Goal: Obtain resource: Obtain resource

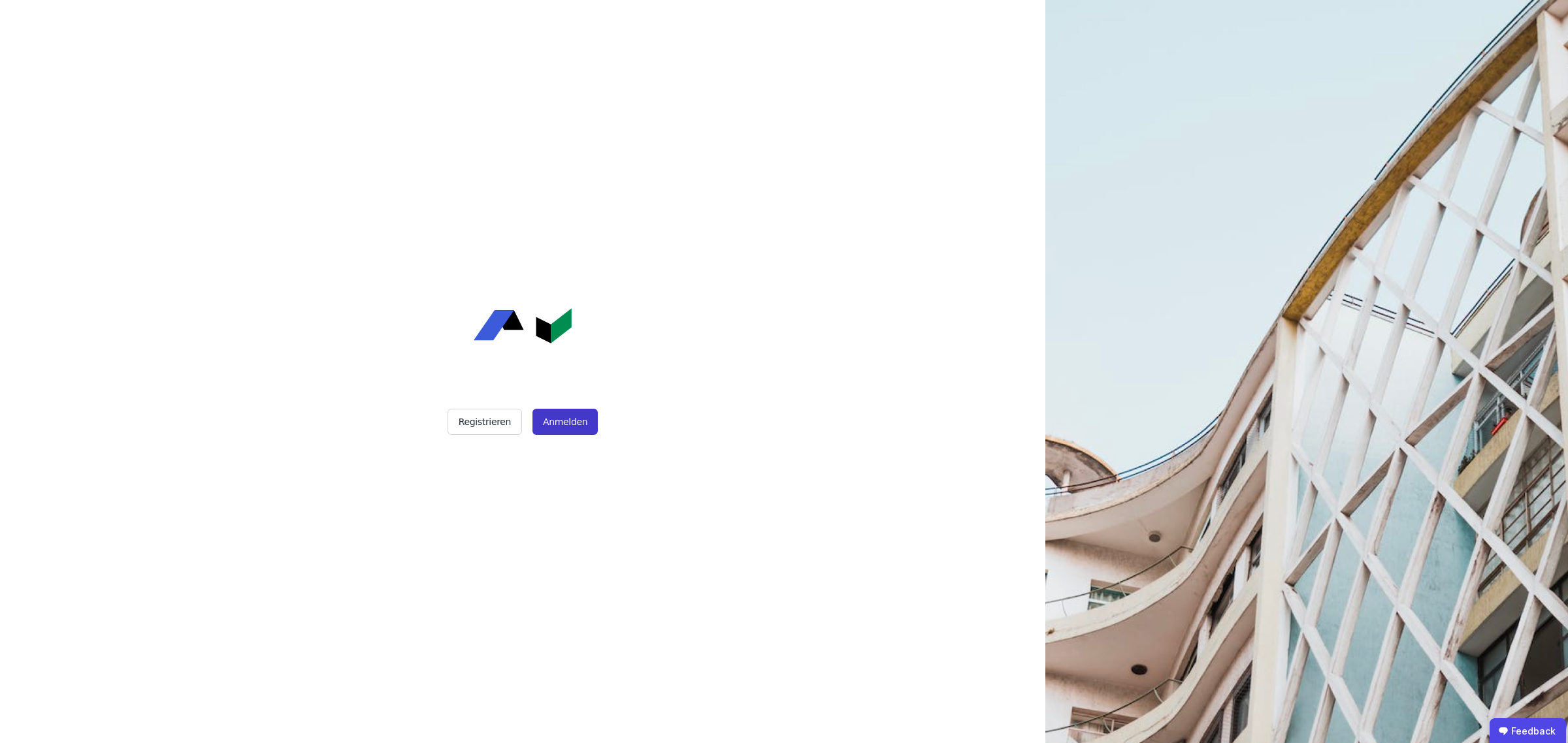
click at [563, 416] on button "Anmelden" at bounding box center [565, 422] width 65 height 26
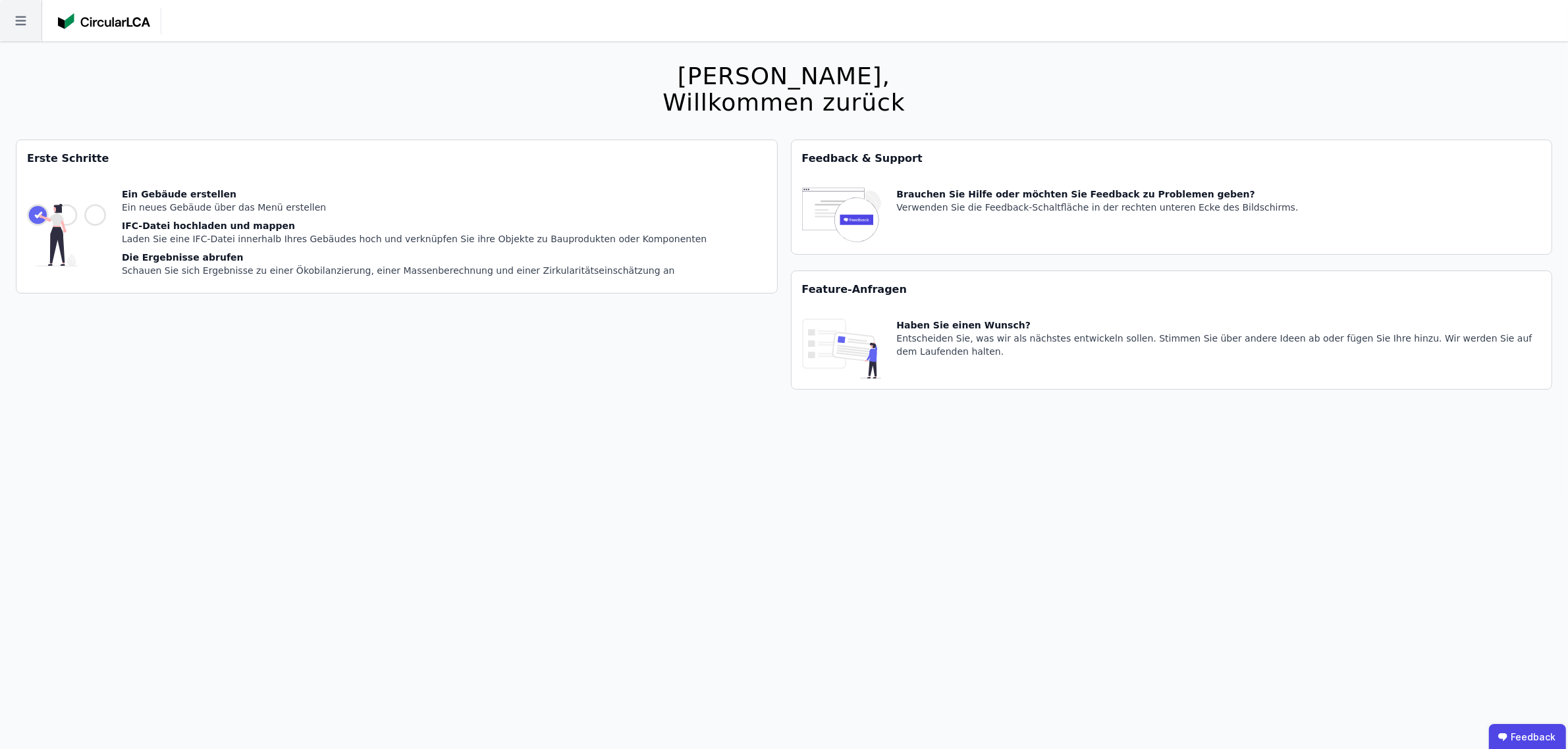
click at [28, 21] on icon at bounding box center [21, 21] width 41 height 41
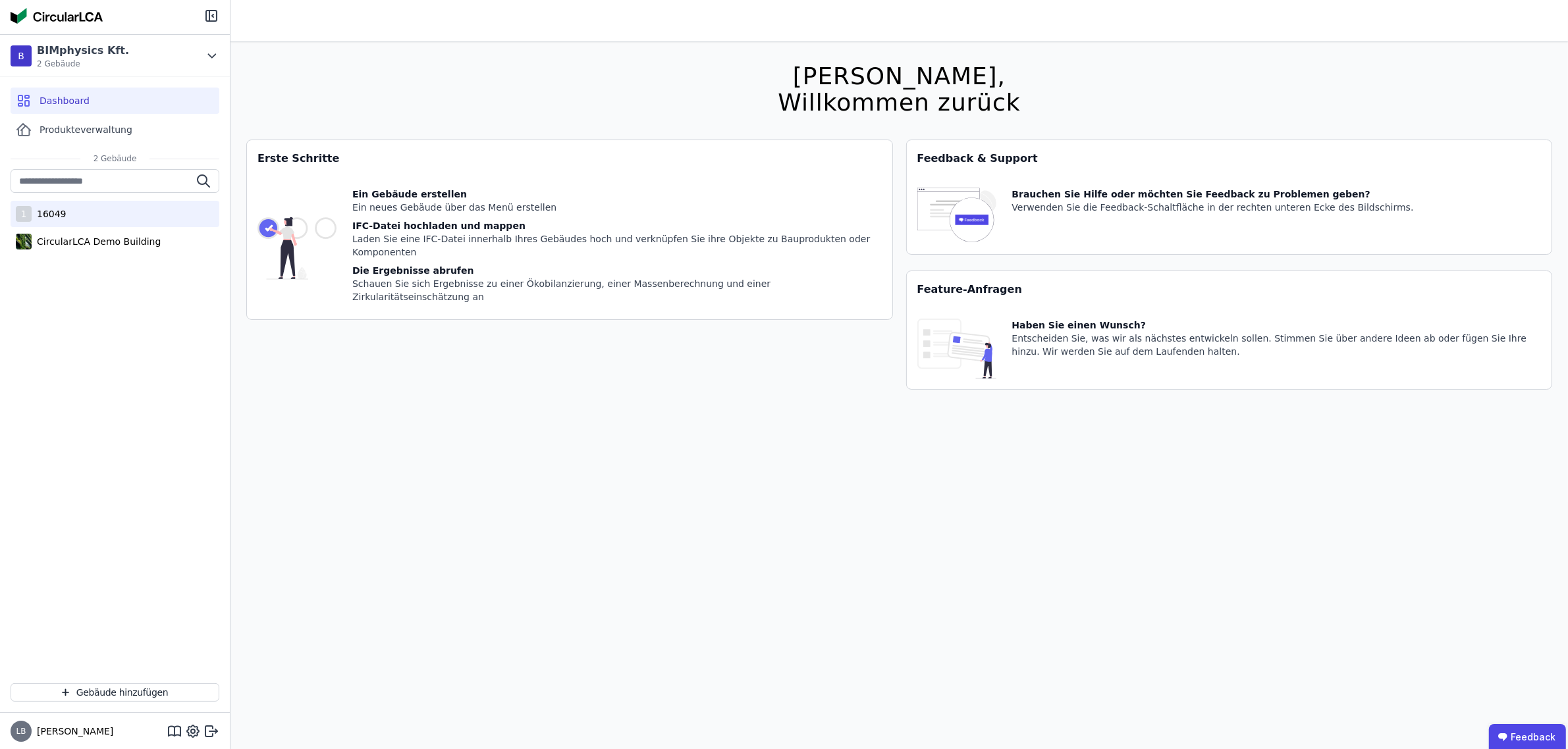
click at [48, 212] on div "16049" at bounding box center [49, 213] width 35 height 13
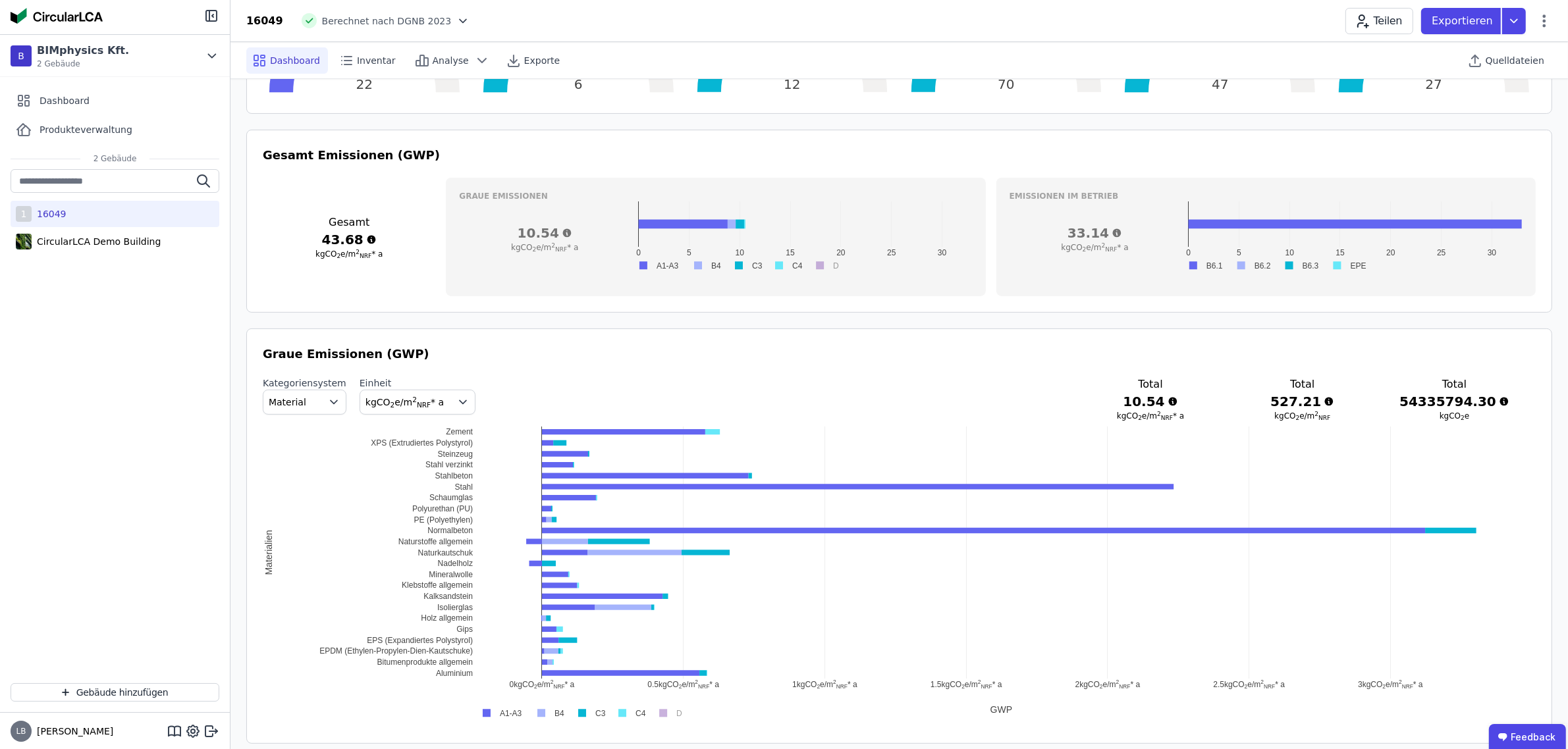
scroll to position [494, 0]
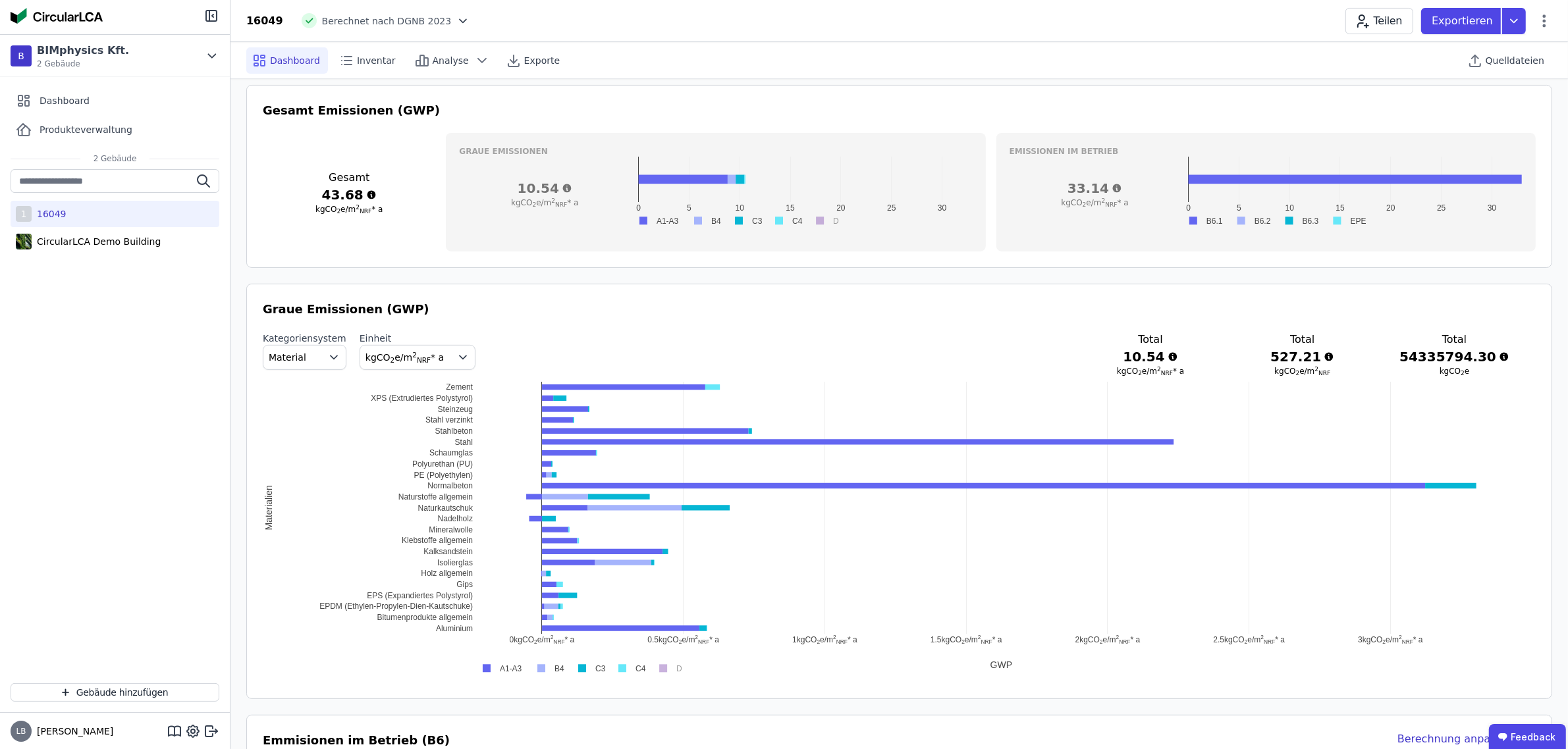
click at [327, 350] on span "button" at bounding box center [337, 357] width 19 height 24
click at [291, 434] on span "DIN 276" at bounding box center [293, 434] width 38 height 13
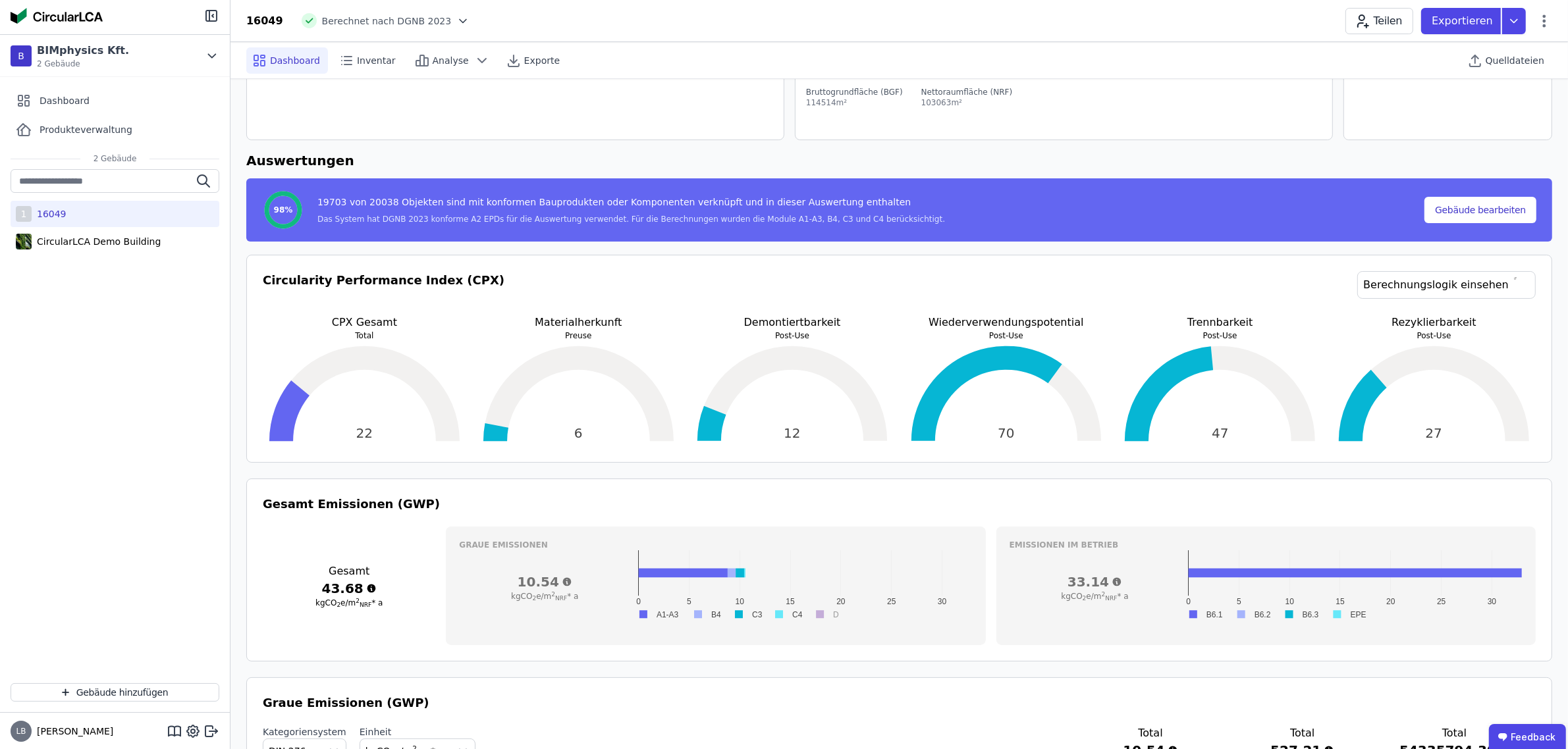
scroll to position [82, 0]
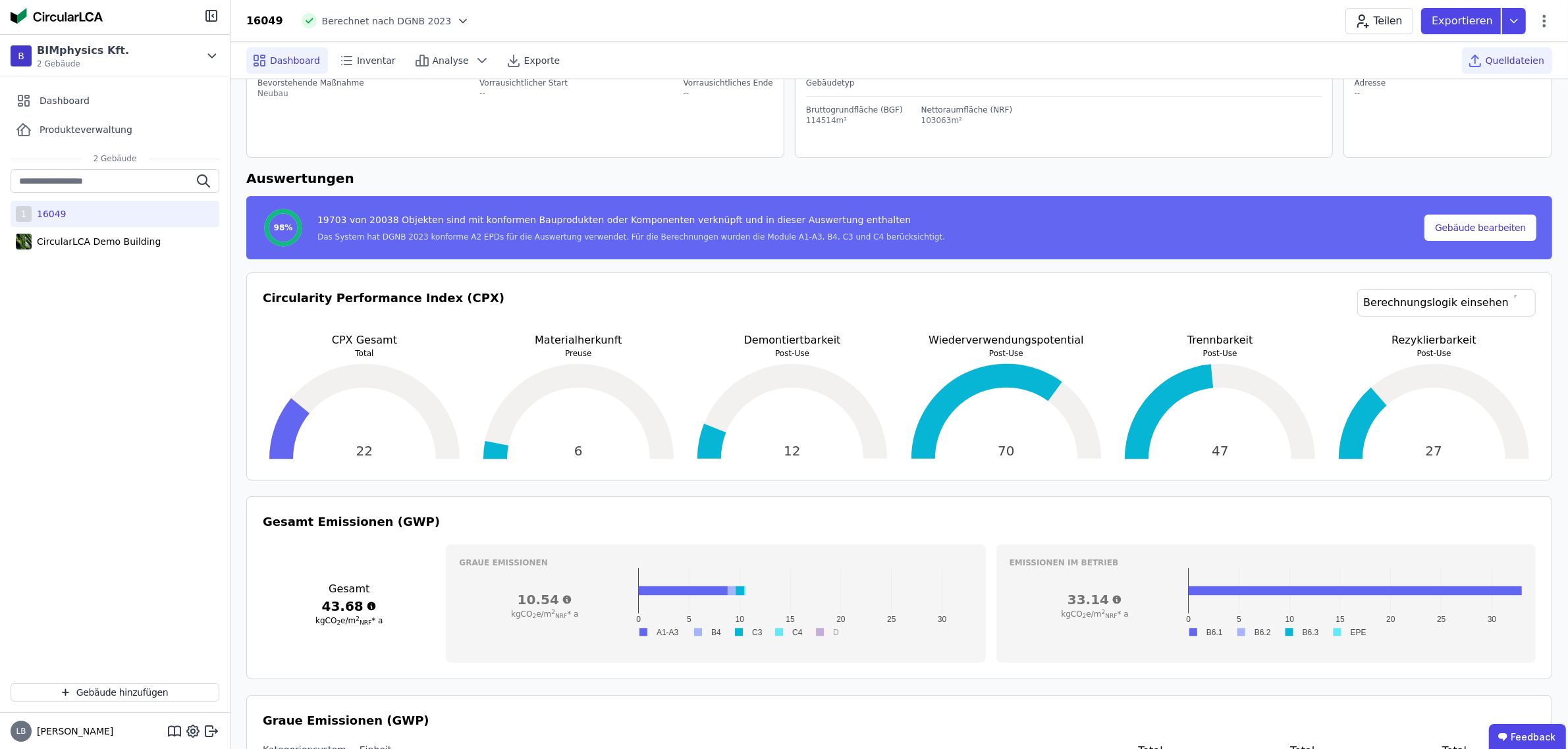
click at [1516, 50] on div "Quelldateien" at bounding box center [1507, 60] width 90 height 27
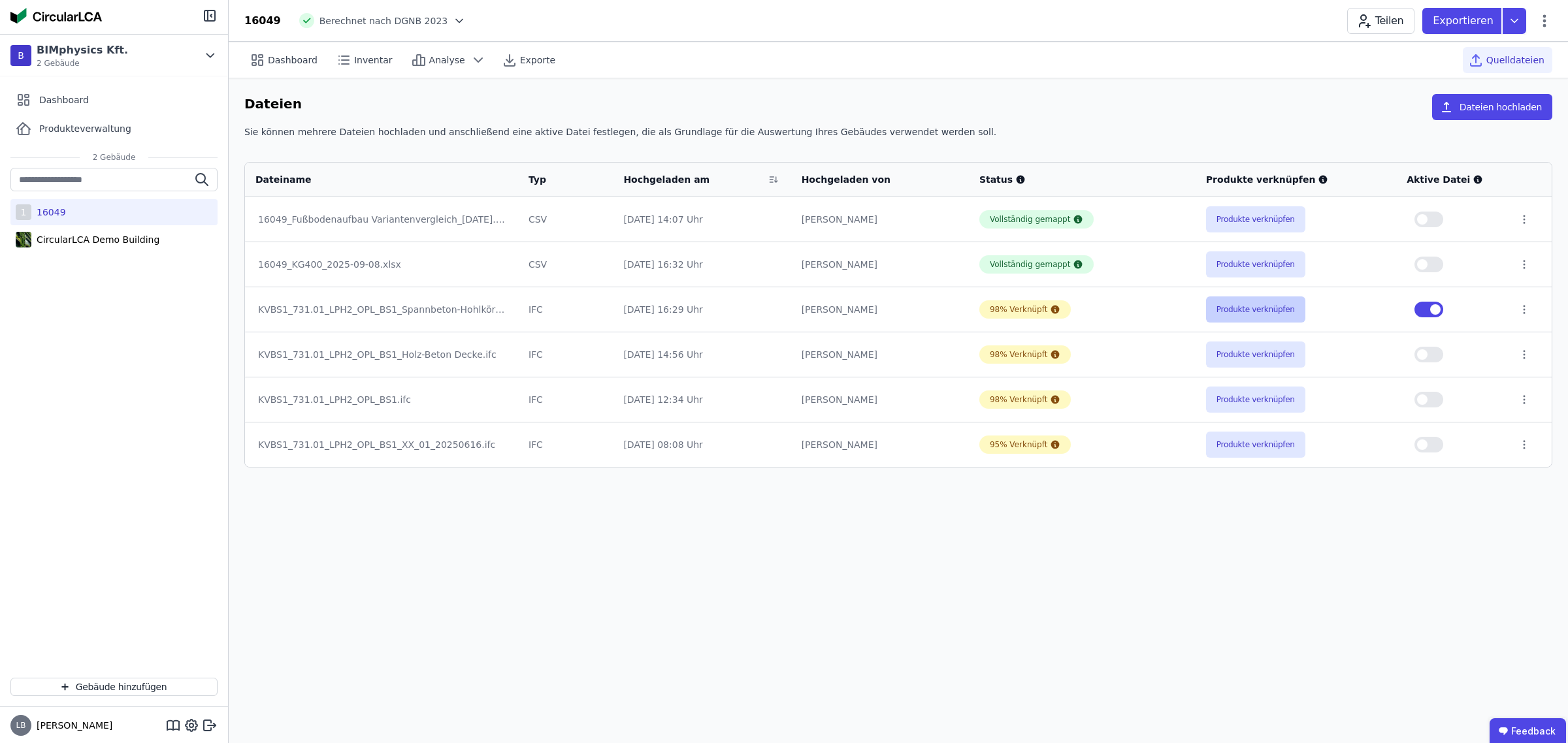
click at [1254, 306] on button "Produkte verknüpfen" at bounding box center [1255, 309] width 99 height 26
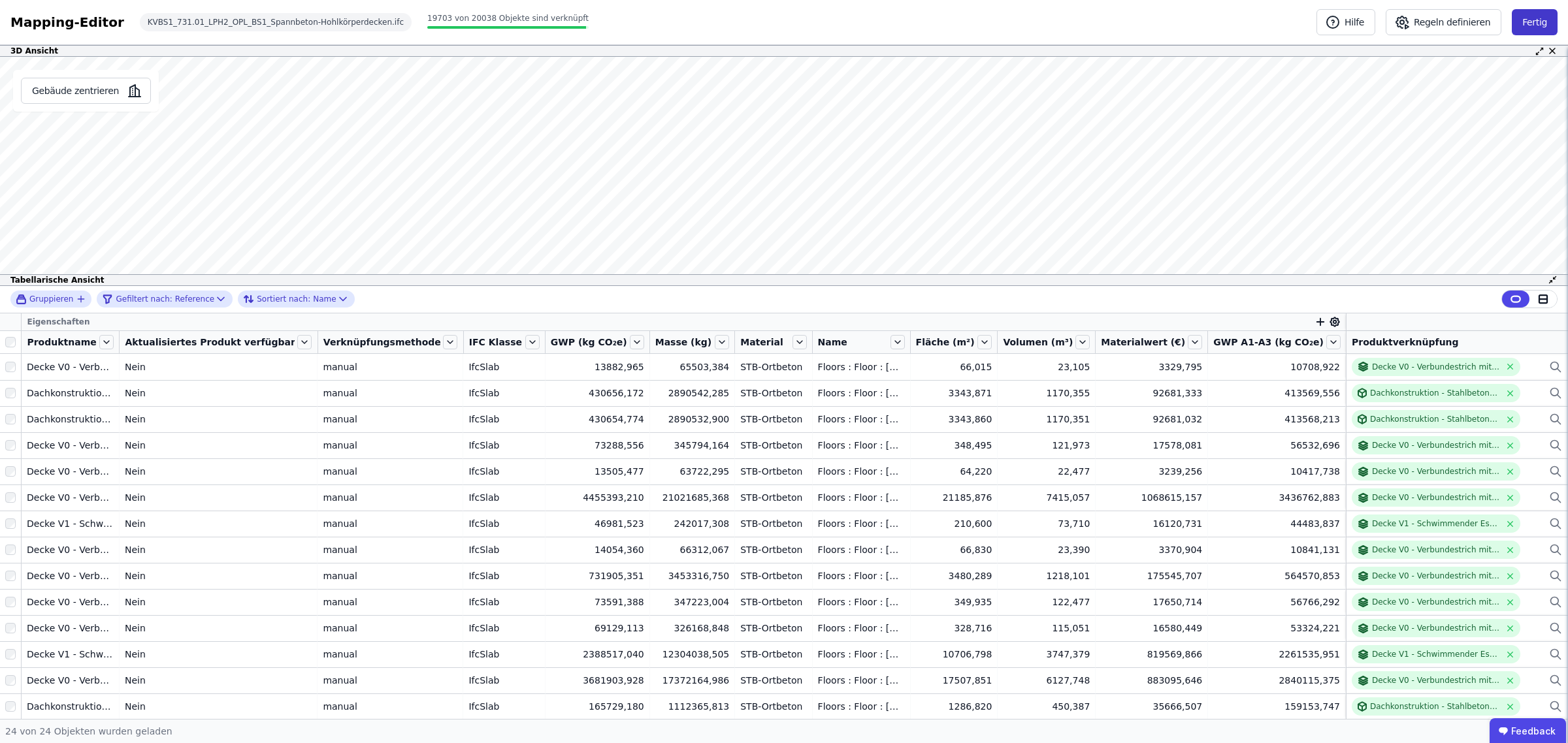
click at [1532, 21] on button "Fertig" at bounding box center [1535, 22] width 46 height 26
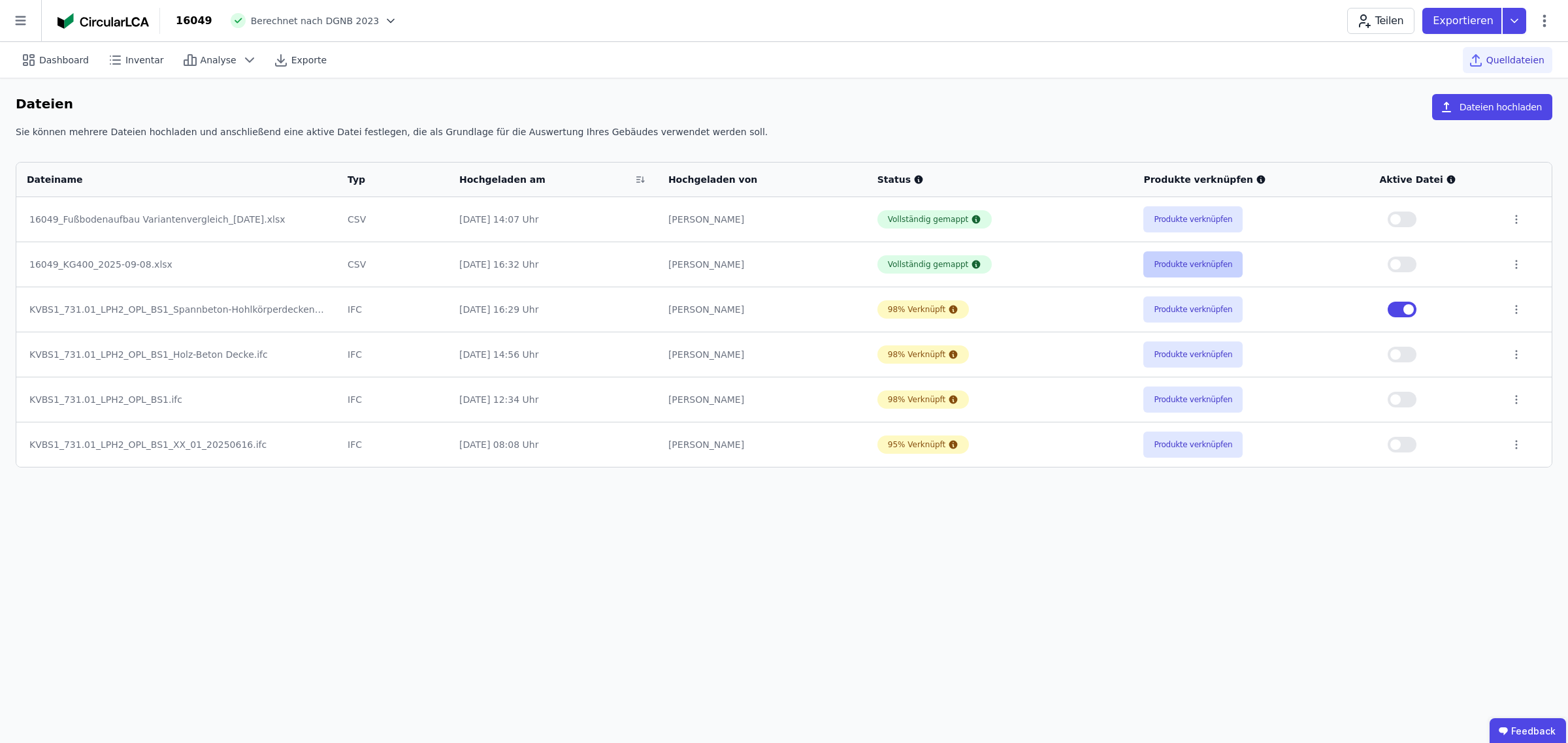
click at [1217, 263] on button "Produkte verknüpfen" at bounding box center [1193, 264] width 99 height 26
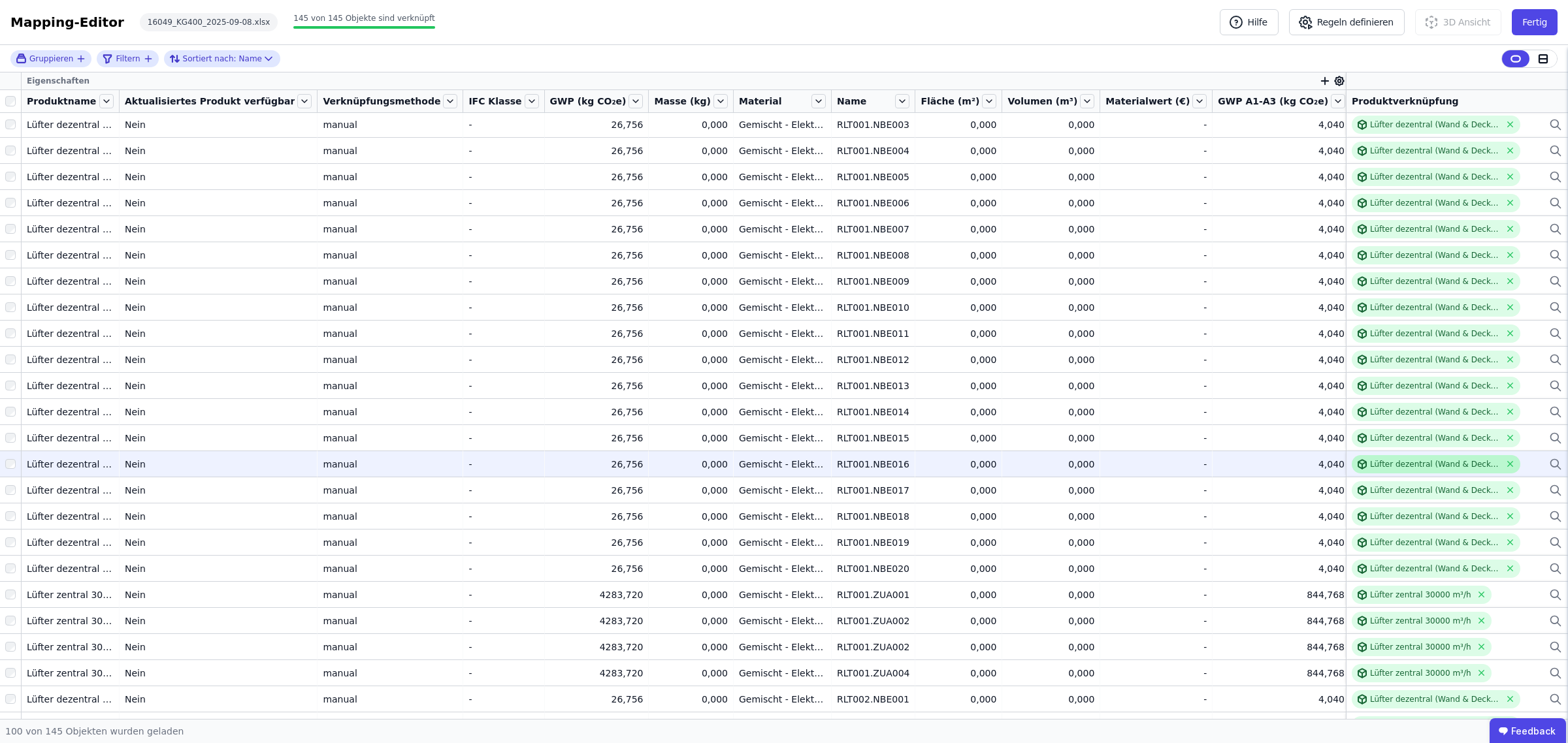
scroll to position [82, 0]
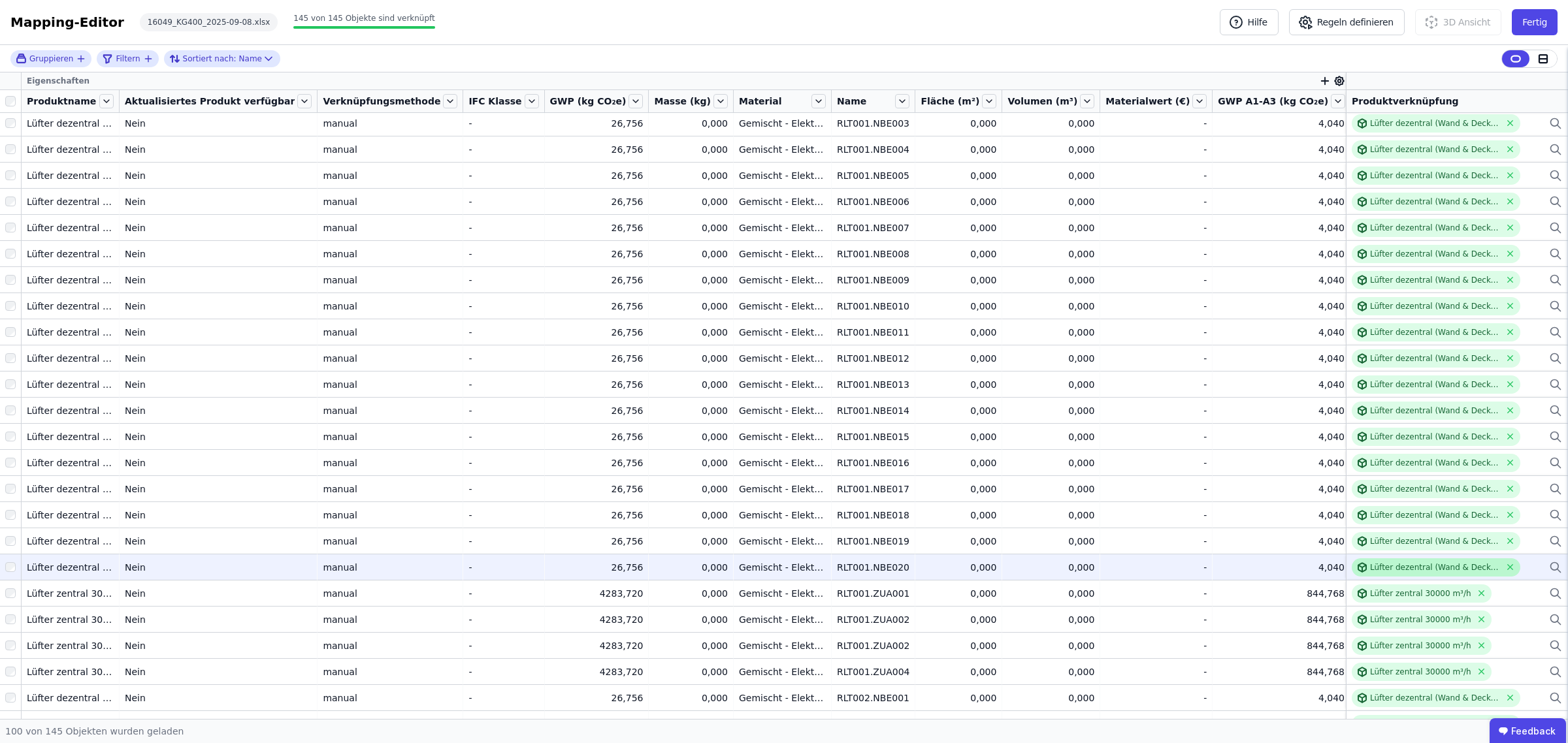
click at [1406, 566] on div "Lüfter dezentral (Wand & Decke) 60 m³/h" at bounding box center [1434, 568] width 130 height 10
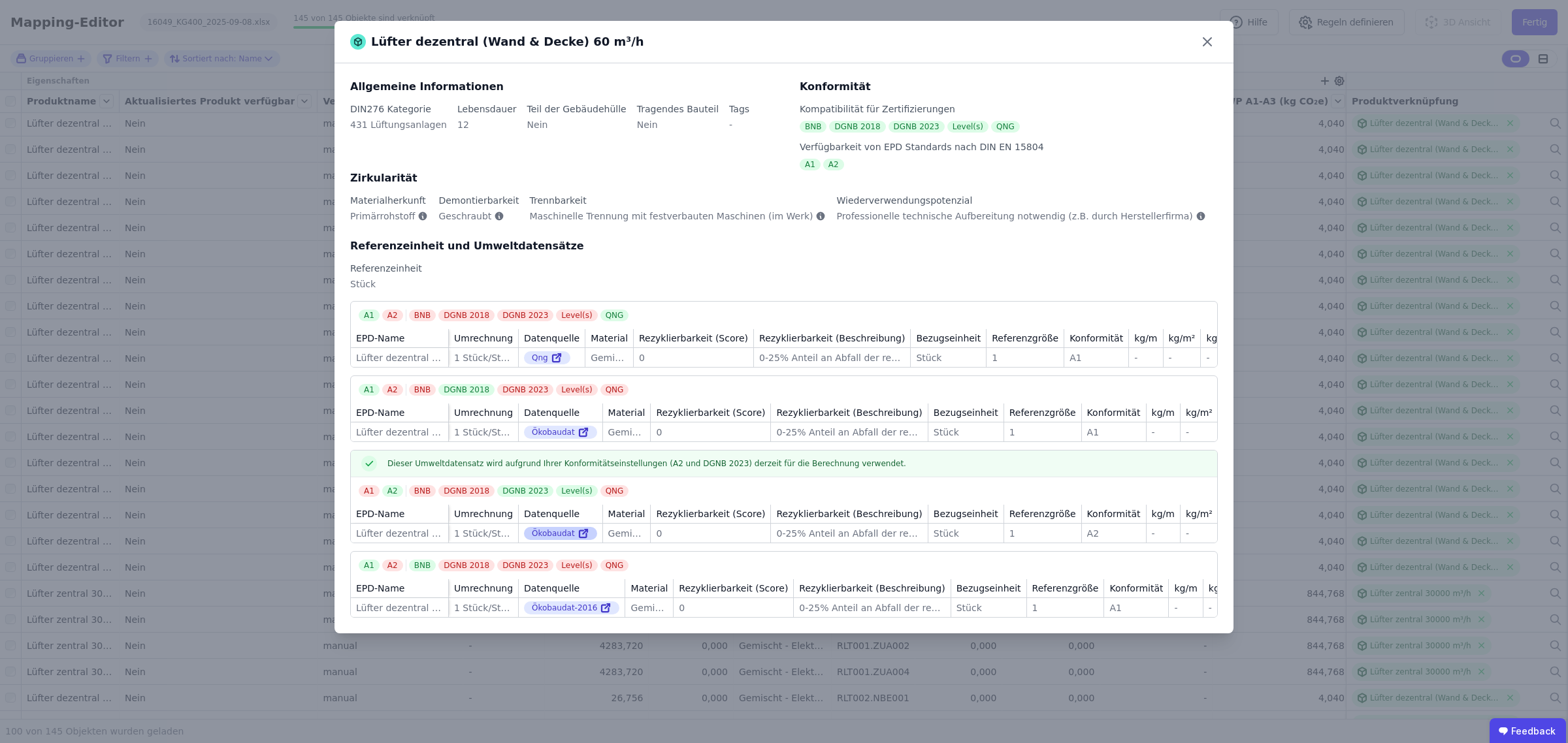
click at [548, 540] on div "Ökobaudat" at bounding box center [560, 533] width 73 height 13
click at [579, 538] on icon at bounding box center [582, 535] width 7 height 7
click at [1203, 35] on icon at bounding box center [1207, 42] width 21 height 21
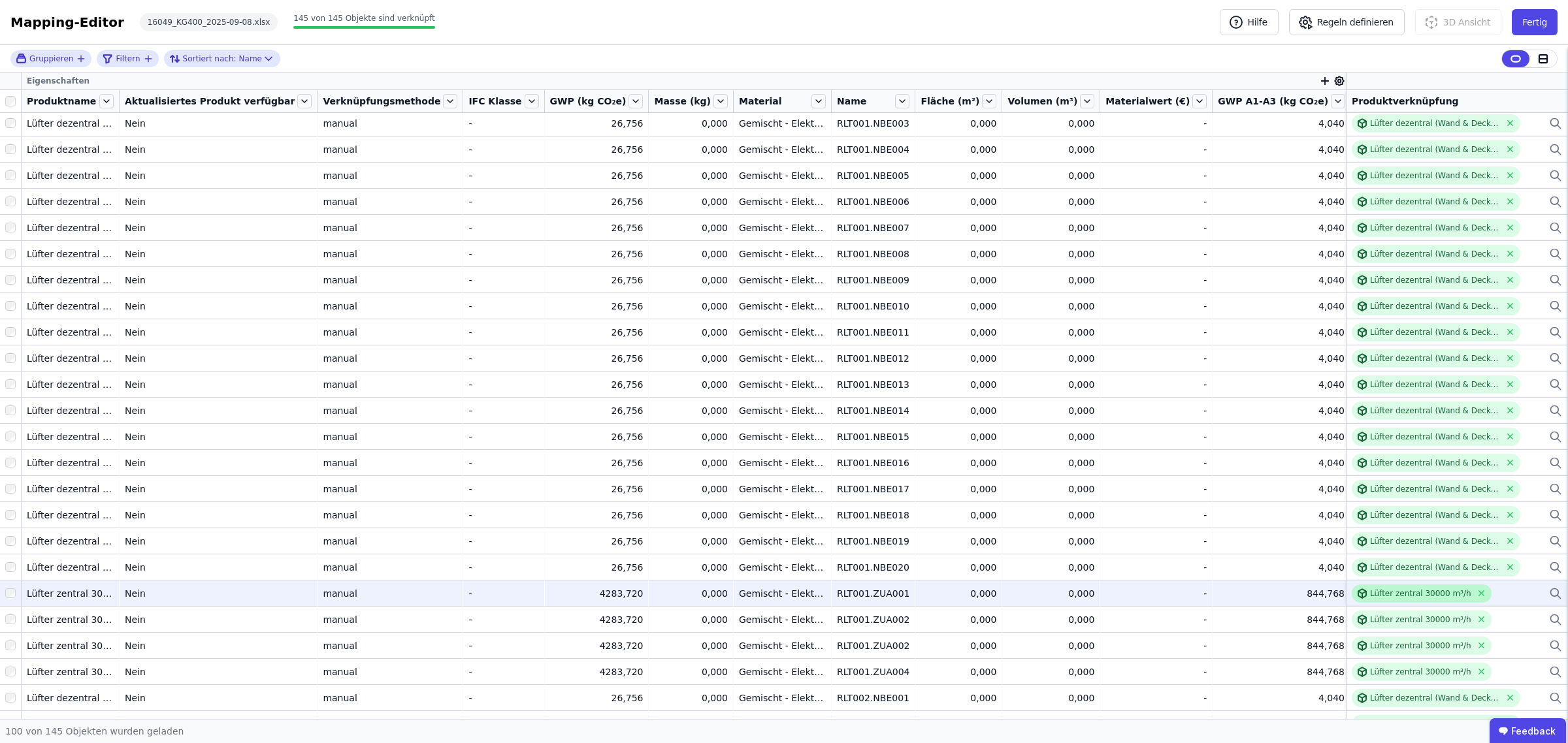
click at [1400, 590] on div "Lüfter zentral 30000 m³/h" at bounding box center [1420, 593] width 101 height 10
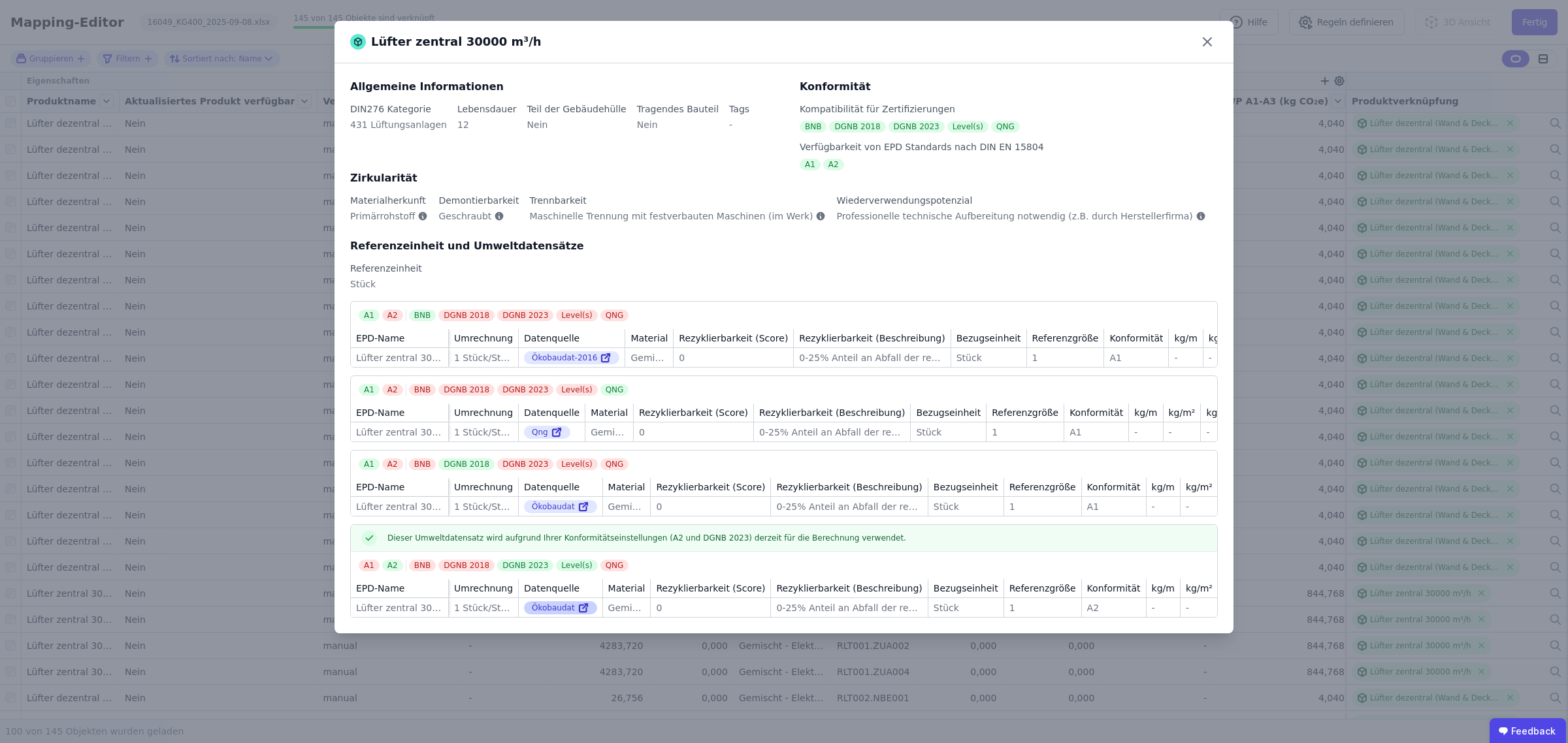
click at [577, 616] on icon at bounding box center [583, 608] width 12 height 15
click at [1208, 33] on icon at bounding box center [1207, 42] width 21 height 21
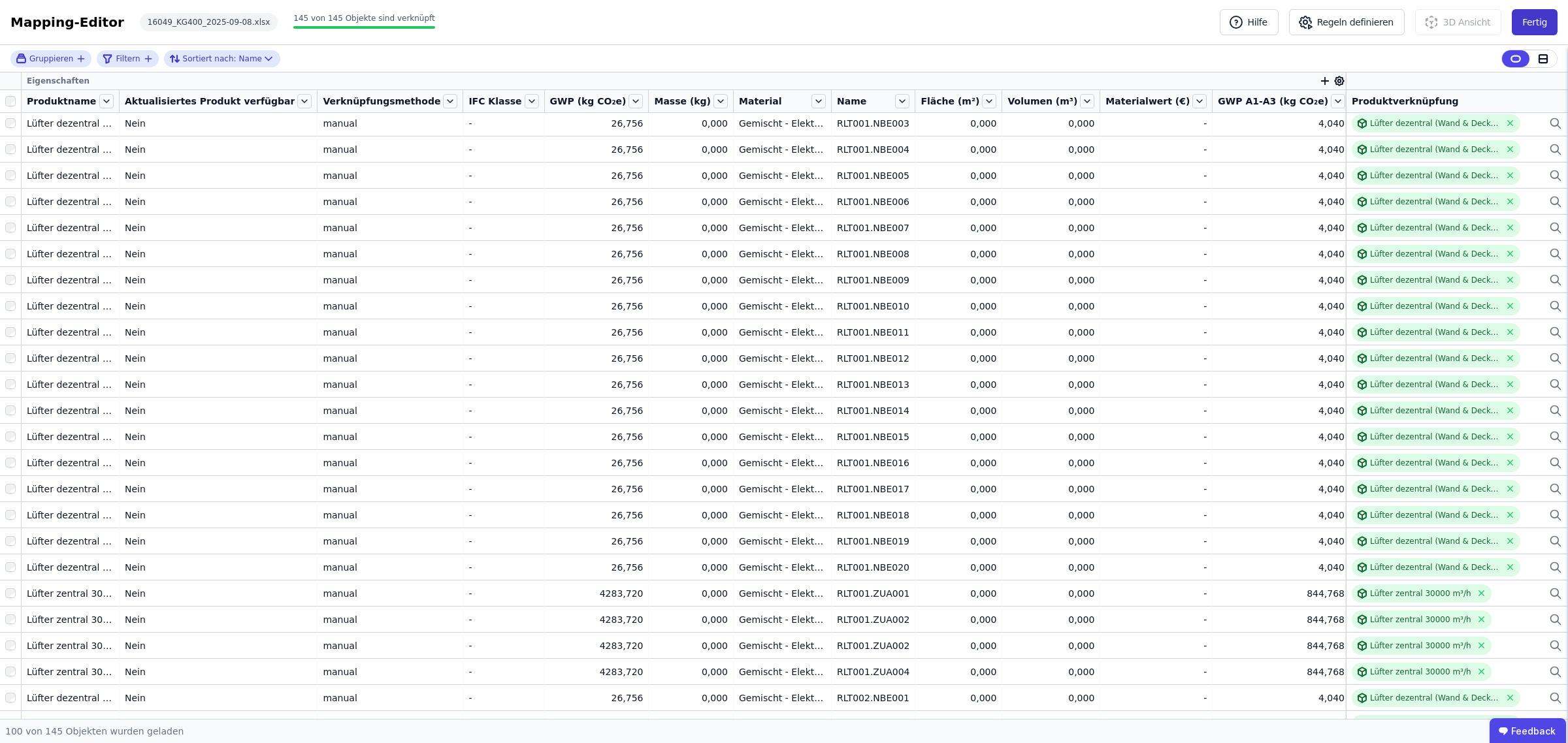
click at [1532, 19] on button "Fertig" at bounding box center [1535, 22] width 46 height 26
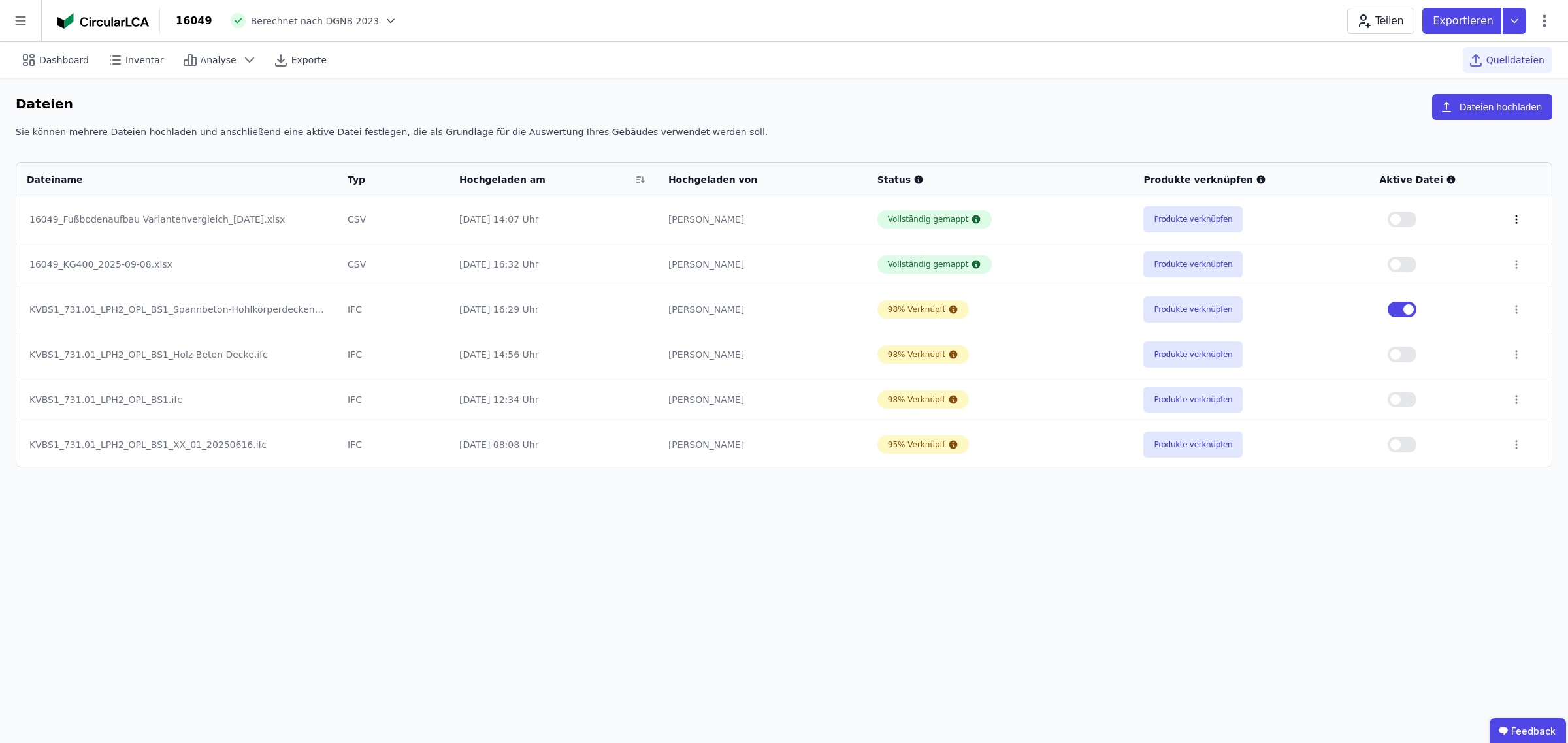
click at [1514, 221] on icon at bounding box center [1516, 219] width 12 height 12
click at [1474, 198] on link "Herunterladen" at bounding box center [1448, 196] width 131 height 21
click at [1510, 258] on td at bounding box center [1525, 264] width 52 height 45
click at [1516, 264] on icon at bounding box center [1517, 264] width 2 height 8
click at [1448, 247] on link "Herunterladen" at bounding box center [1448, 241] width 131 height 21
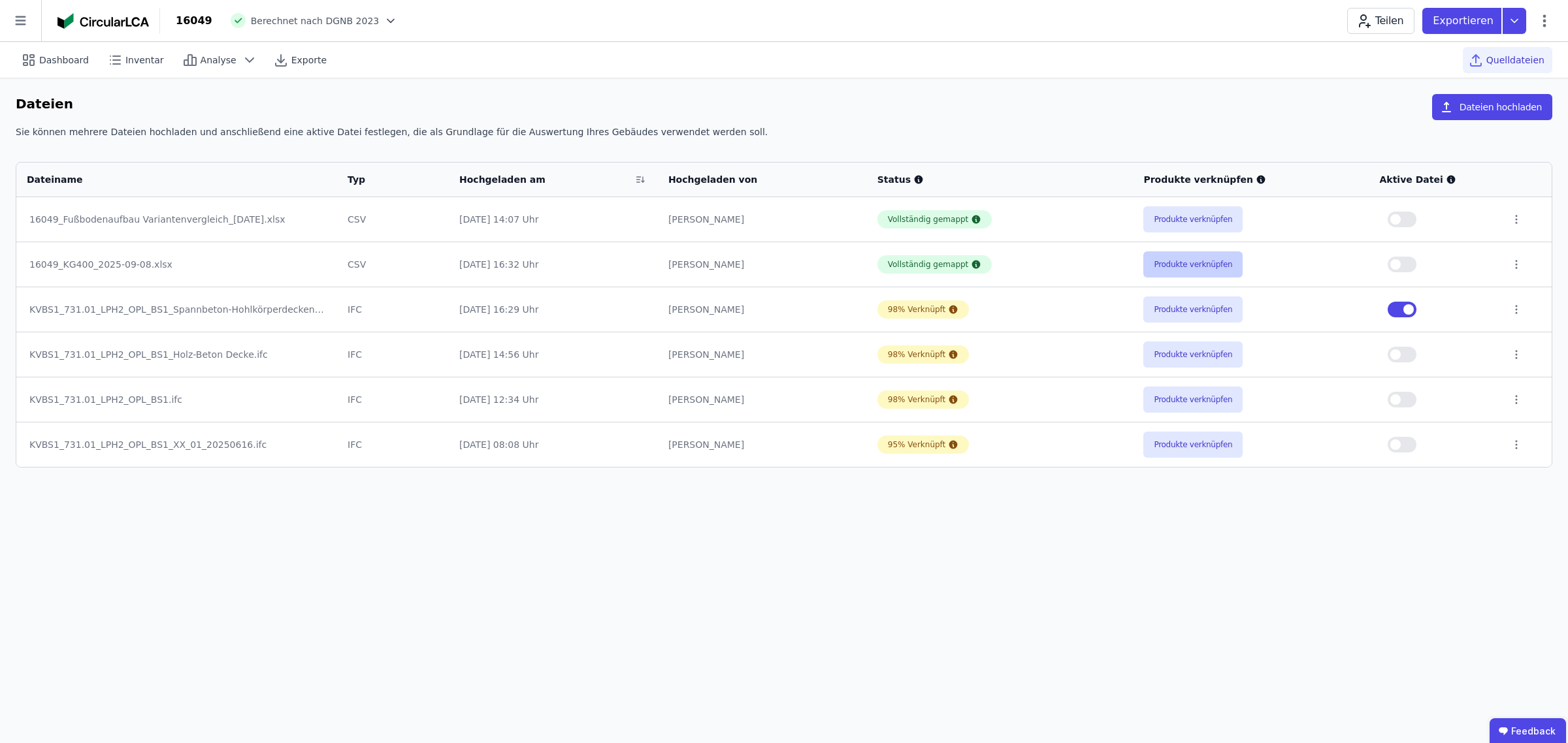
click at [1201, 261] on button "Produkte verknüpfen" at bounding box center [1193, 264] width 99 height 26
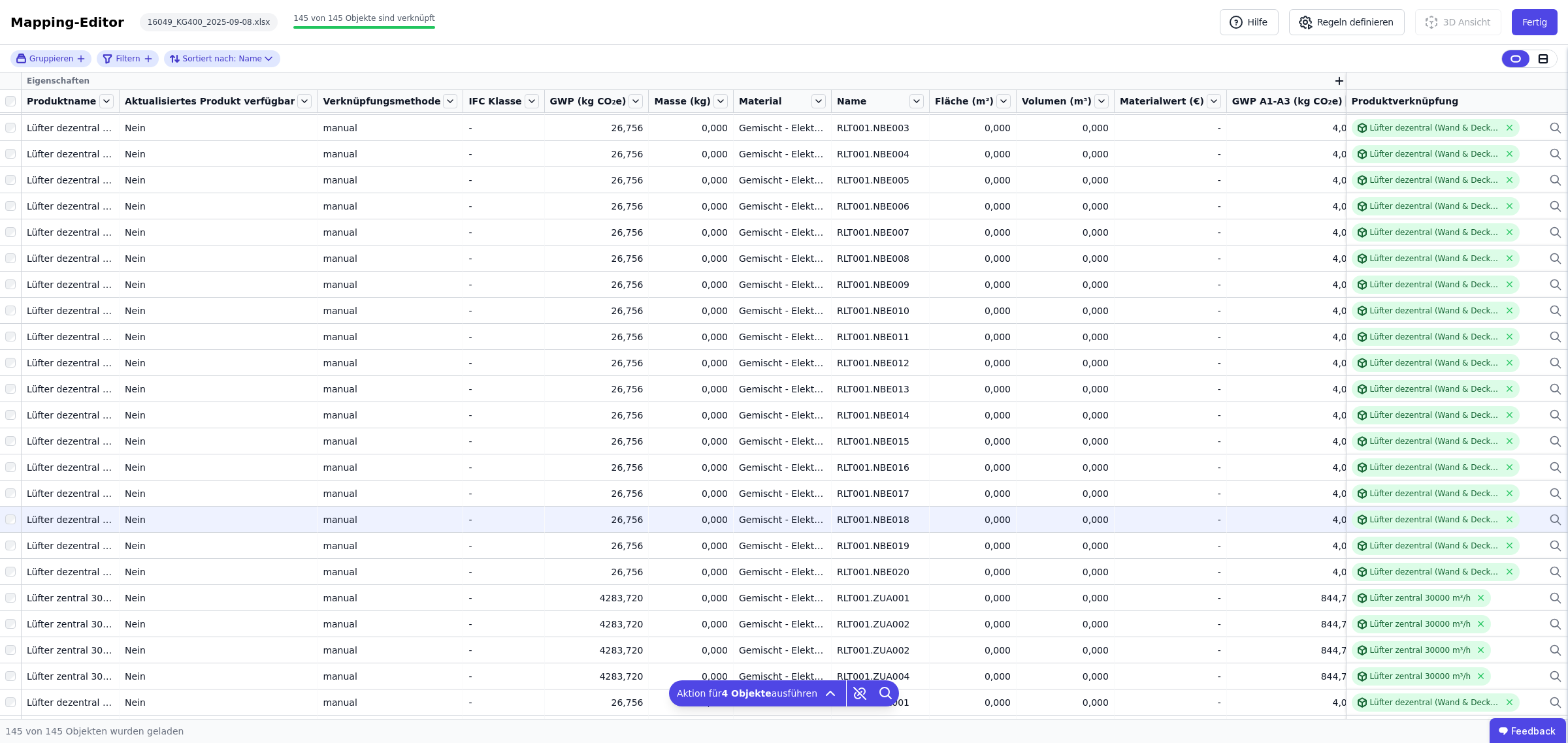
scroll to position [82, 0]
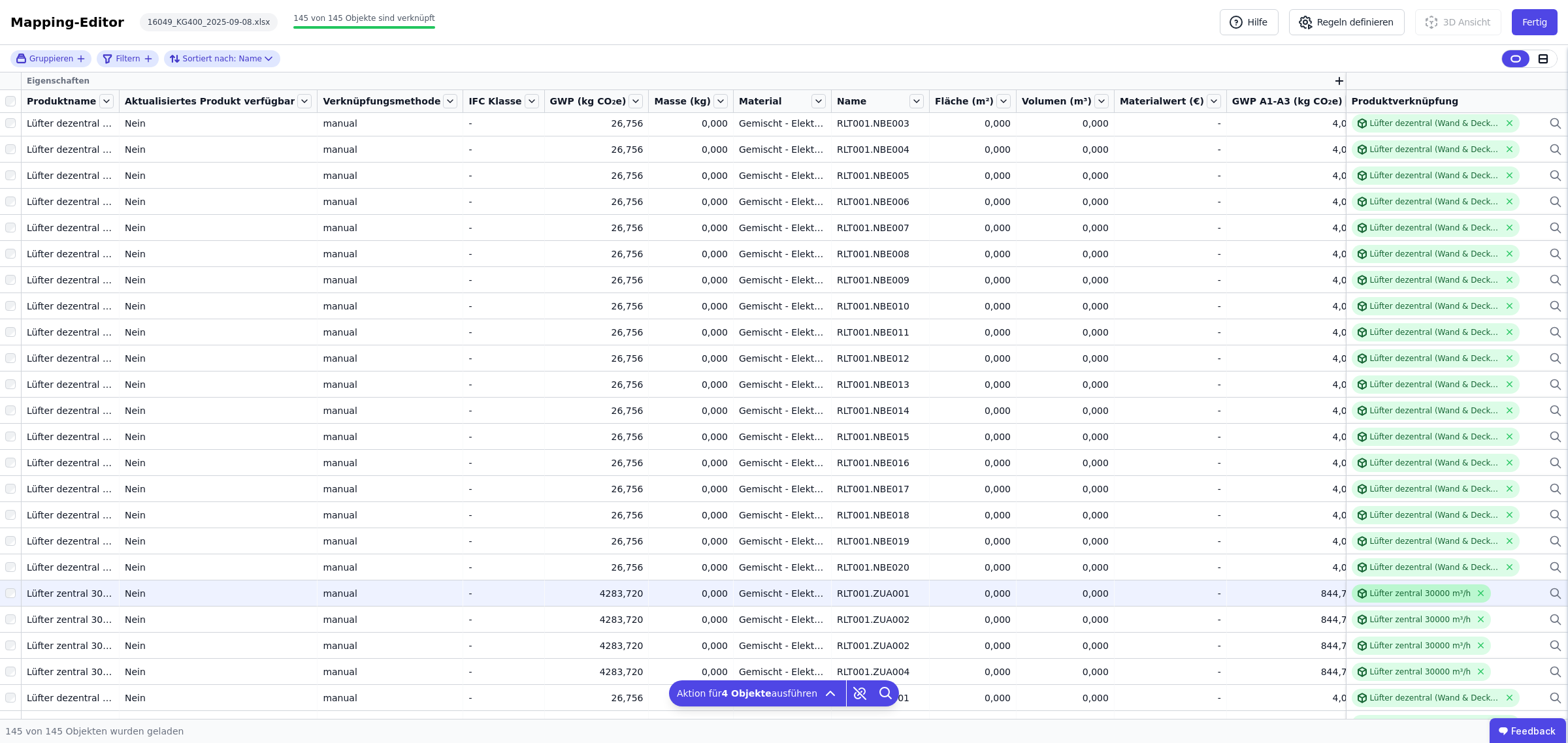
click at [1395, 592] on div "Lüfter zentral 30000 m³/h" at bounding box center [1420, 593] width 101 height 10
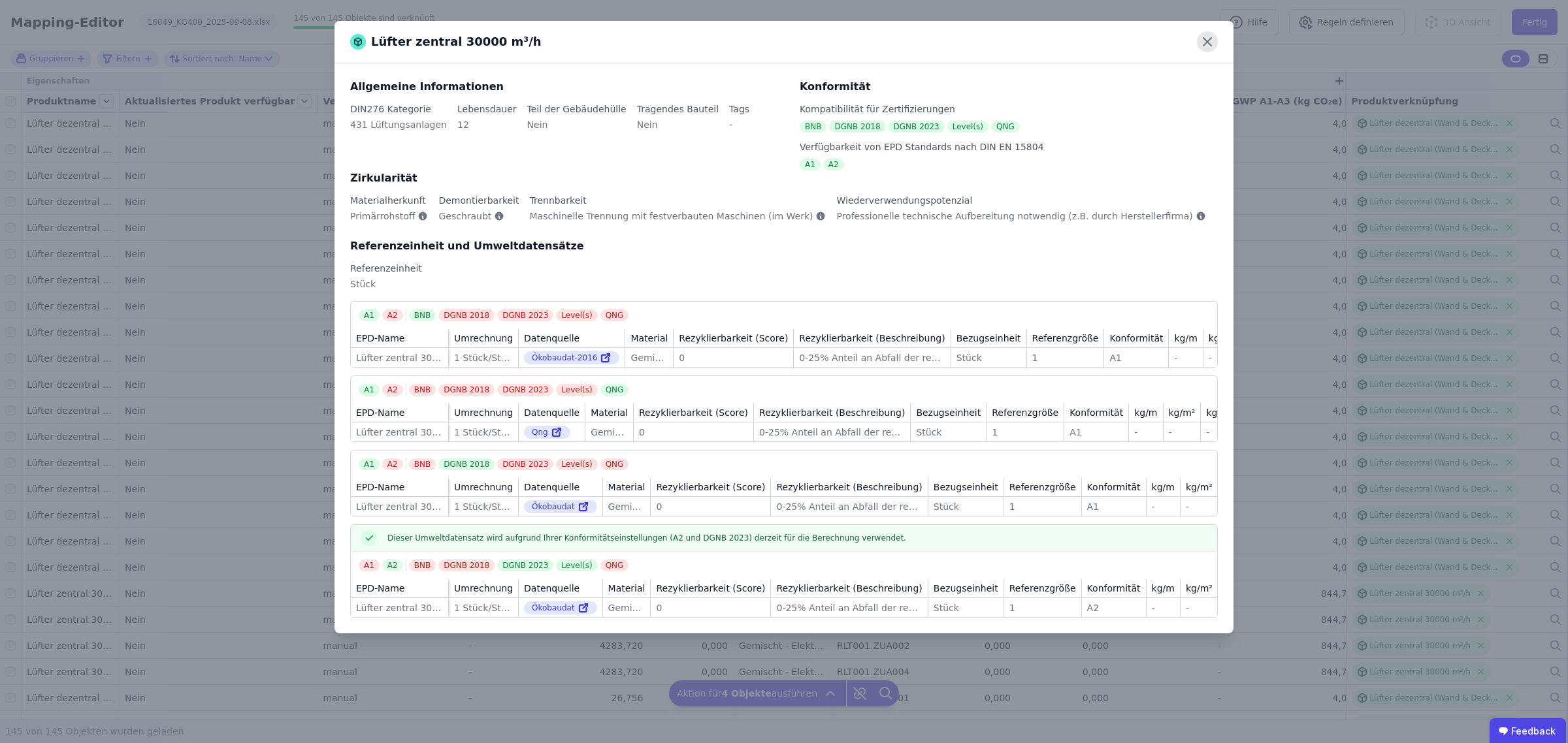
click at [1214, 41] on icon at bounding box center [1207, 42] width 21 height 21
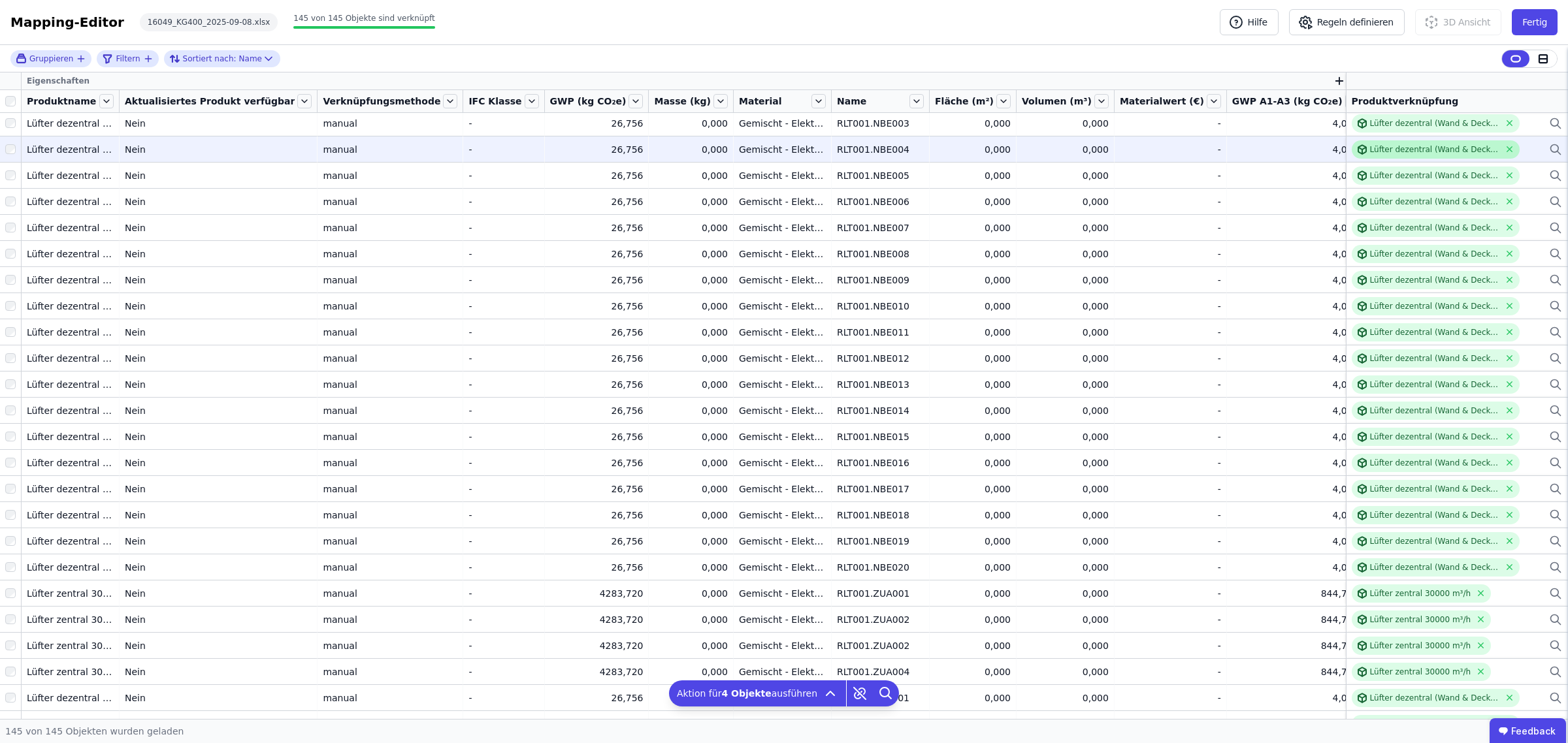
click at [1423, 145] on div "Lüfter dezentral (Wand & Decke) 60 m³/h" at bounding box center [1434, 150] width 130 height 10
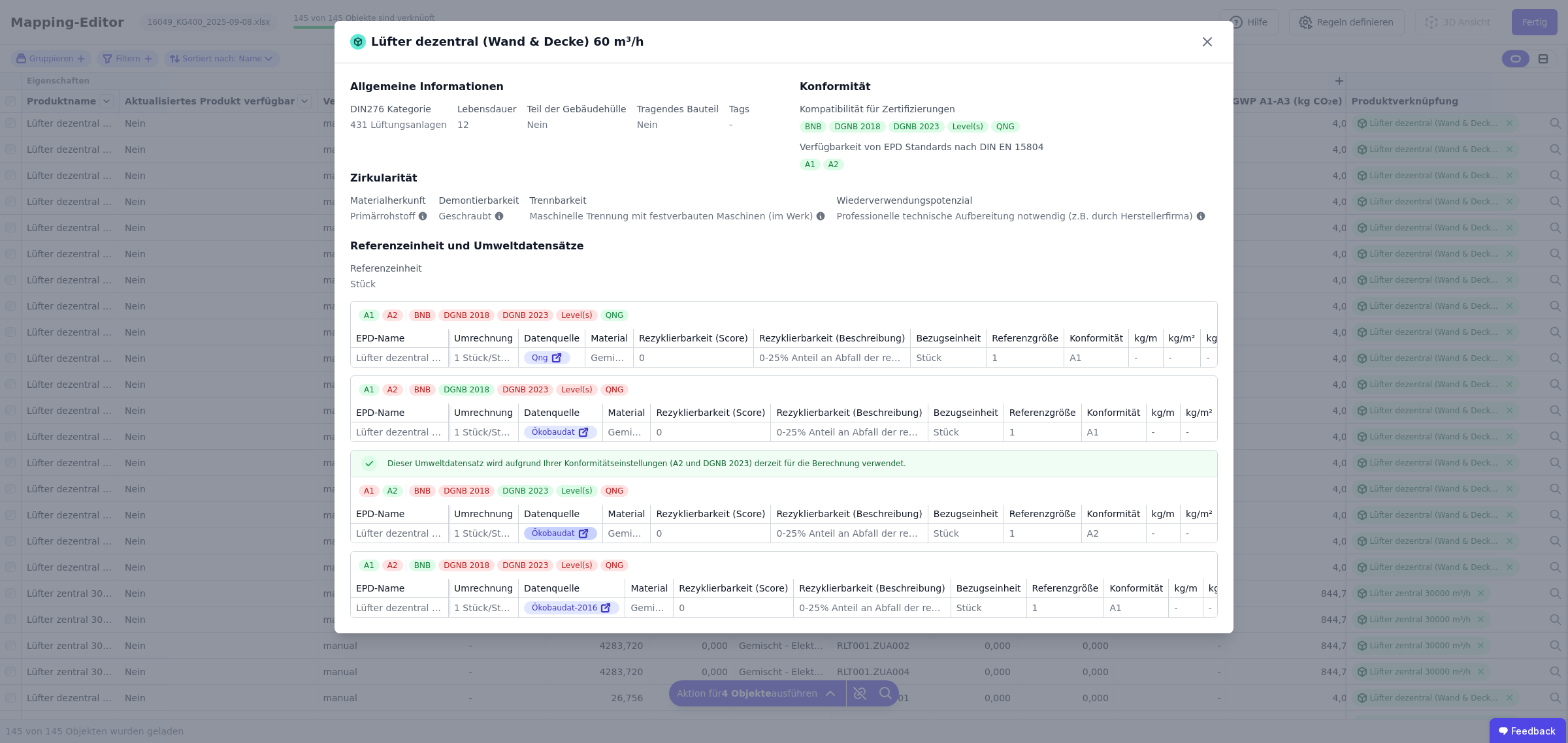
click at [577, 542] on icon at bounding box center [583, 533] width 12 height 15
click at [1202, 40] on icon at bounding box center [1207, 42] width 21 height 21
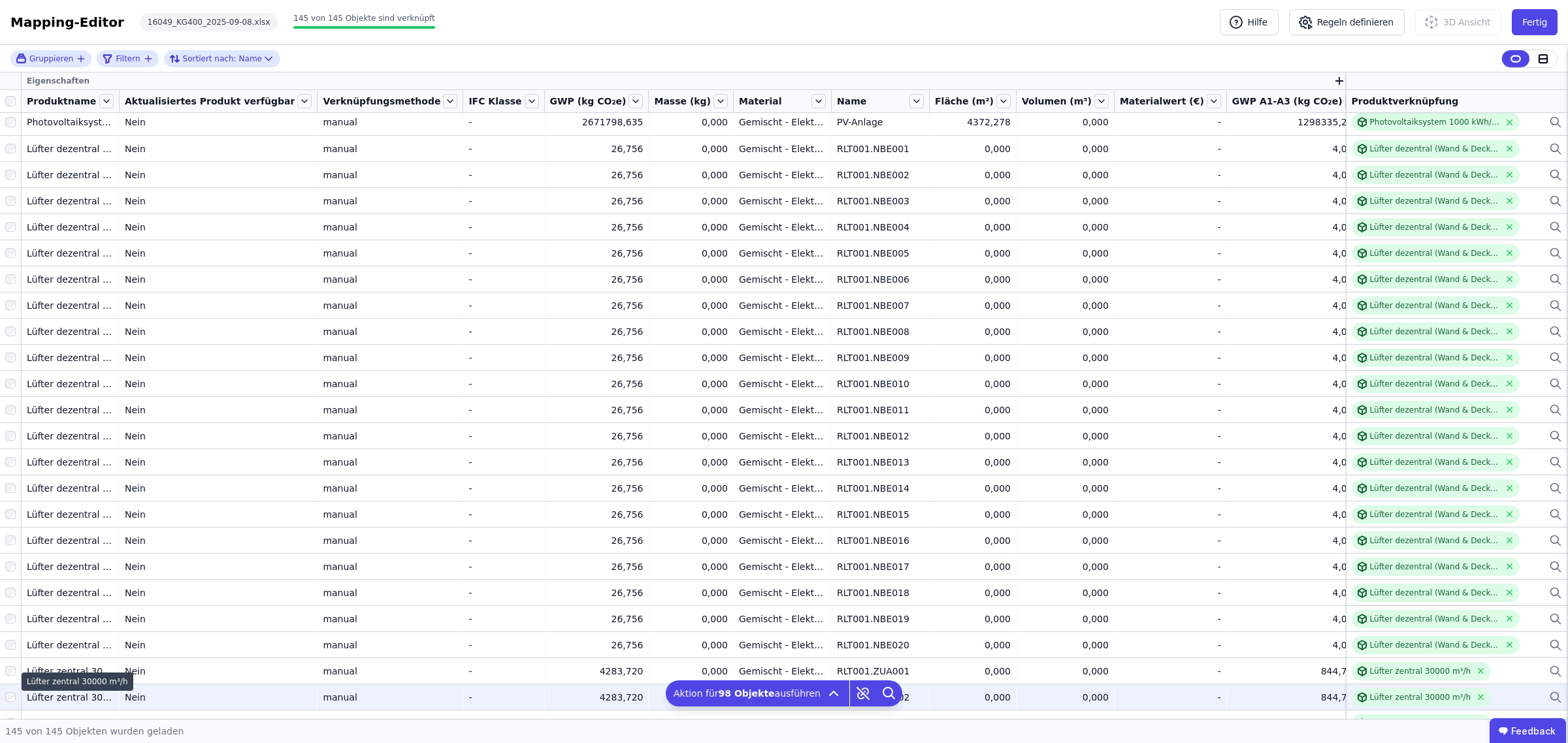
scroll to position [0, 0]
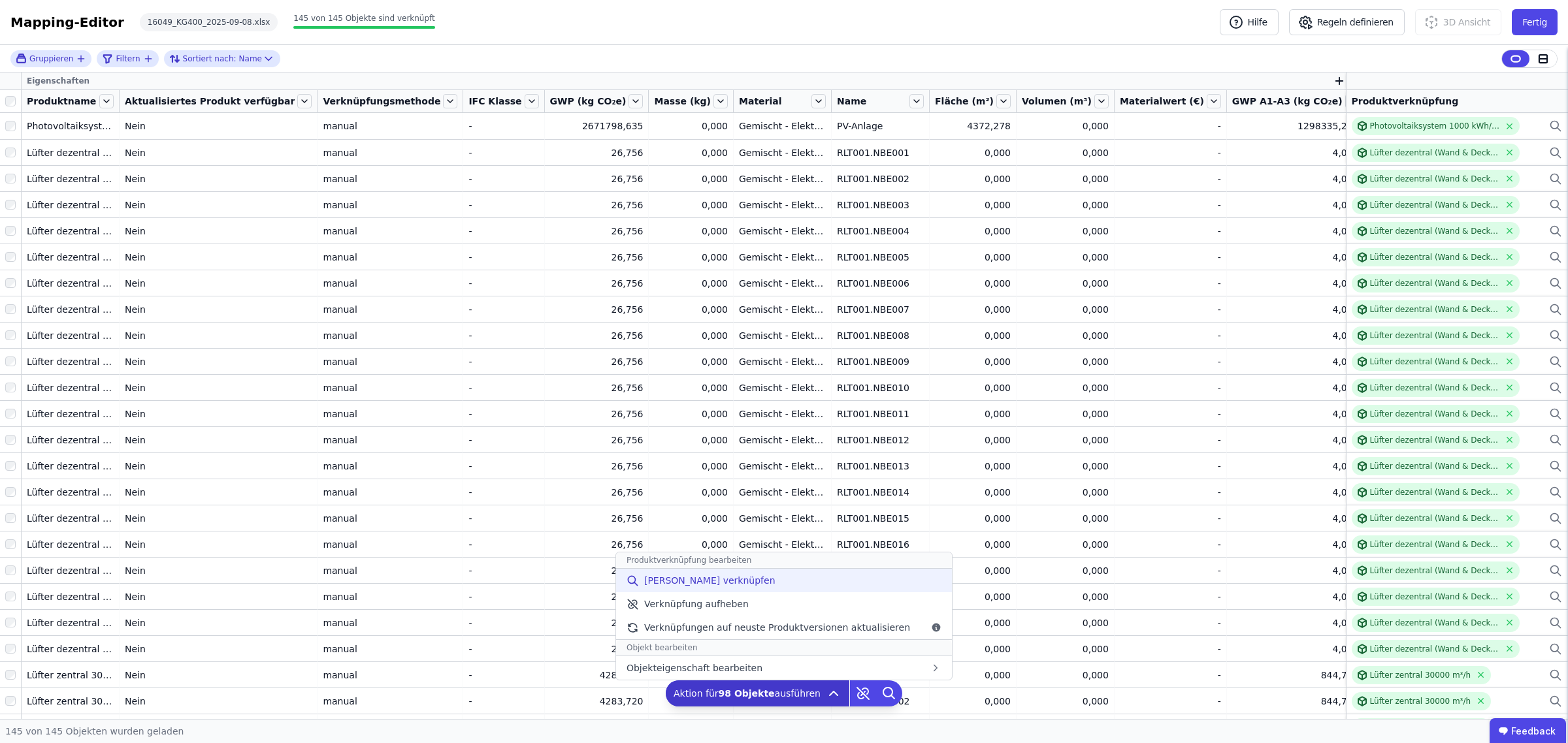
click at [695, 575] on span "[PERSON_NAME] verknüpfen" at bounding box center [710, 580] width 131 height 13
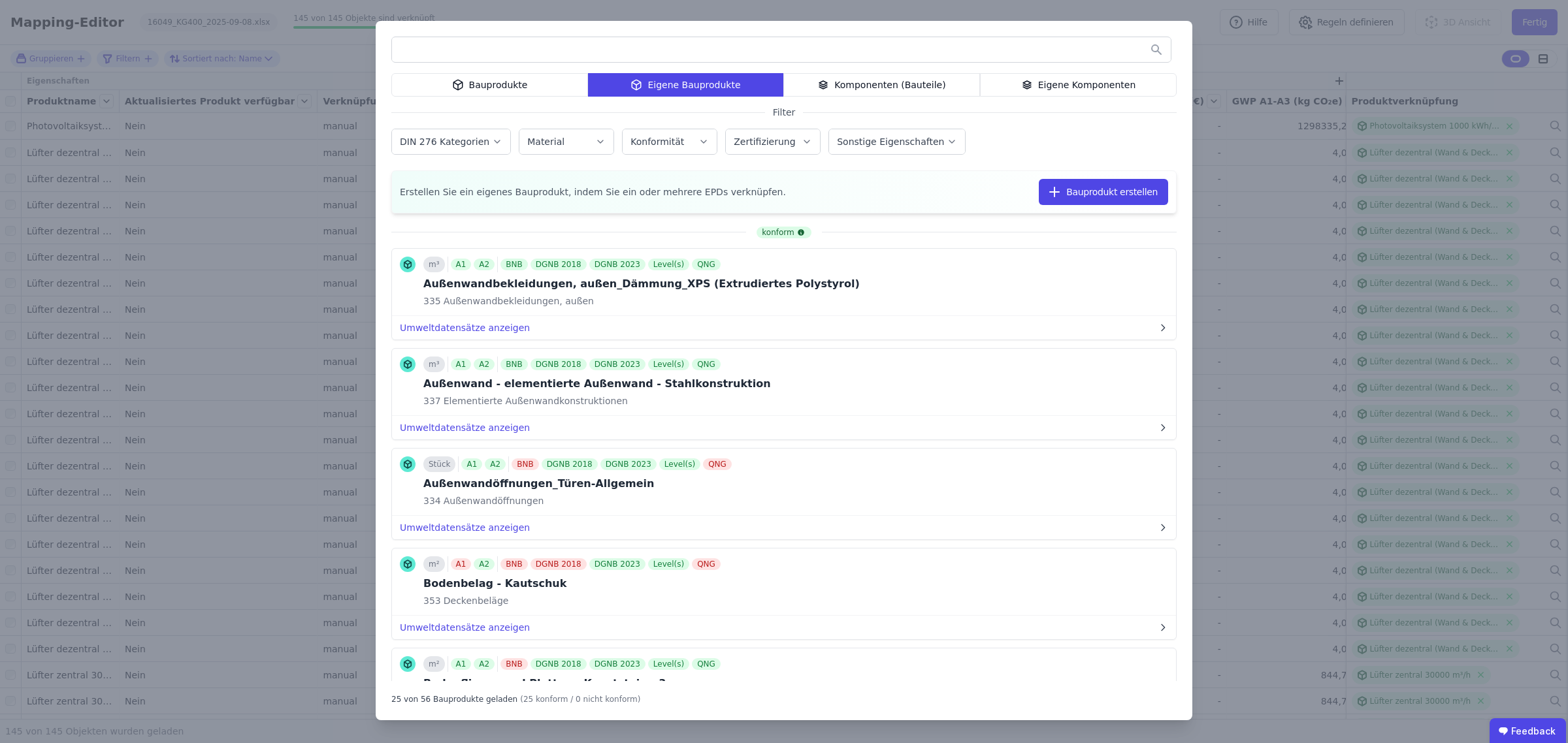
click at [488, 82] on div "Bauprodukte" at bounding box center [489, 85] width 196 height 24
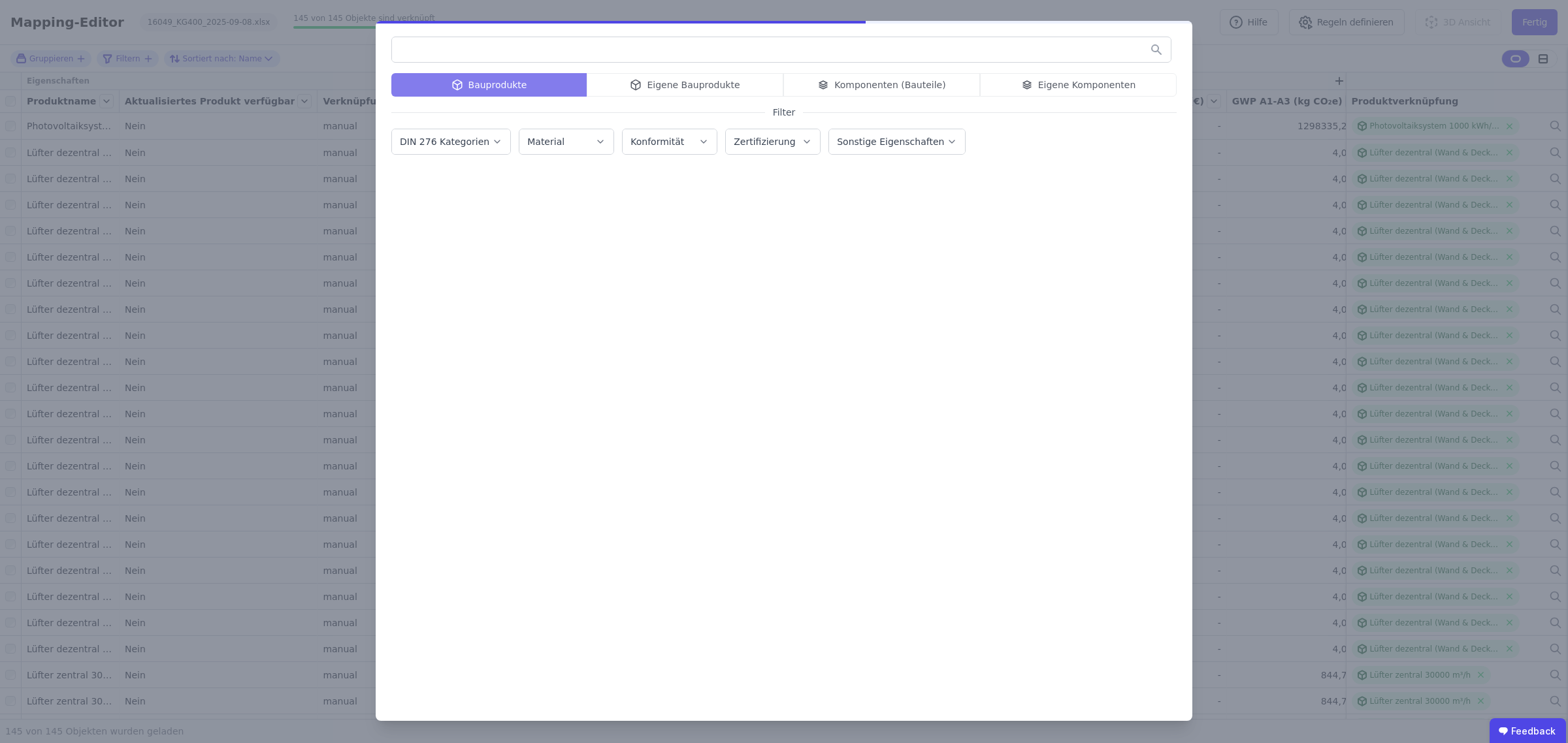
click at [465, 53] on input "text" at bounding box center [781, 50] width 779 height 24
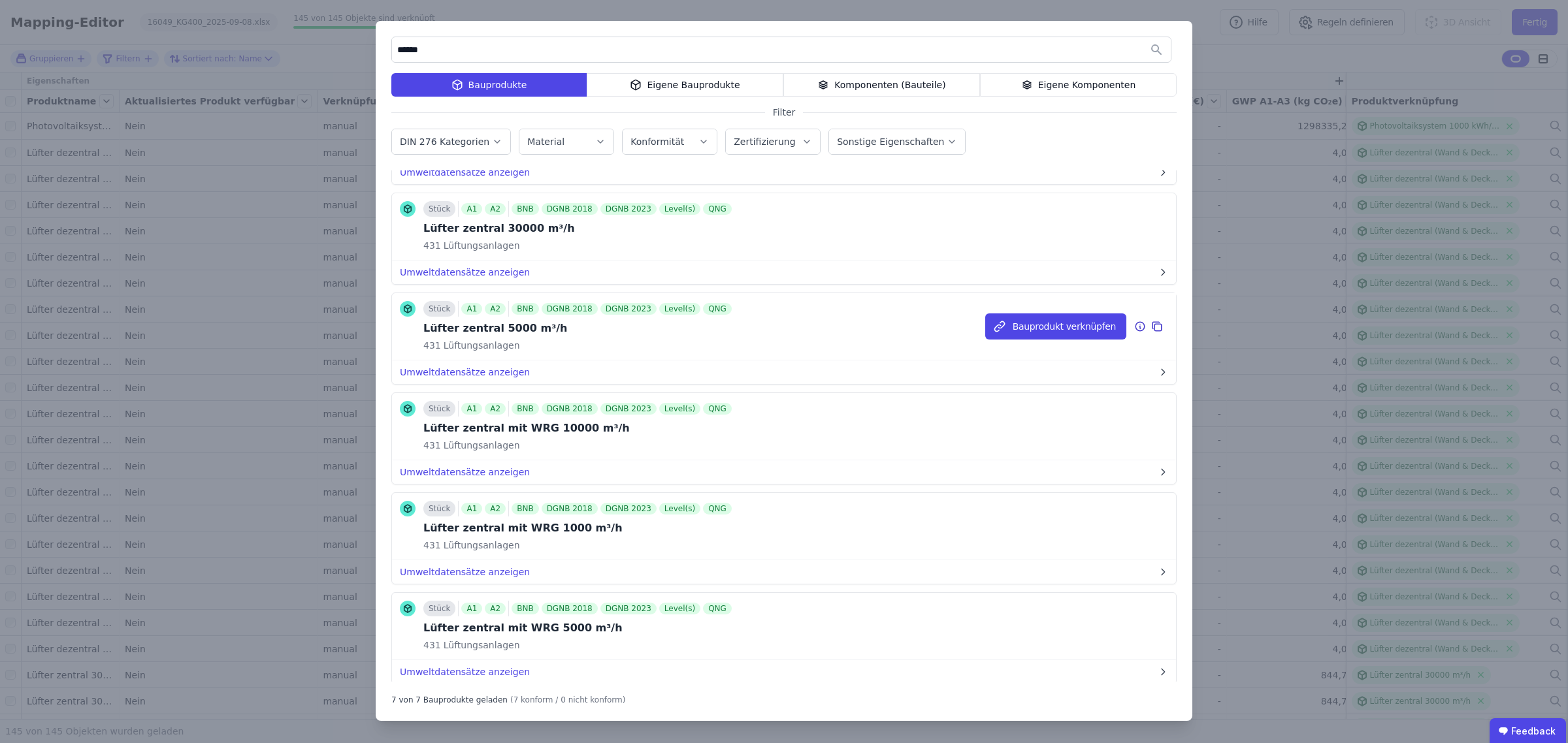
scroll to position [230, 0]
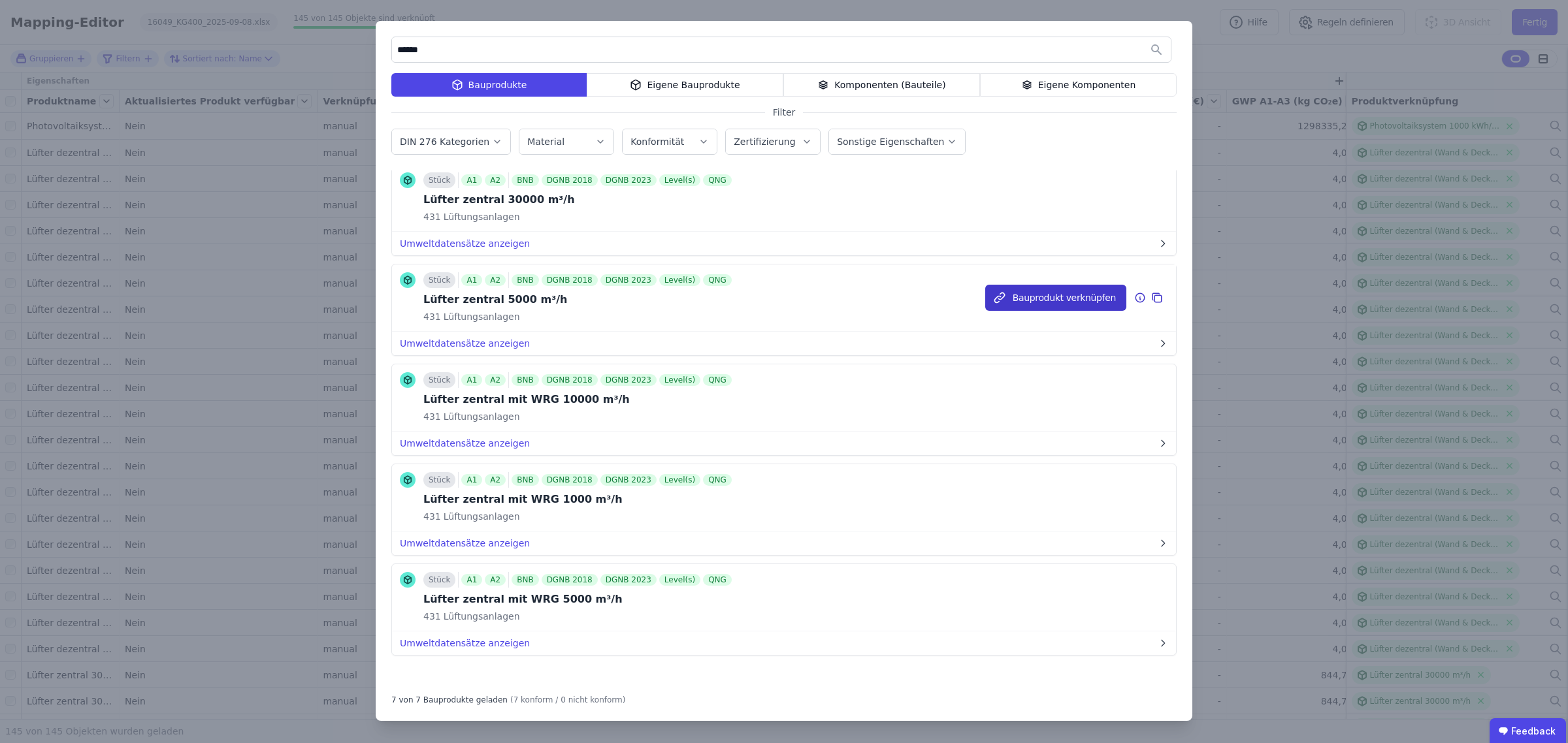
type input "******"
click at [1036, 292] on button "Bauprodukt verknüpfen" at bounding box center [1056, 298] width 141 height 26
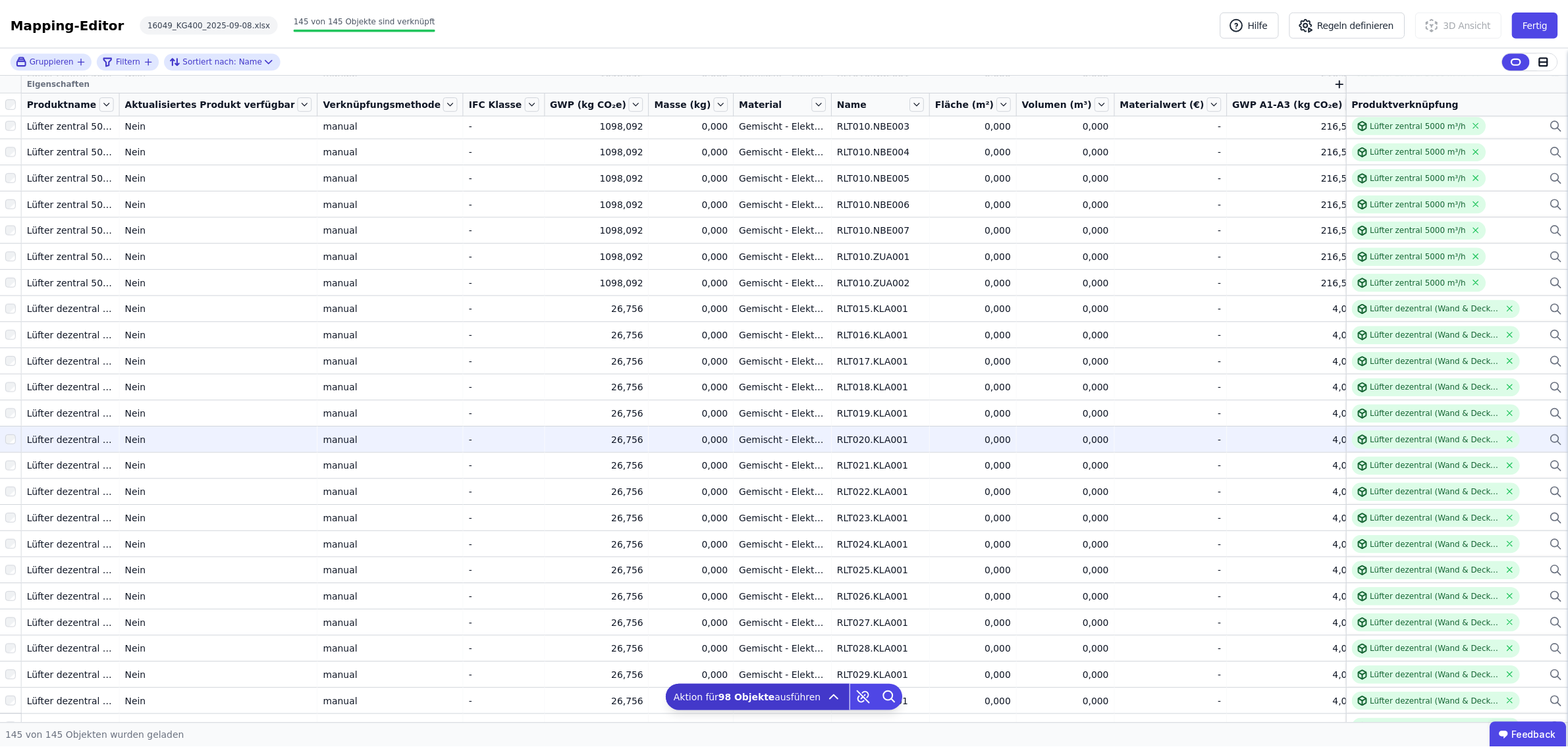
scroll to position [3209, 0]
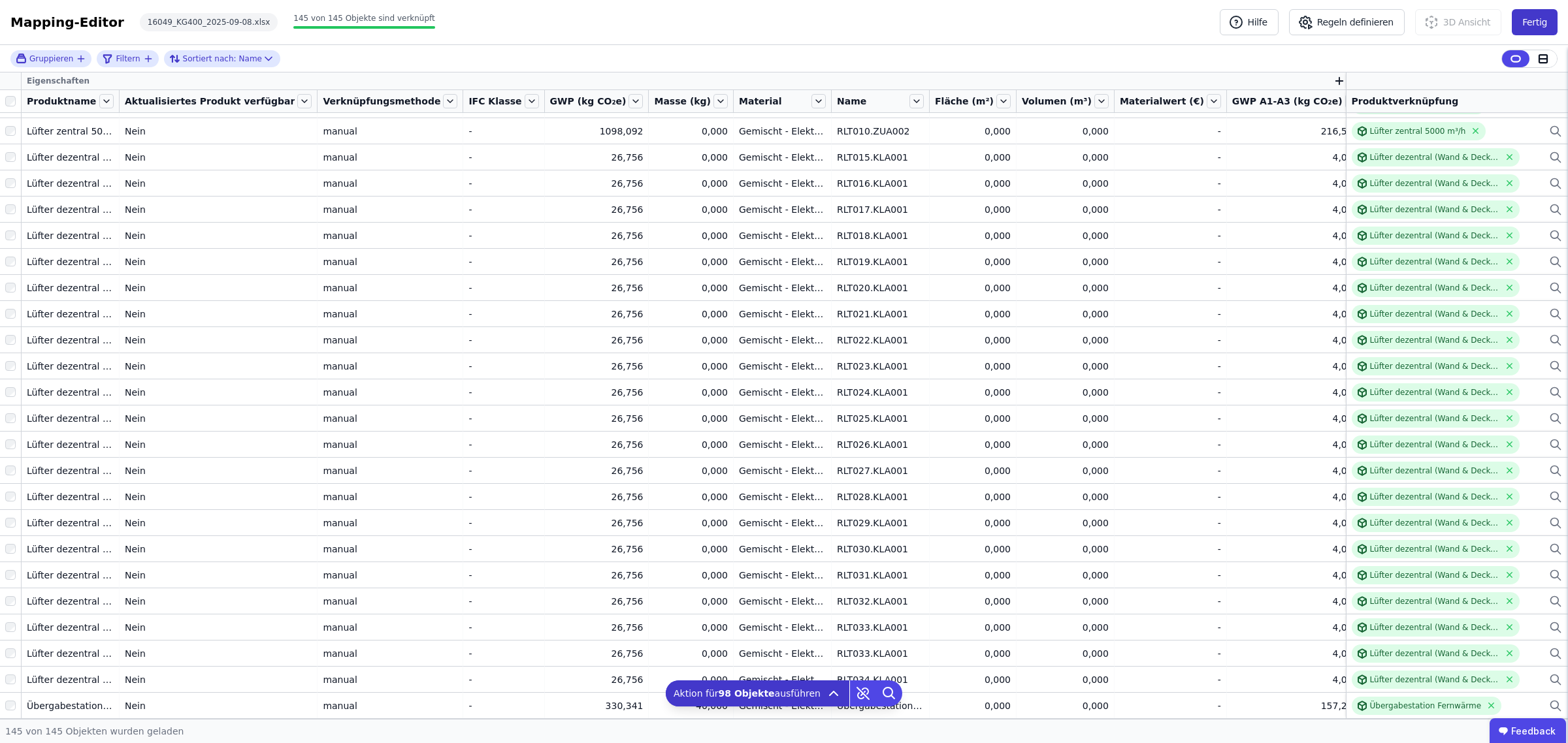
click at [1538, 15] on button "Fertig" at bounding box center [1535, 22] width 46 height 26
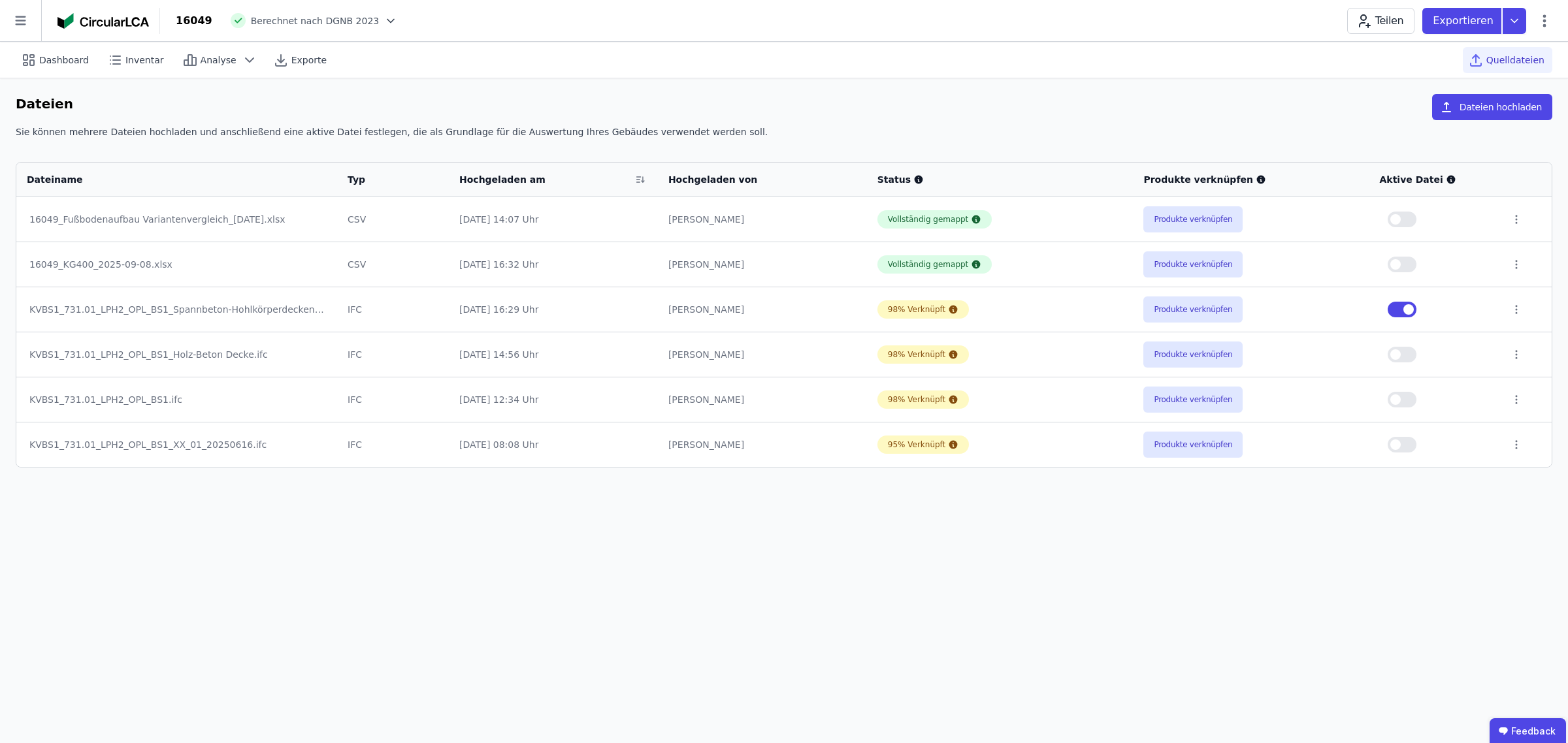
click at [1400, 264] on span "button" at bounding box center [1395, 264] width 10 height 10
click at [72, 60] on span "Dashboard" at bounding box center [64, 60] width 49 height 13
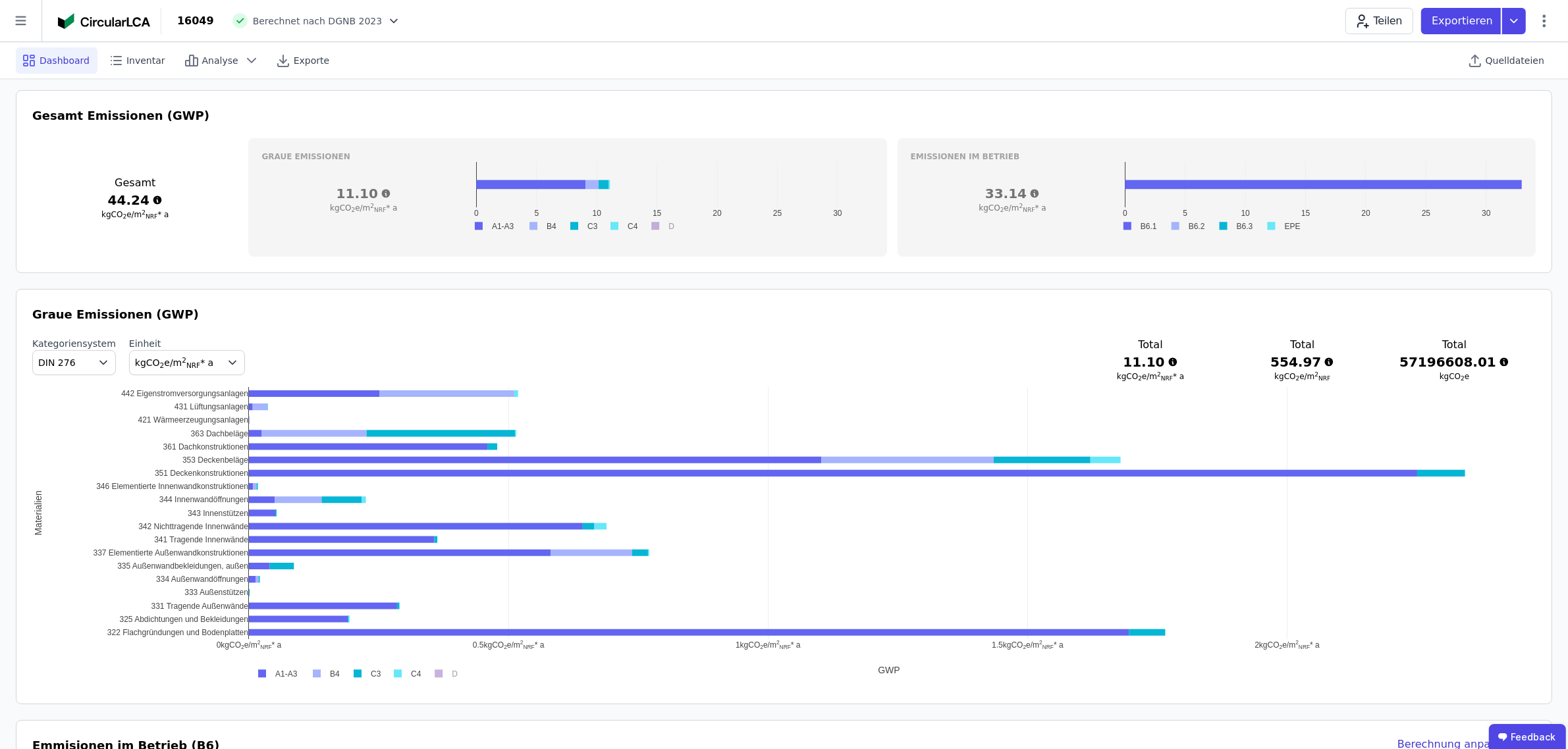
scroll to position [494, 0]
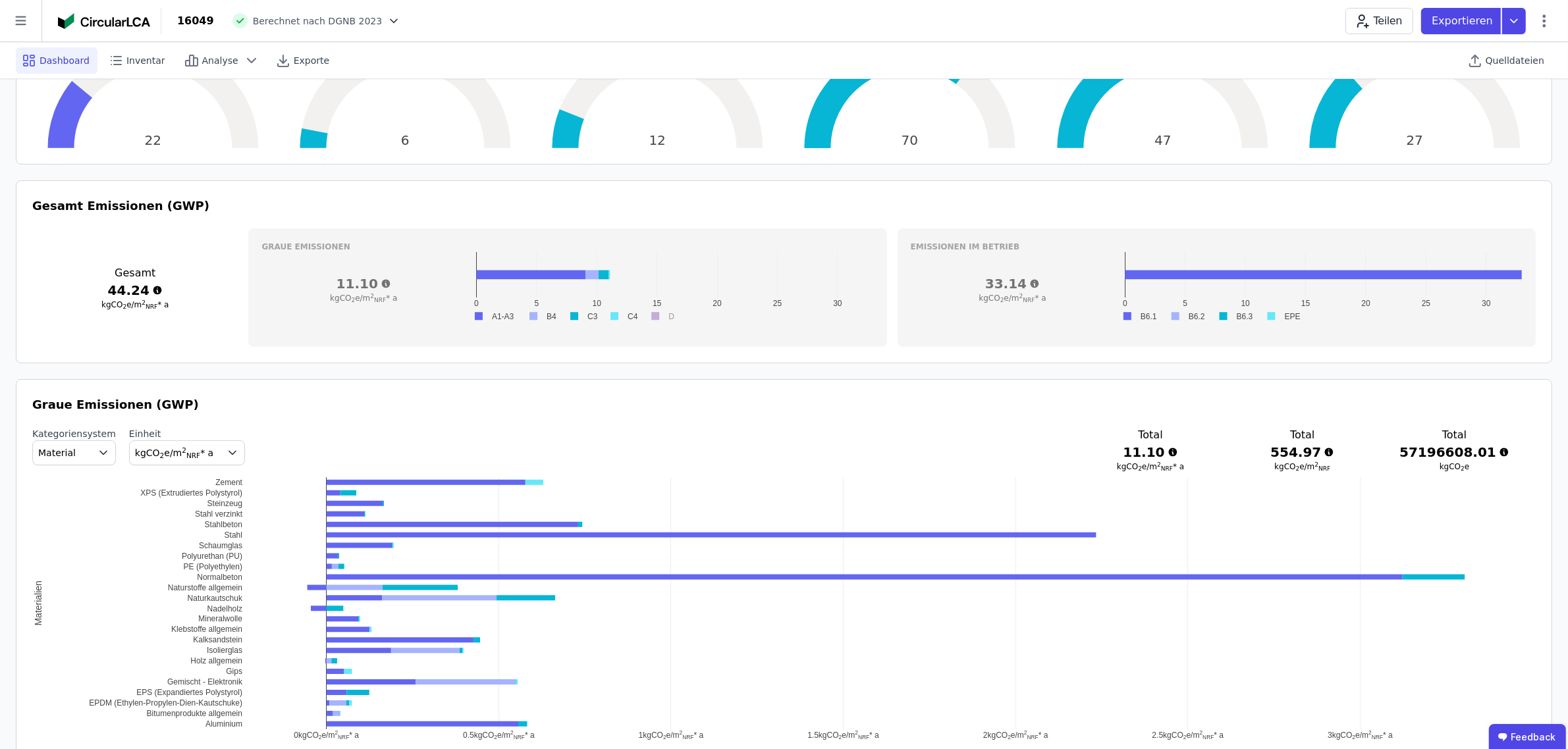
scroll to position [411, 0]
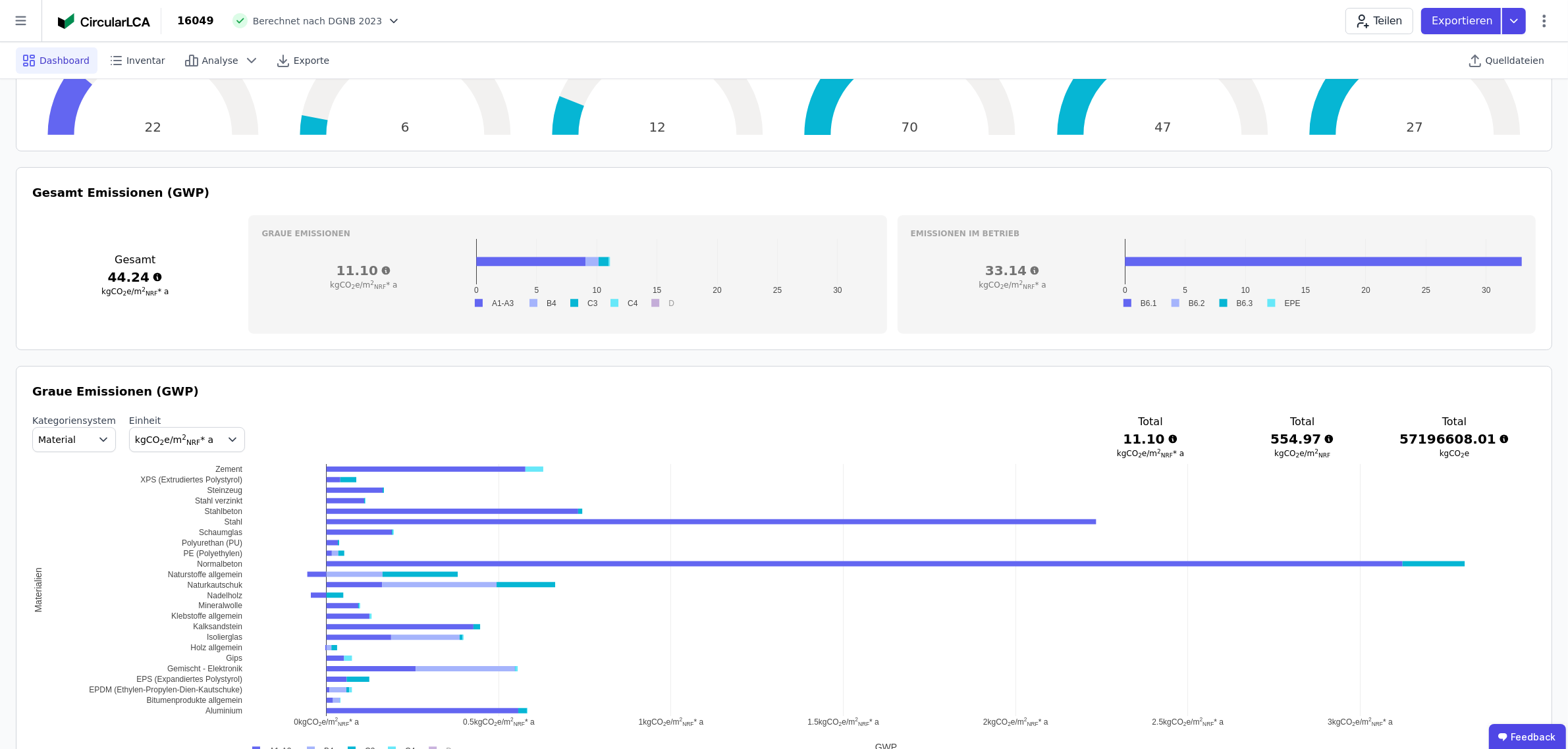
click at [100, 440] on icon "button" at bounding box center [104, 440] width 7 height 3
click at [77, 524] on span "DIN 276" at bounding box center [63, 517] width 38 height 13
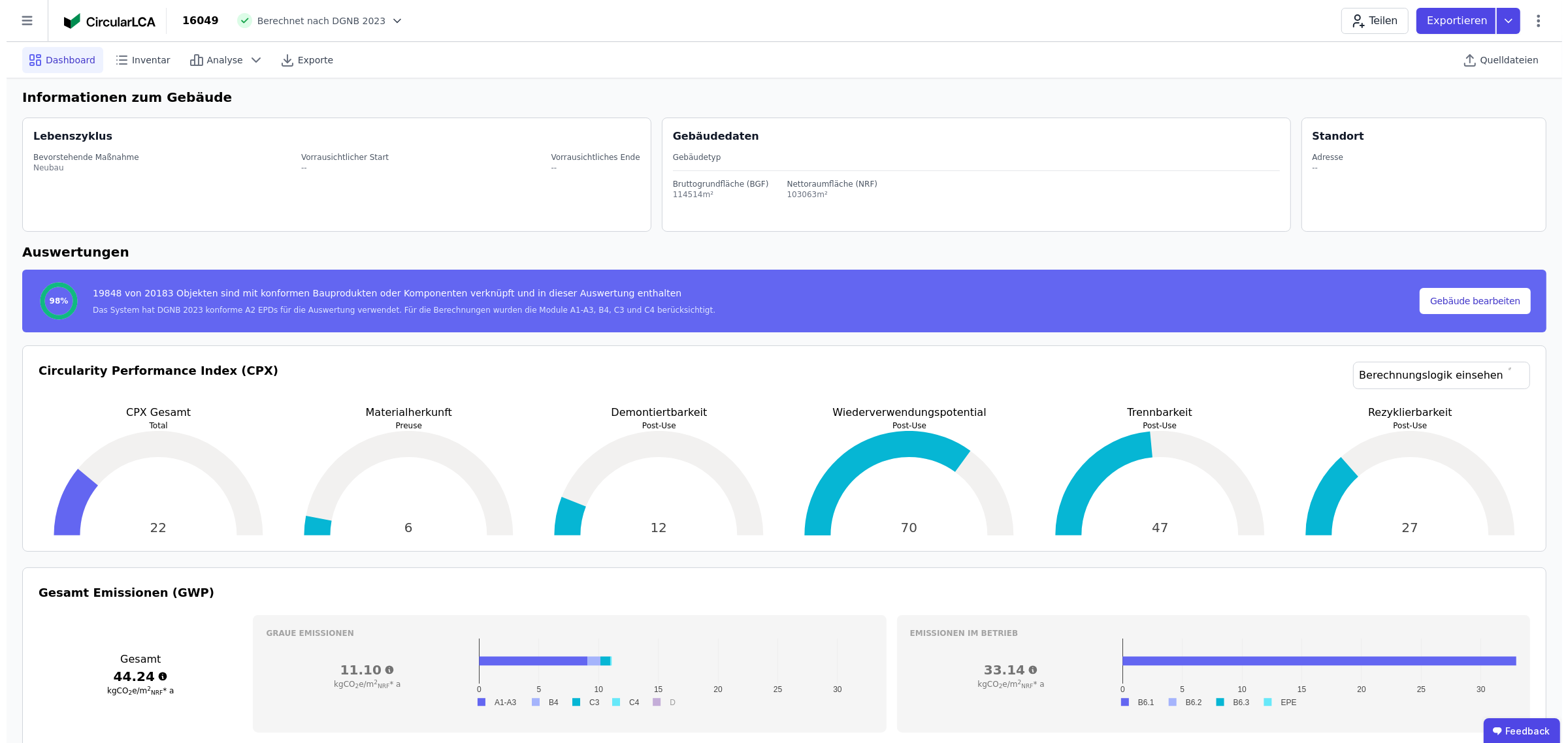
scroll to position [0, 0]
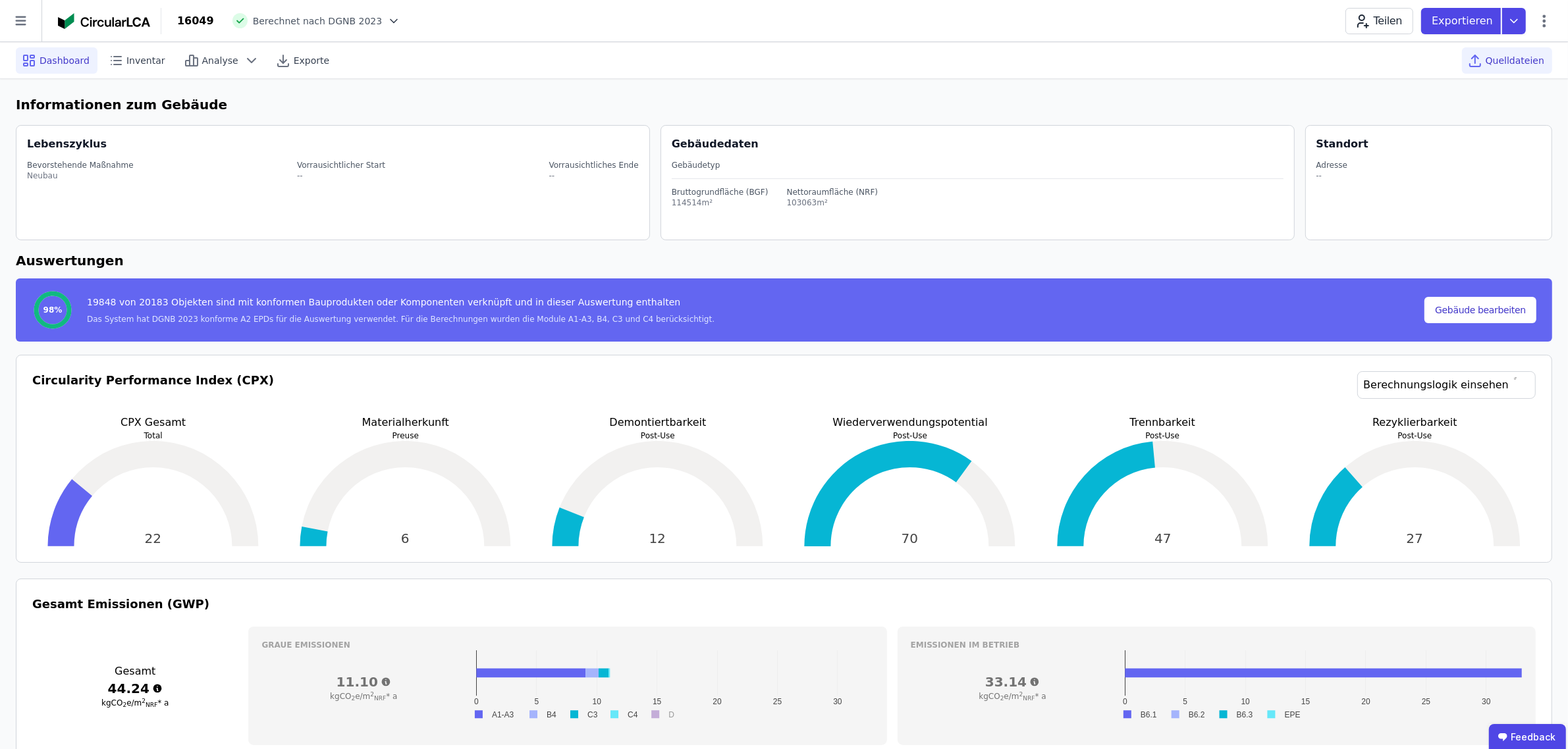
click at [1504, 61] on span "Quelldateien" at bounding box center [1515, 60] width 58 height 13
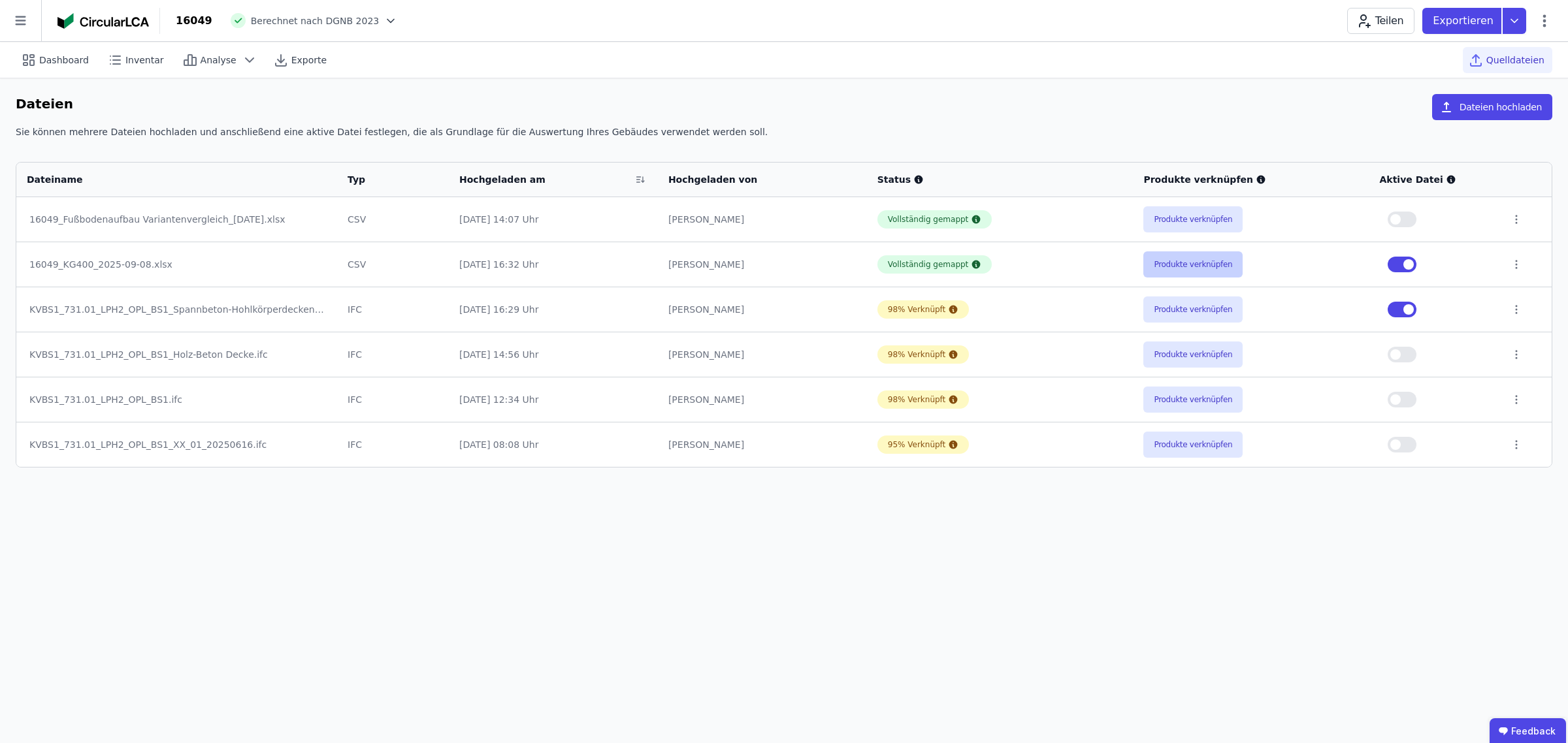
click at [1173, 260] on button "Produkte verknüpfen" at bounding box center [1193, 264] width 99 height 26
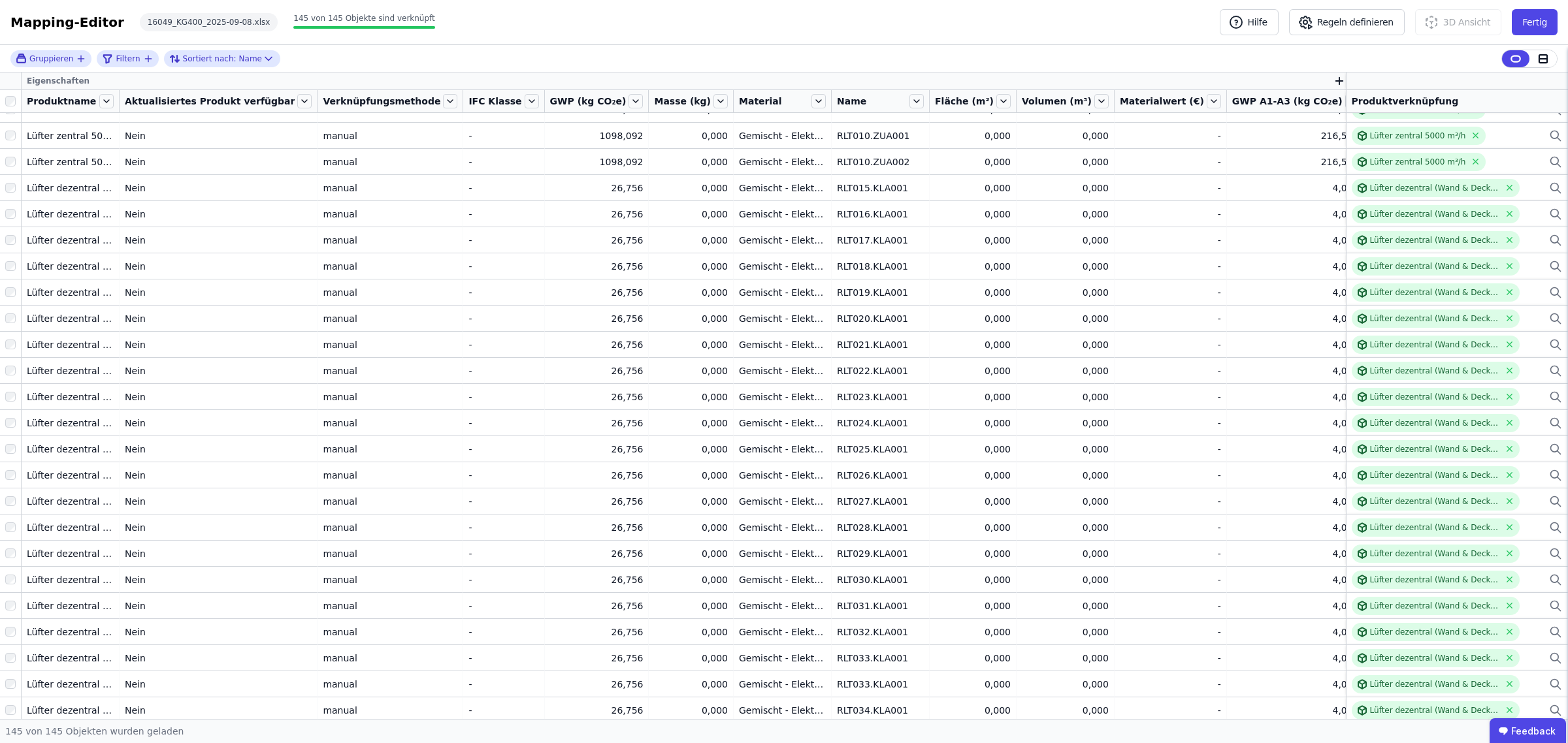
scroll to position [3183, 0]
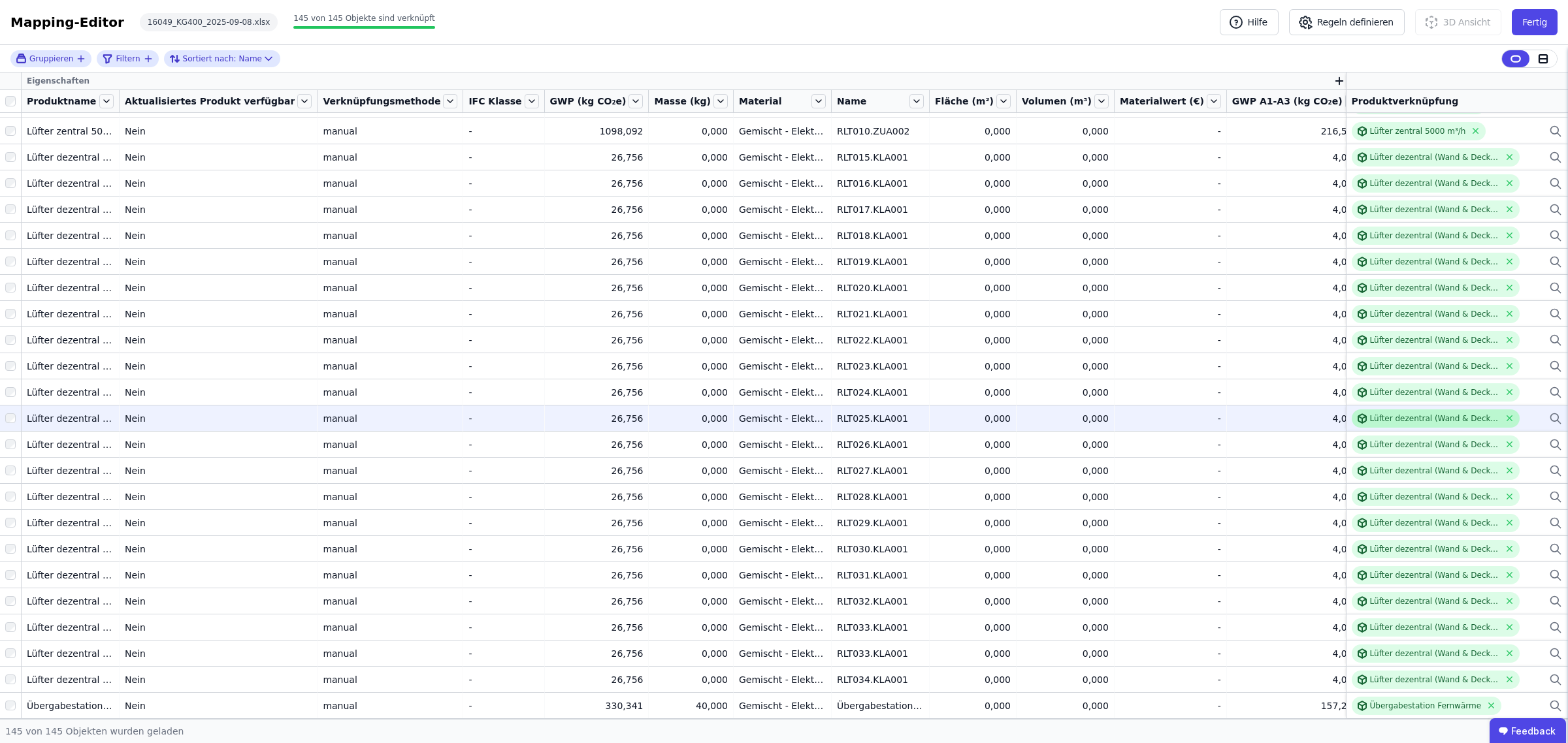
click at [1412, 422] on div "Lüfter dezentral (Wand & Decke) 60 m³/h" at bounding box center [1434, 418] width 130 height 10
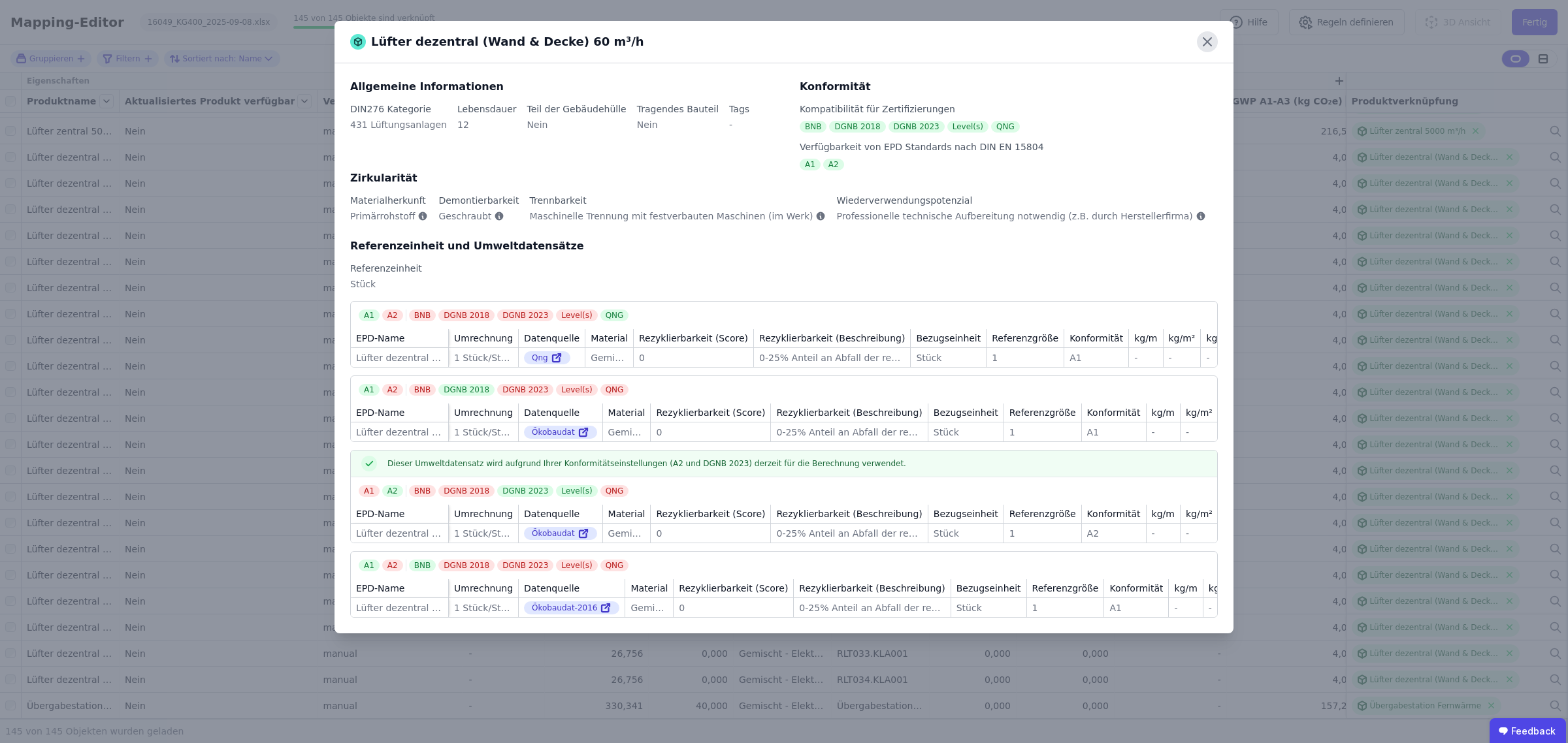
click at [1203, 40] on icon at bounding box center [1207, 42] width 21 height 21
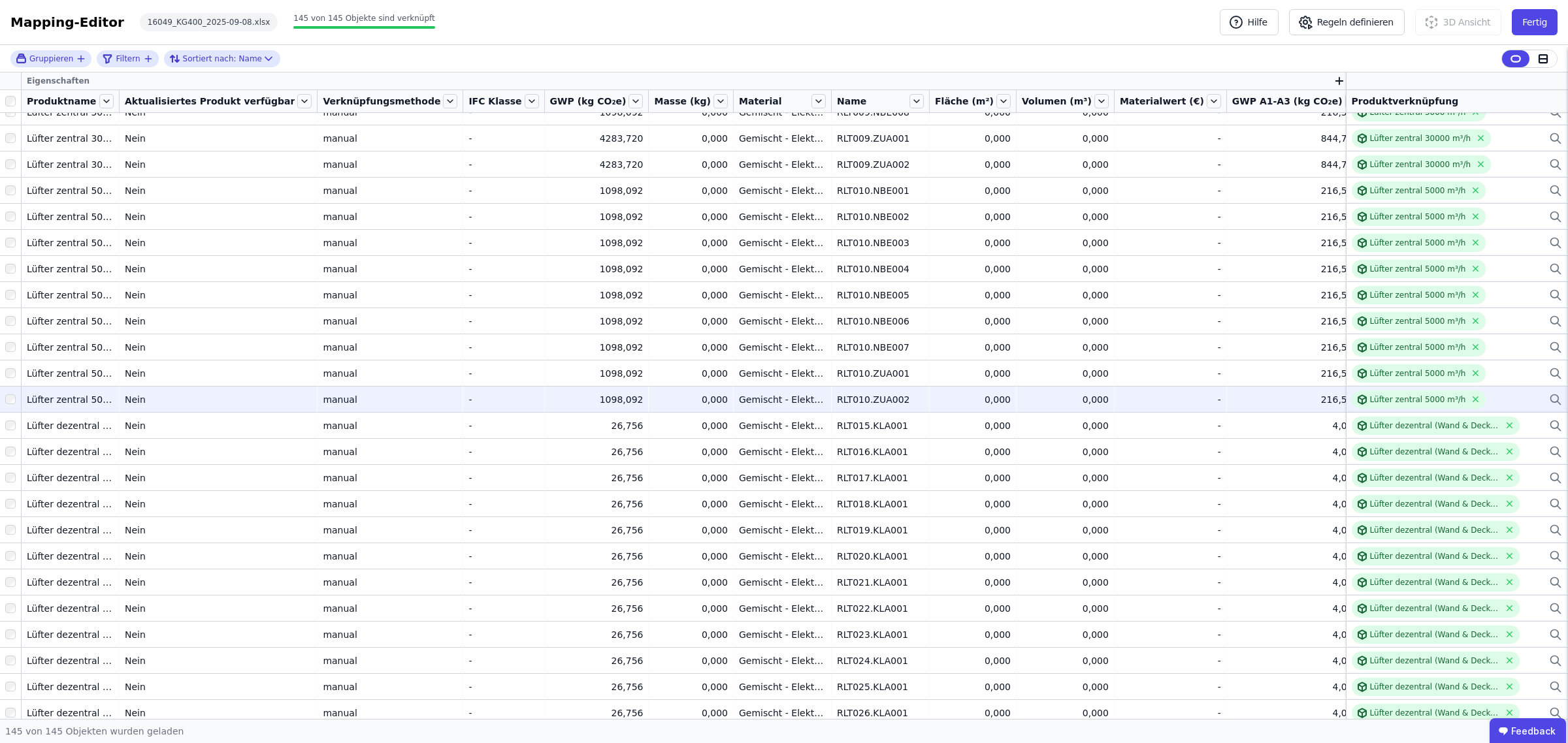
scroll to position [2856, 0]
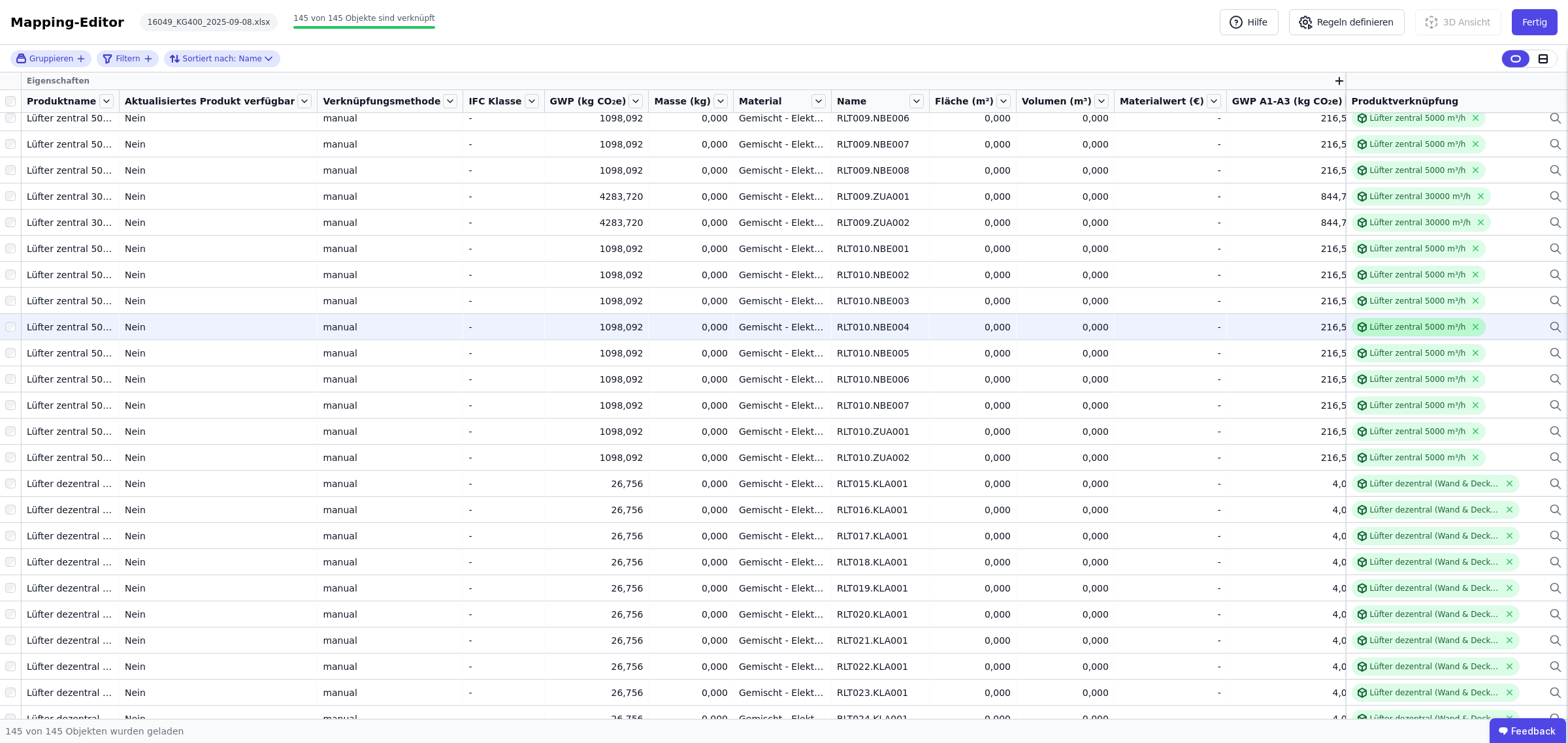
click at [1386, 320] on div "Lüfter zentral 5000 m³/h" at bounding box center [1419, 327] width 134 height 19
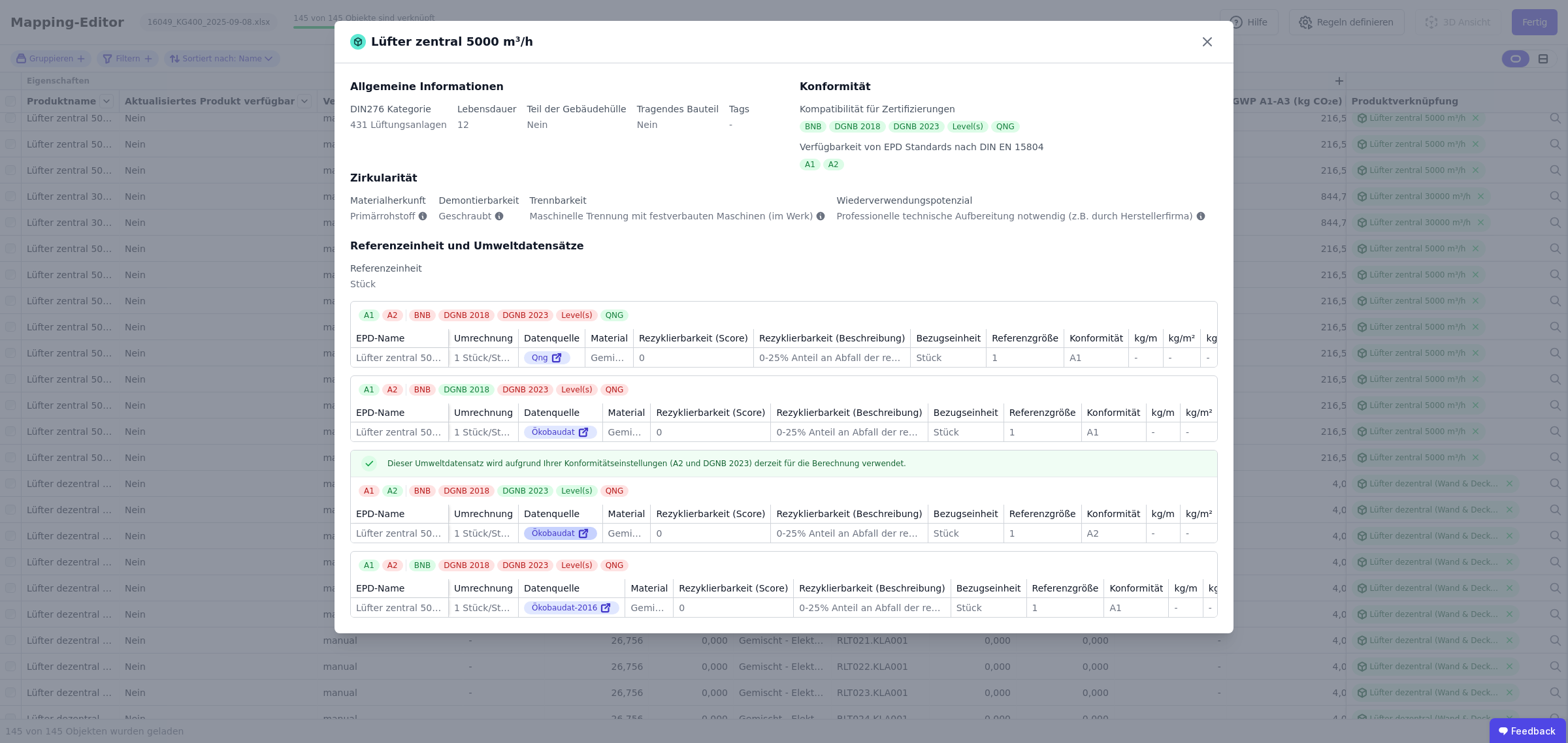
click at [577, 542] on icon at bounding box center [583, 533] width 12 height 15
click at [1210, 39] on icon at bounding box center [1207, 42] width 8 height 8
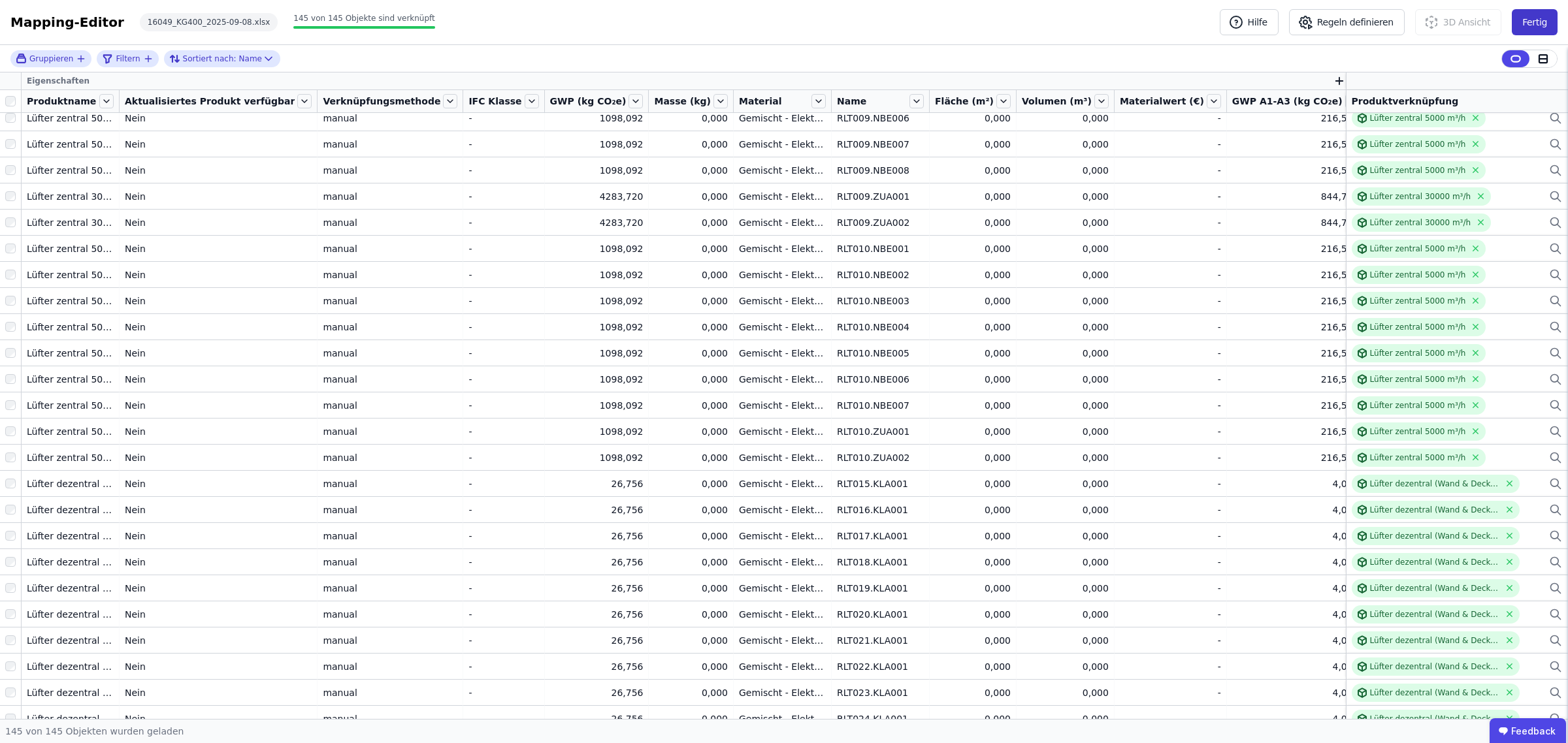
click at [1525, 24] on button "Fertig" at bounding box center [1535, 22] width 46 height 26
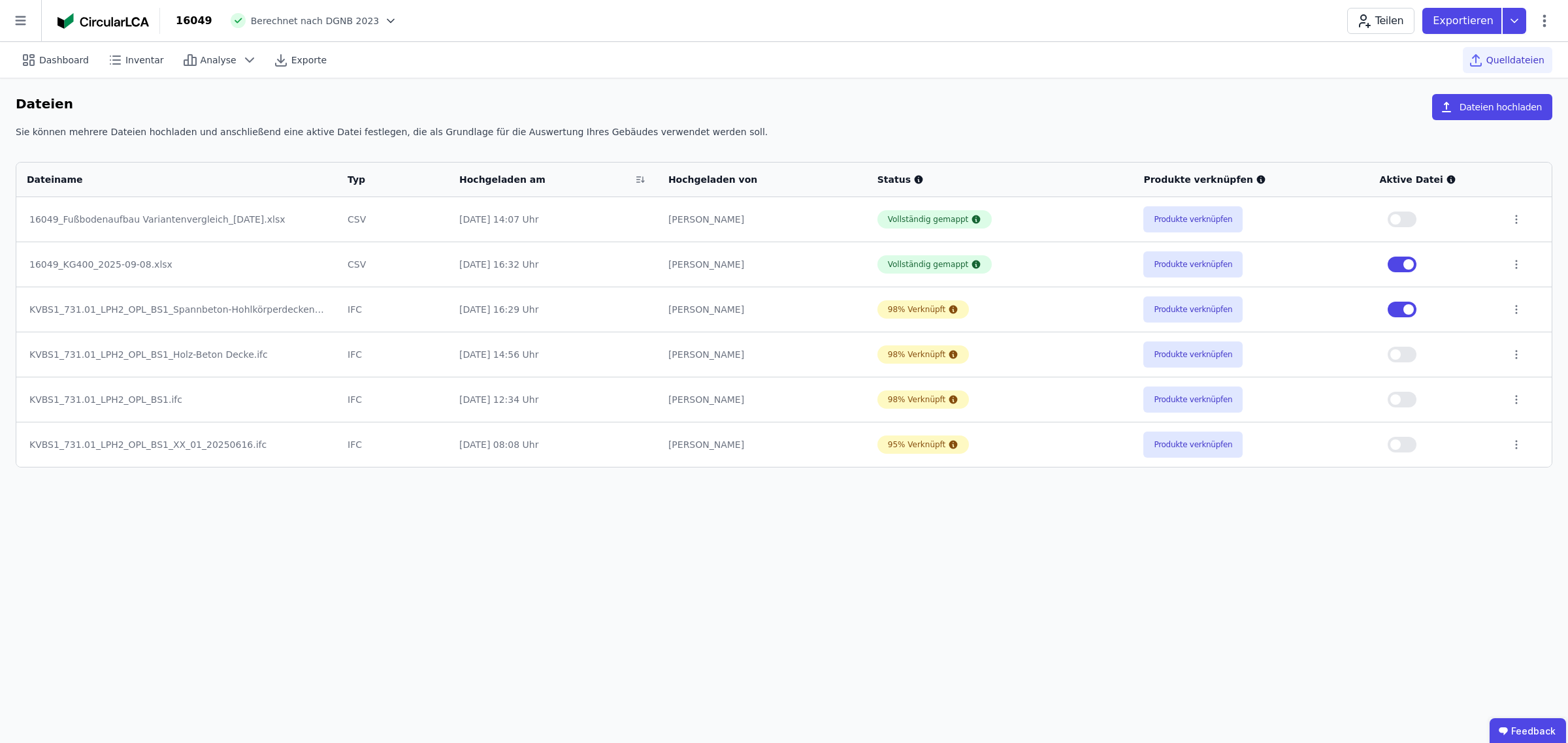
click at [1403, 311] on button "button" at bounding box center [1402, 309] width 29 height 15
click at [1510, 14] on icon at bounding box center [1514, 20] width 24 height 26
click at [1429, 82] on div "Inventar" at bounding box center [1444, 76] width 163 height 24
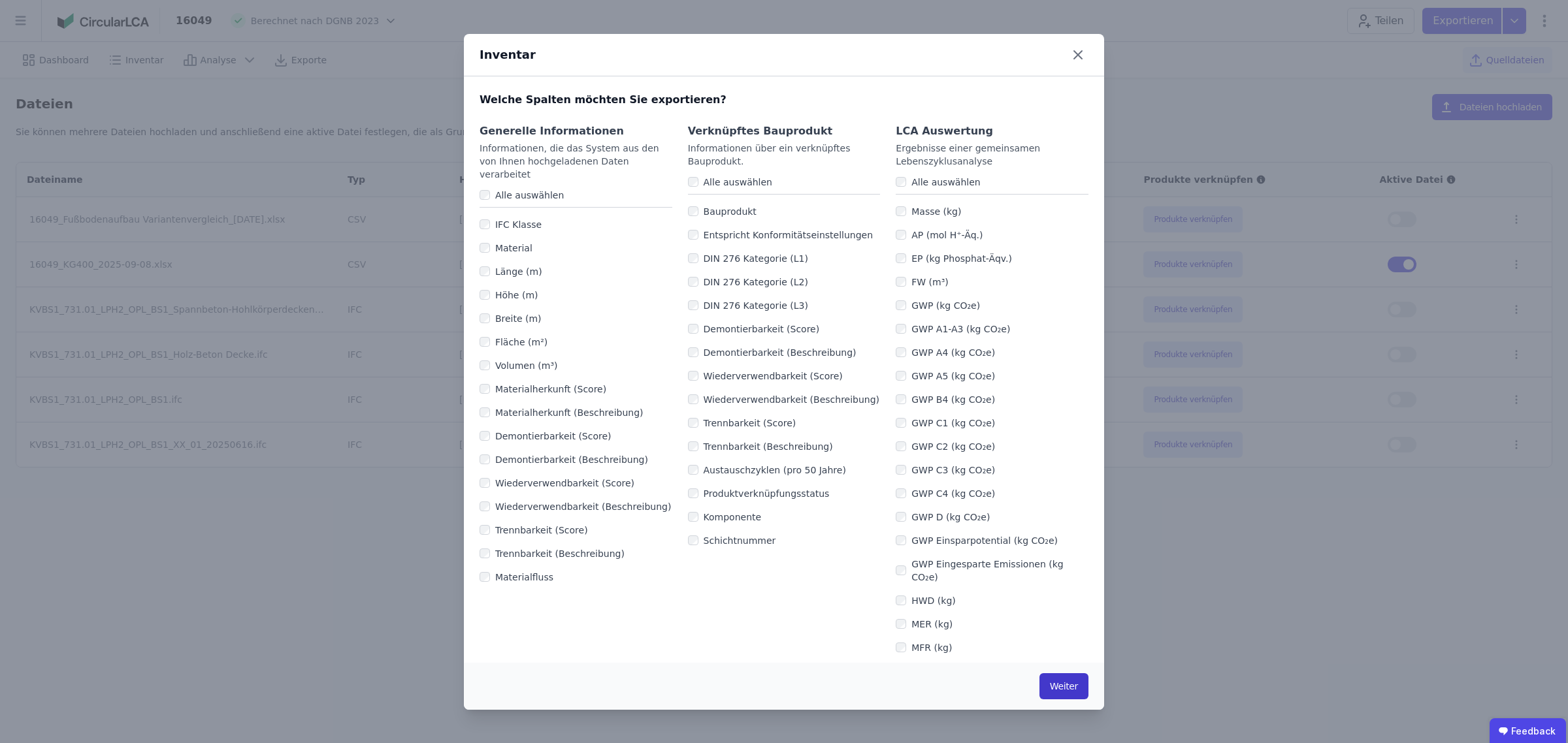
click at [1063, 688] on button "Weiter" at bounding box center [1064, 686] width 49 height 26
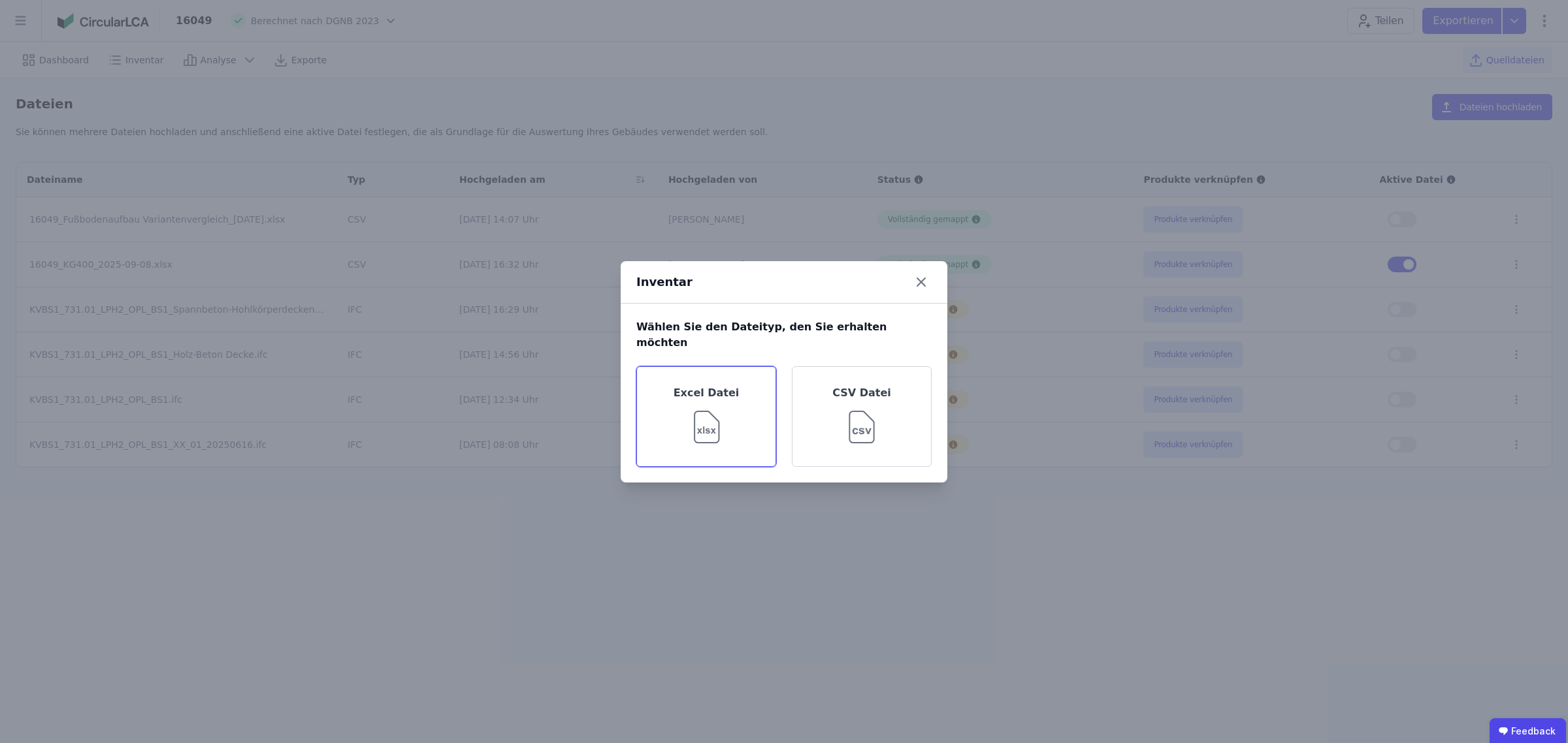
click at [680, 377] on div "Excel Datei" at bounding box center [706, 417] width 139 height 100
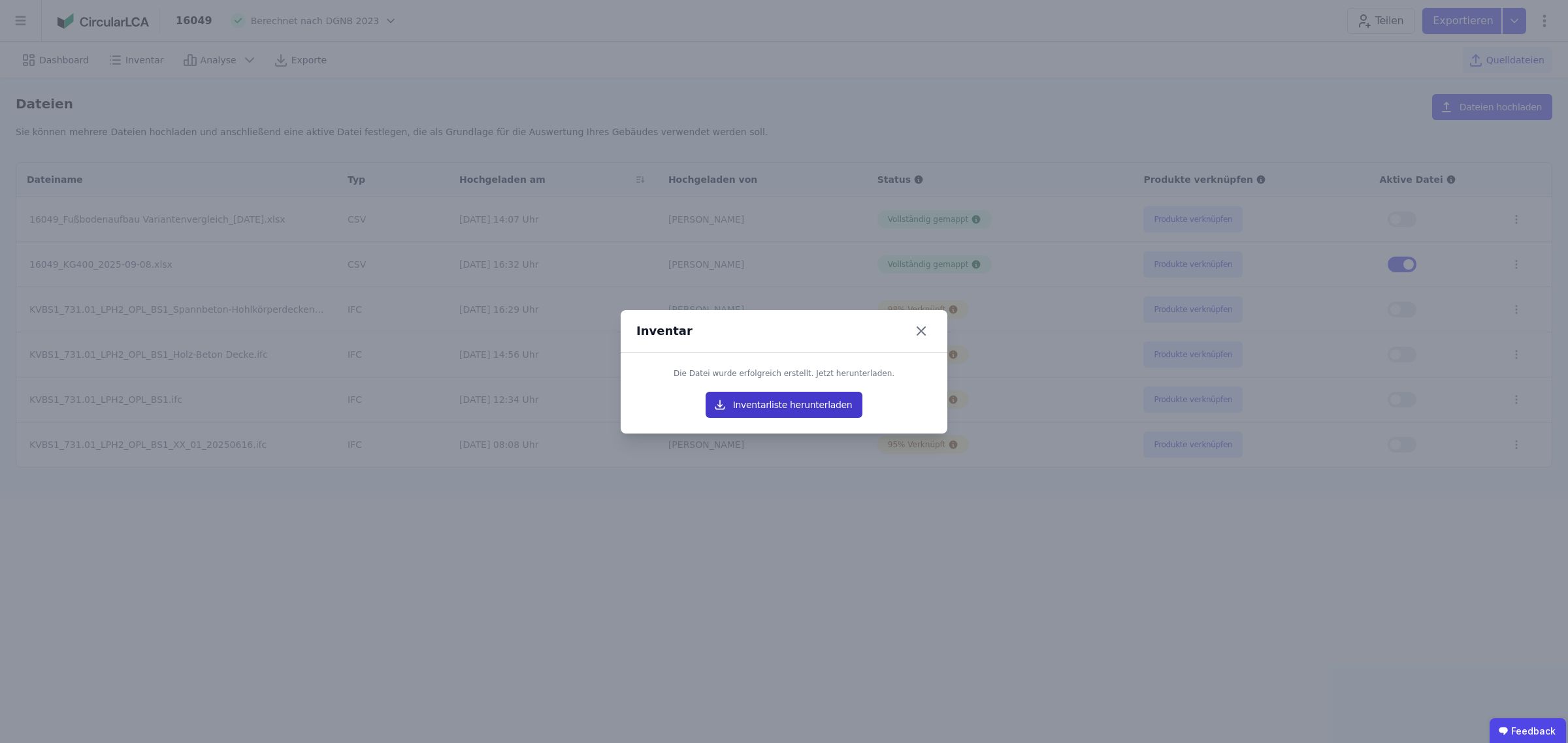
click at [763, 402] on button "Inventarliste herunterladen" at bounding box center [784, 405] width 156 height 26
drag, startPoint x: 918, startPoint y: 334, endPoint x: 1106, endPoint y: 236, distance: 212.0
click at [918, 334] on icon at bounding box center [921, 331] width 21 height 21
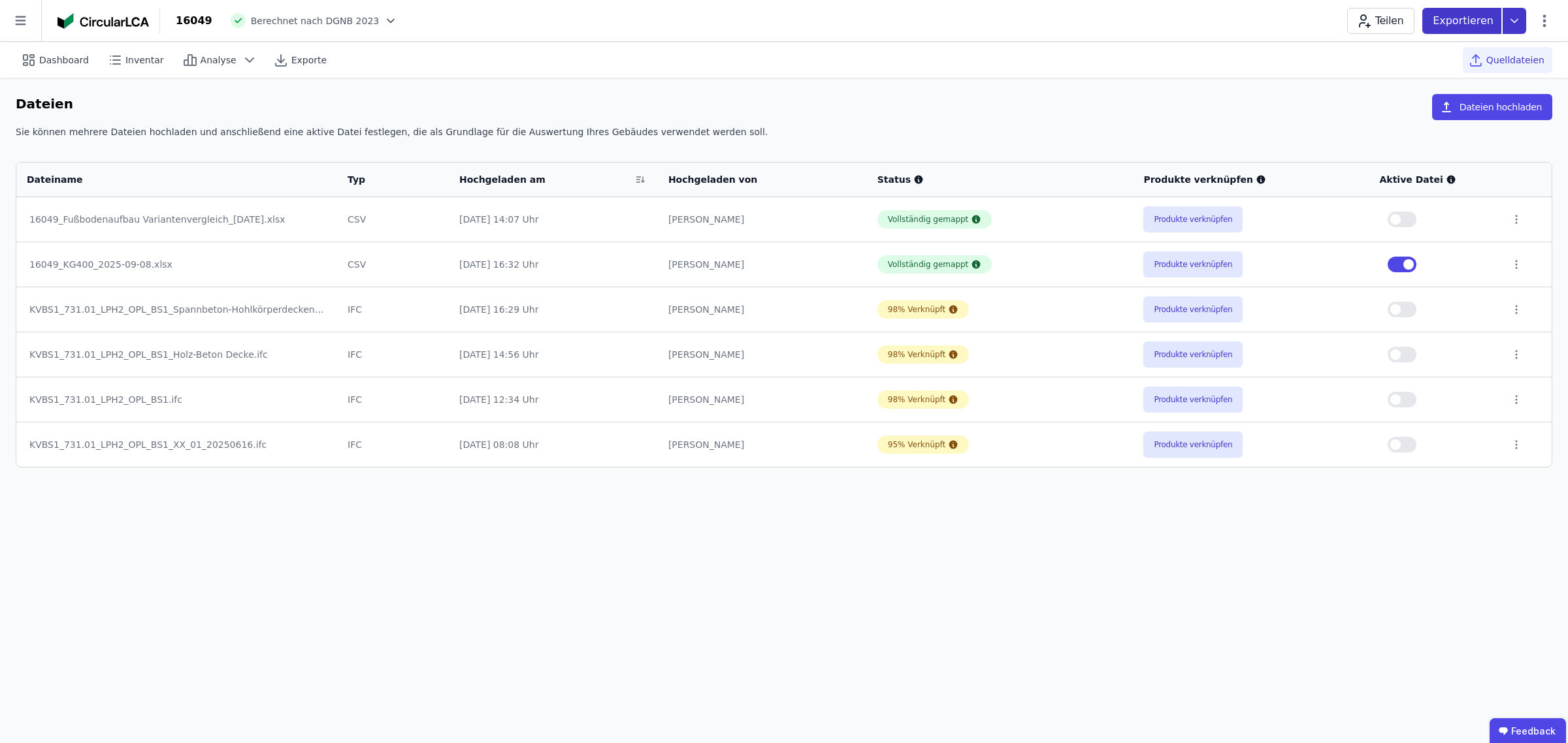
click at [1515, 21] on icon at bounding box center [1514, 20] width 7 height 3
click at [1434, 79] on div "Inventar" at bounding box center [1444, 76] width 163 height 24
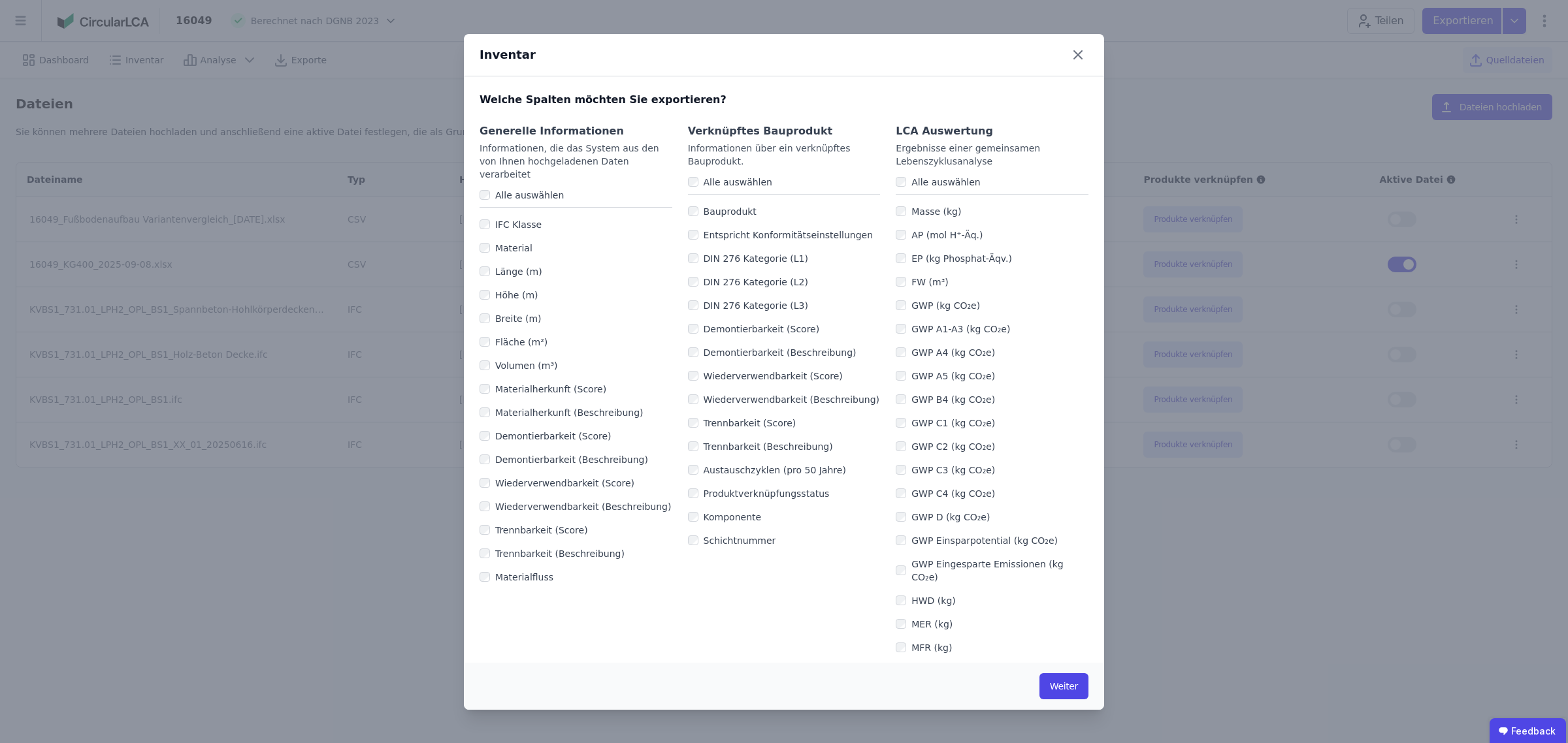
click at [683, 258] on div "Generelle Informationen Informationen, die das System aus den von Ihnen hochgel…" at bounding box center [783, 717] width 640 height 1219
click at [1071, 686] on button "Weiter" at bounding box center [1064, 686] width 49 height 26
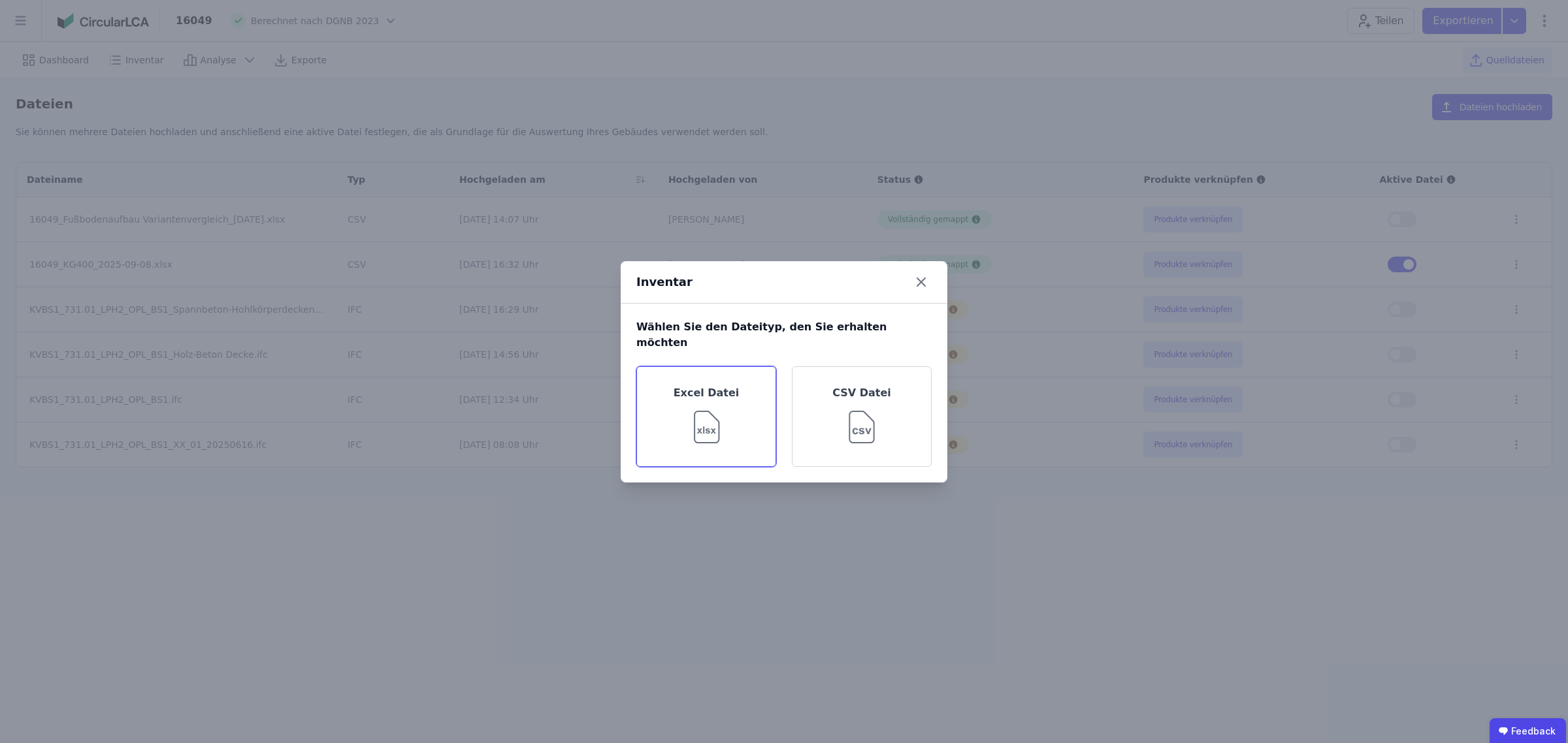
click at [707, 410] on img at bounding box center [707, 424] width 43 height 47
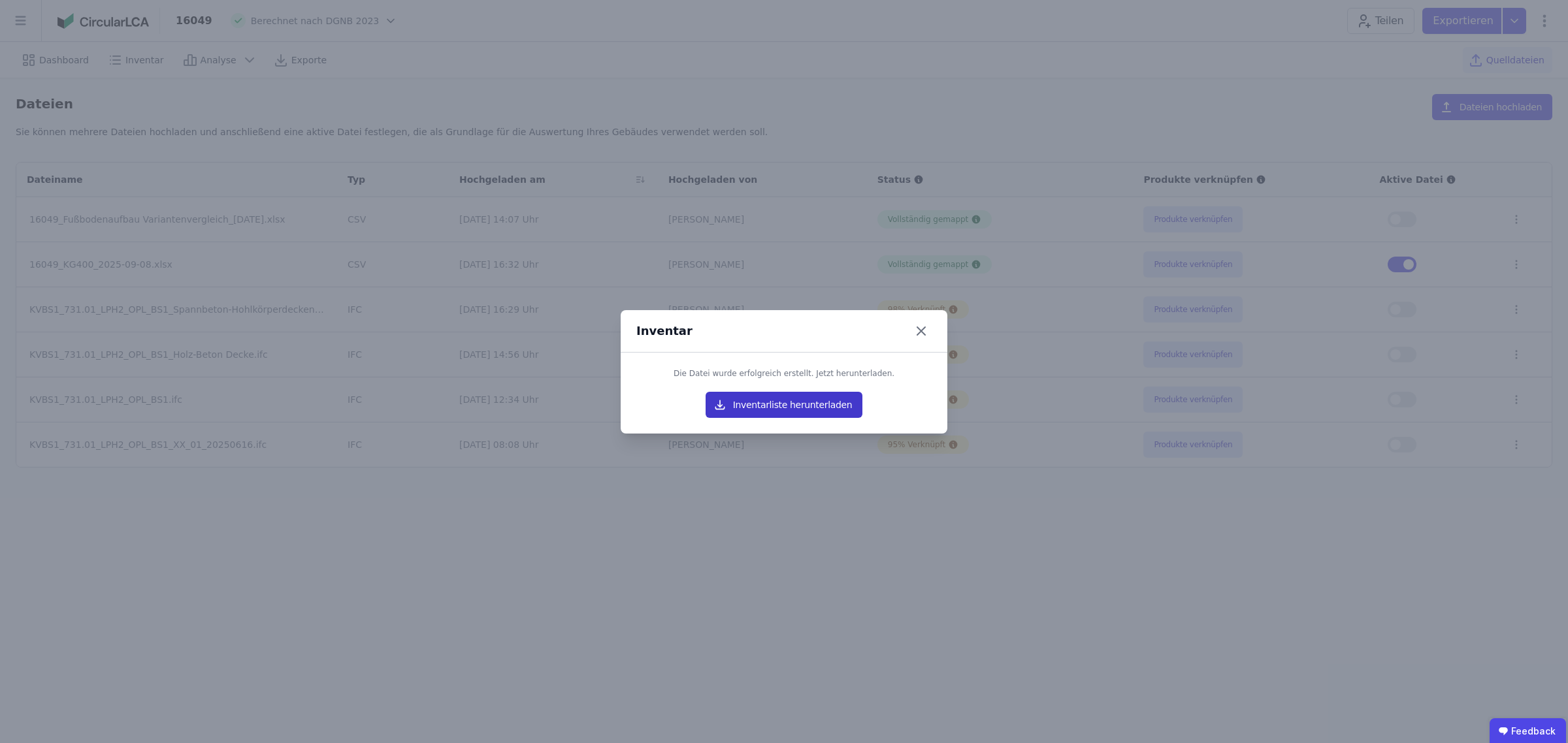
click at [785, 400] on button "Inventarliste herunterladen" at bounding box center [784, 405] width 156 height 26
click at [920, 332] on icon at bounding box center [921, 331] width 8 height 8
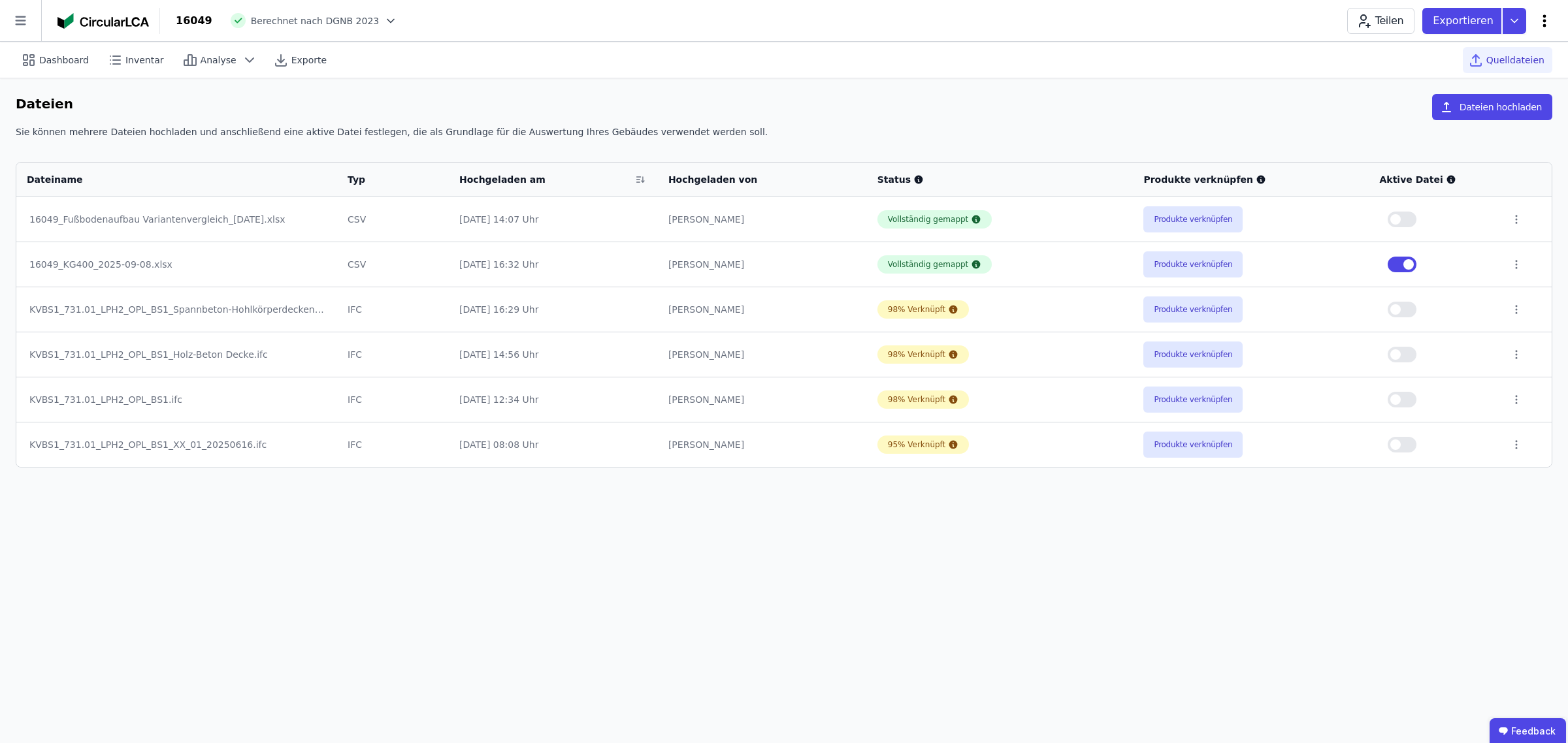
click at [1542, 14] on icon at bounding box center [1544, 20] width 15 height 15
click at [1500, 47] on span "Gebäude bearbeiten" at bounding box center [1483, 51] width 94 height 13
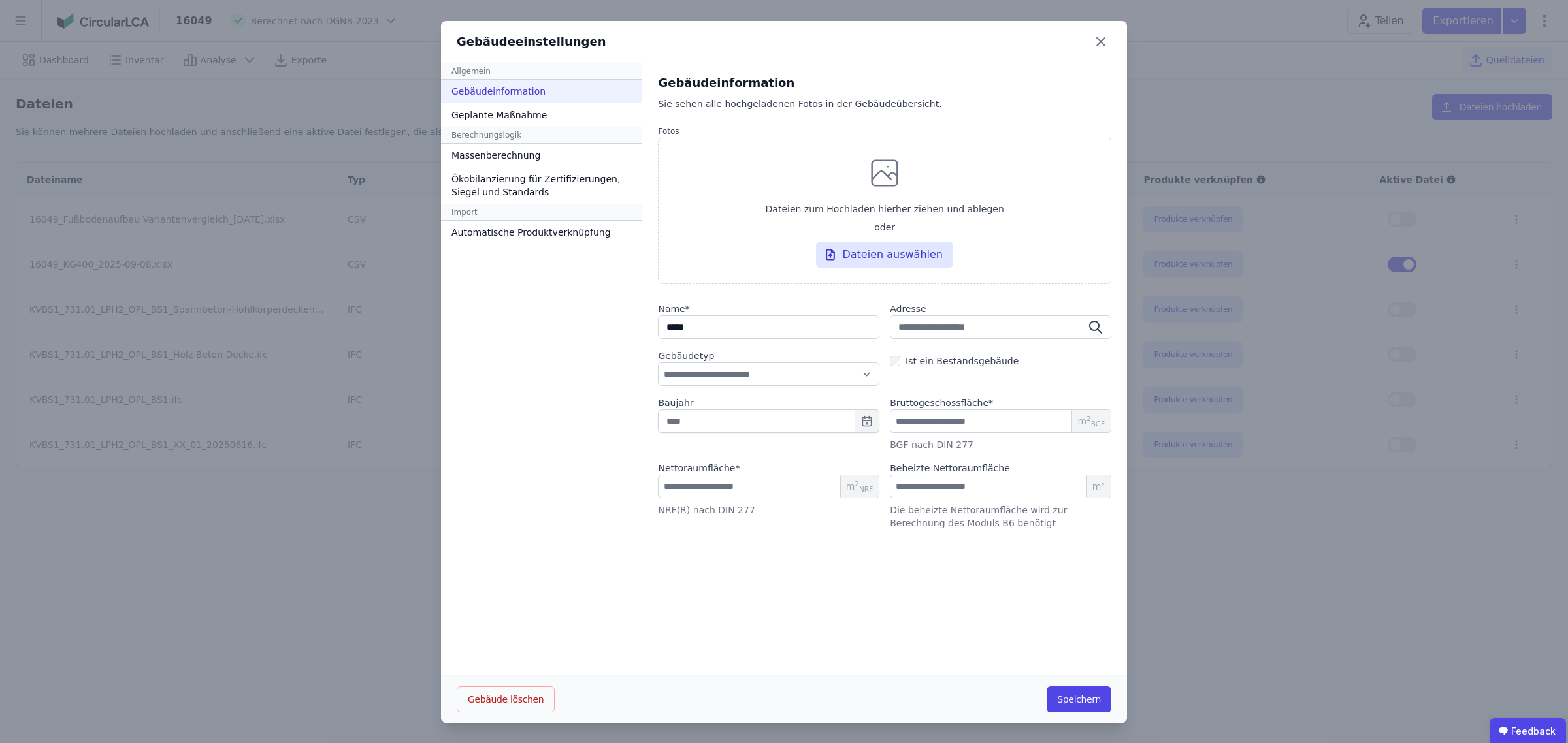
click at [1271, 578] on div "**********" at bounding box center [784, 372] width 1568 height 744
click at [1090, 40] on icon at bounding box center [1100, 42] width 21 height 21
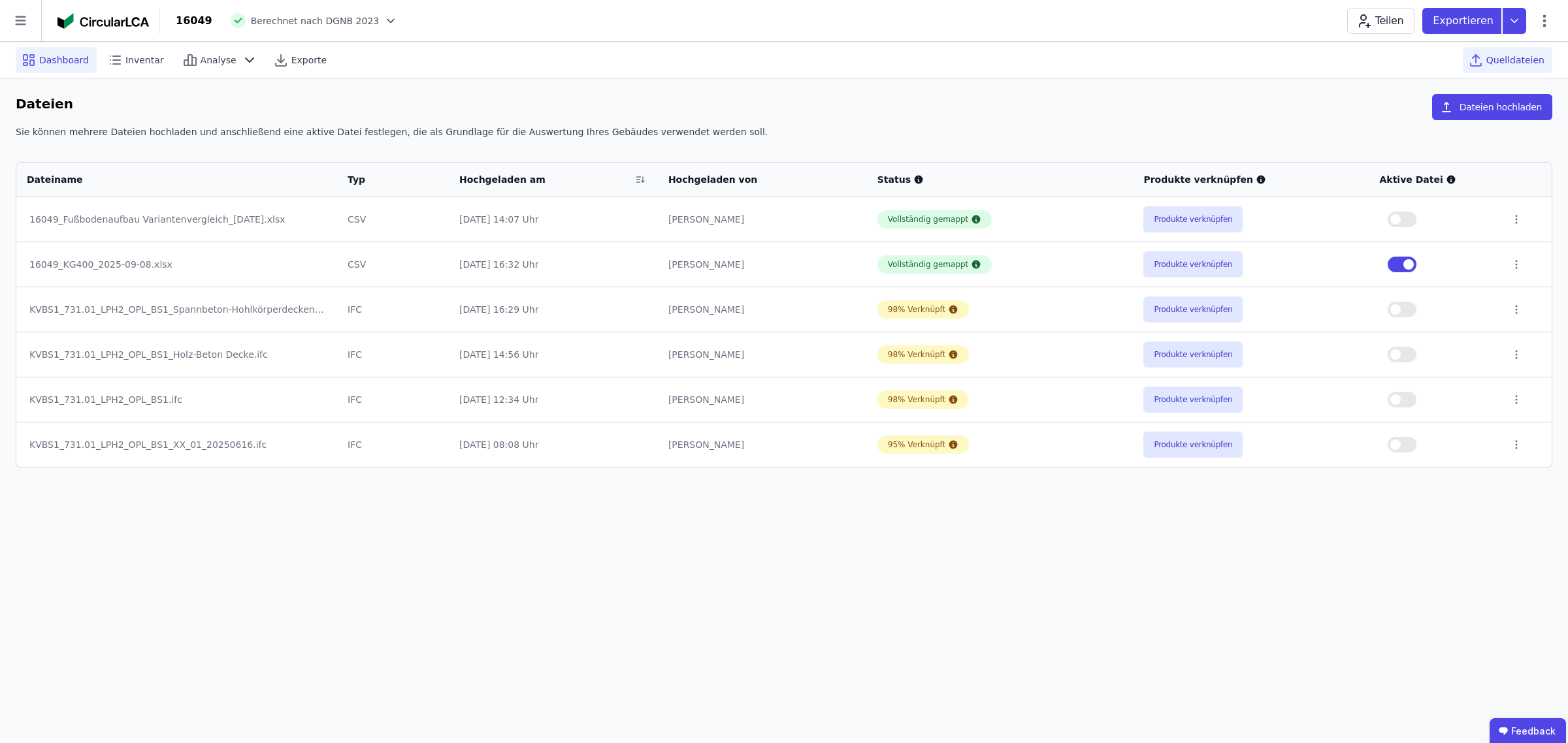
click at [65, 57] on span "Dashboard" at bounding box center [64, 60] width 49 height 13
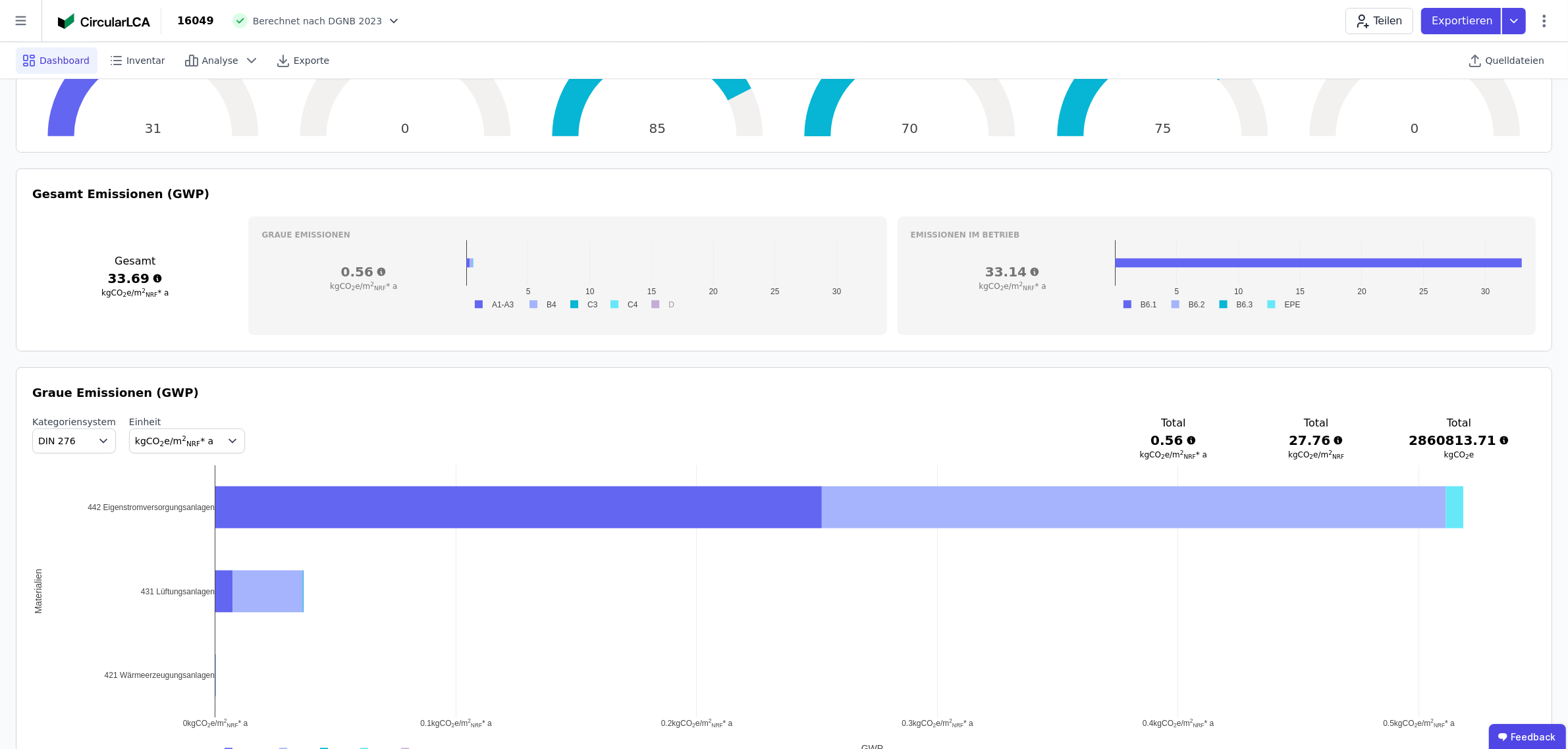
scroll to position [494, 0]
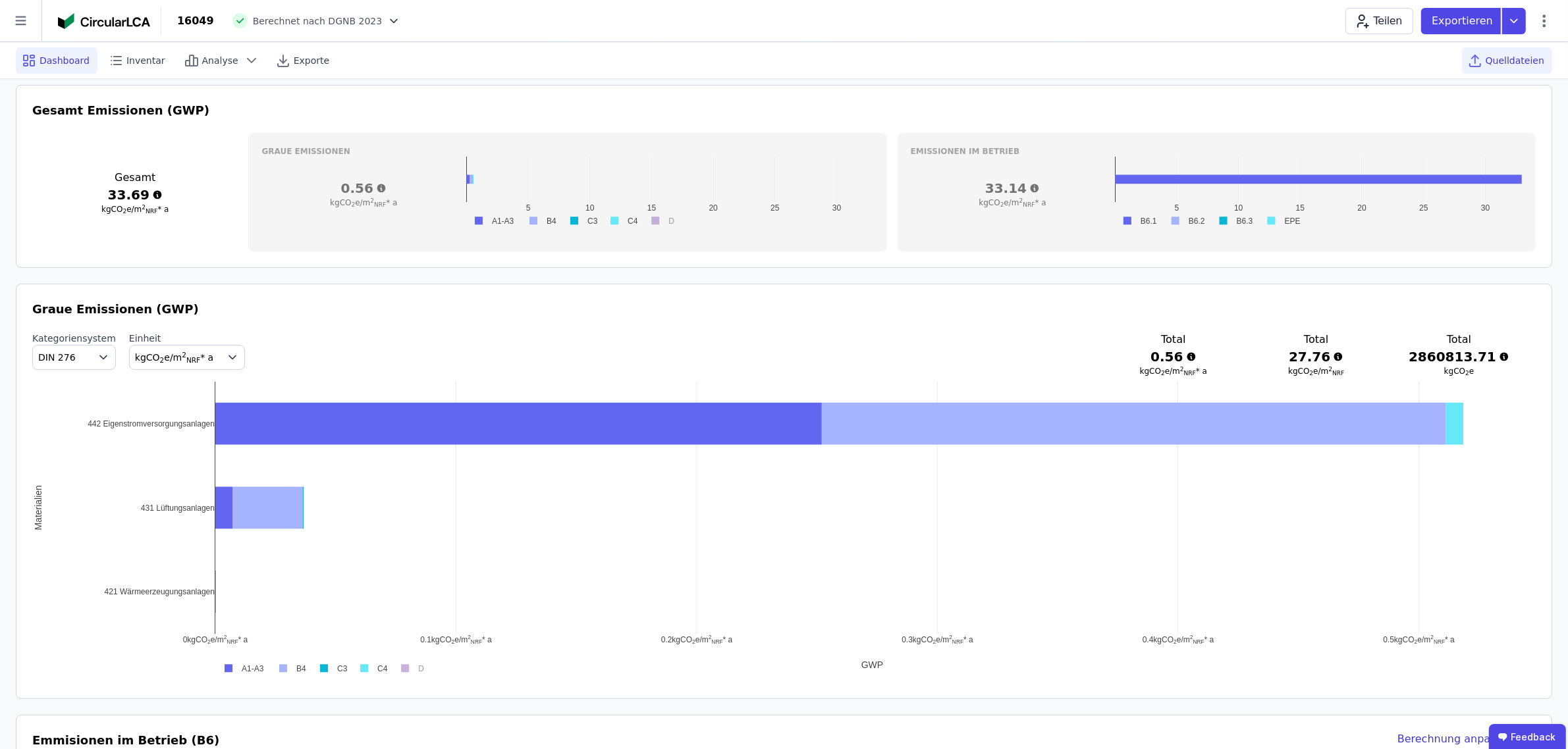
click at [1511, 61] on span "Quelldateien" at bounding box center [1515, 60] width 58 height 13
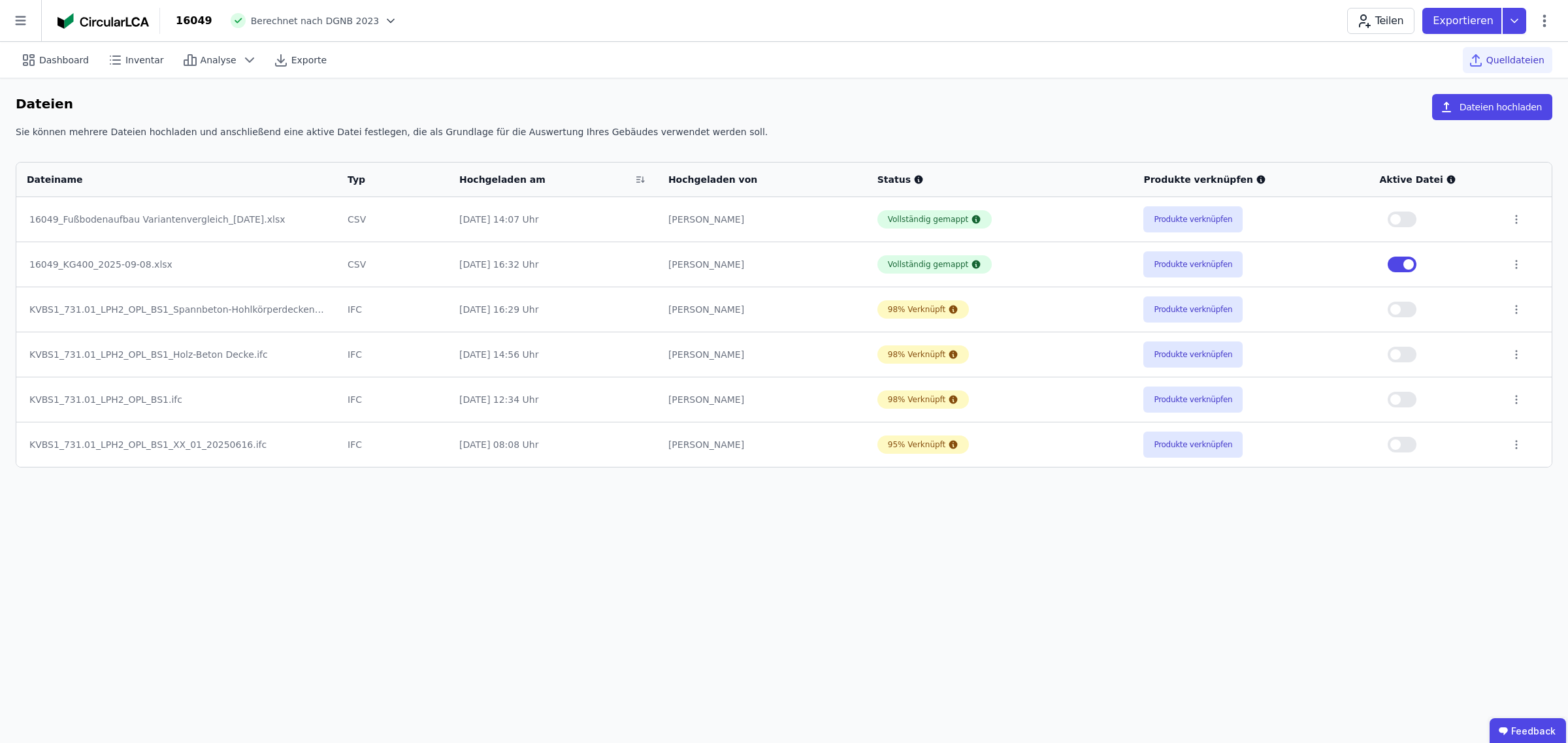
click at [1406, 264] on span "button" at bounding box center [1408, 264] width 10 height 10
click at [1400, 308] on span "button" at bounding box center [1395, 309] width 10 height 10
click at [41, 66] on div "Dashboard" at bounding box center [55, 60] width 81 height 26
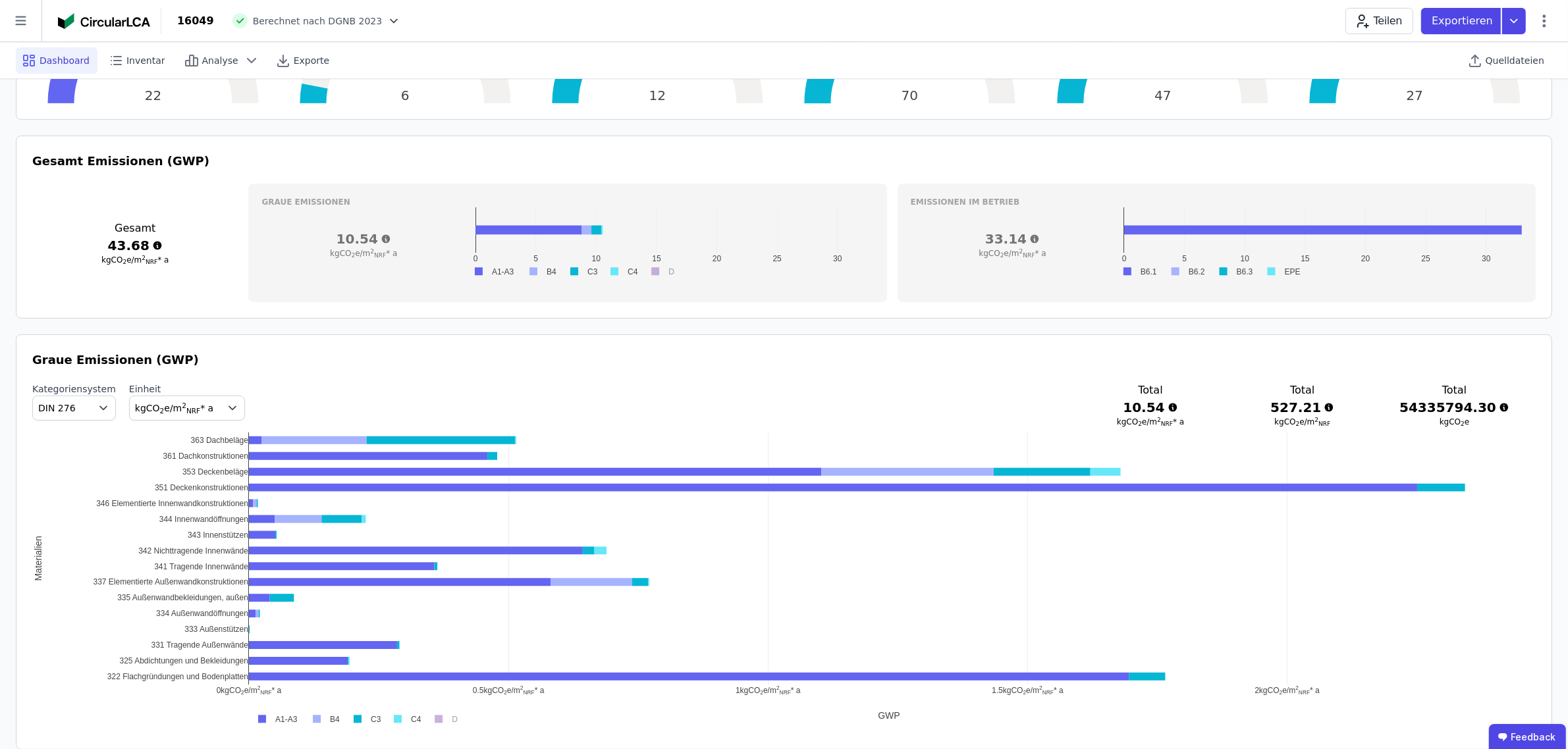
scroll to position [494, 0]
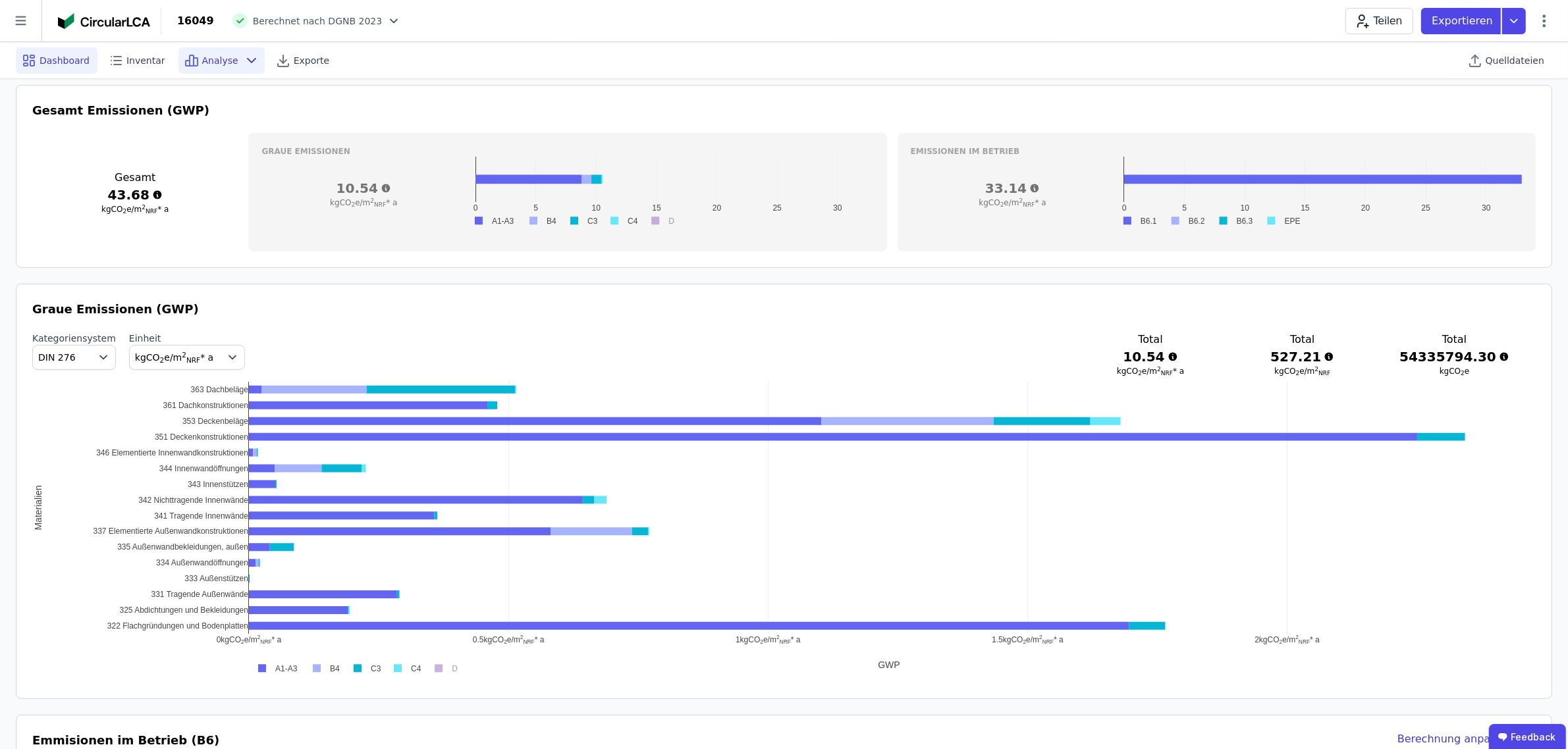
click at [202, 60] on span "Analyse" at bounding box center [220, 60] width 36 height 13
click at [142, 67] on div "Inventar" at bounding box center [138, 60] width 70 height 27
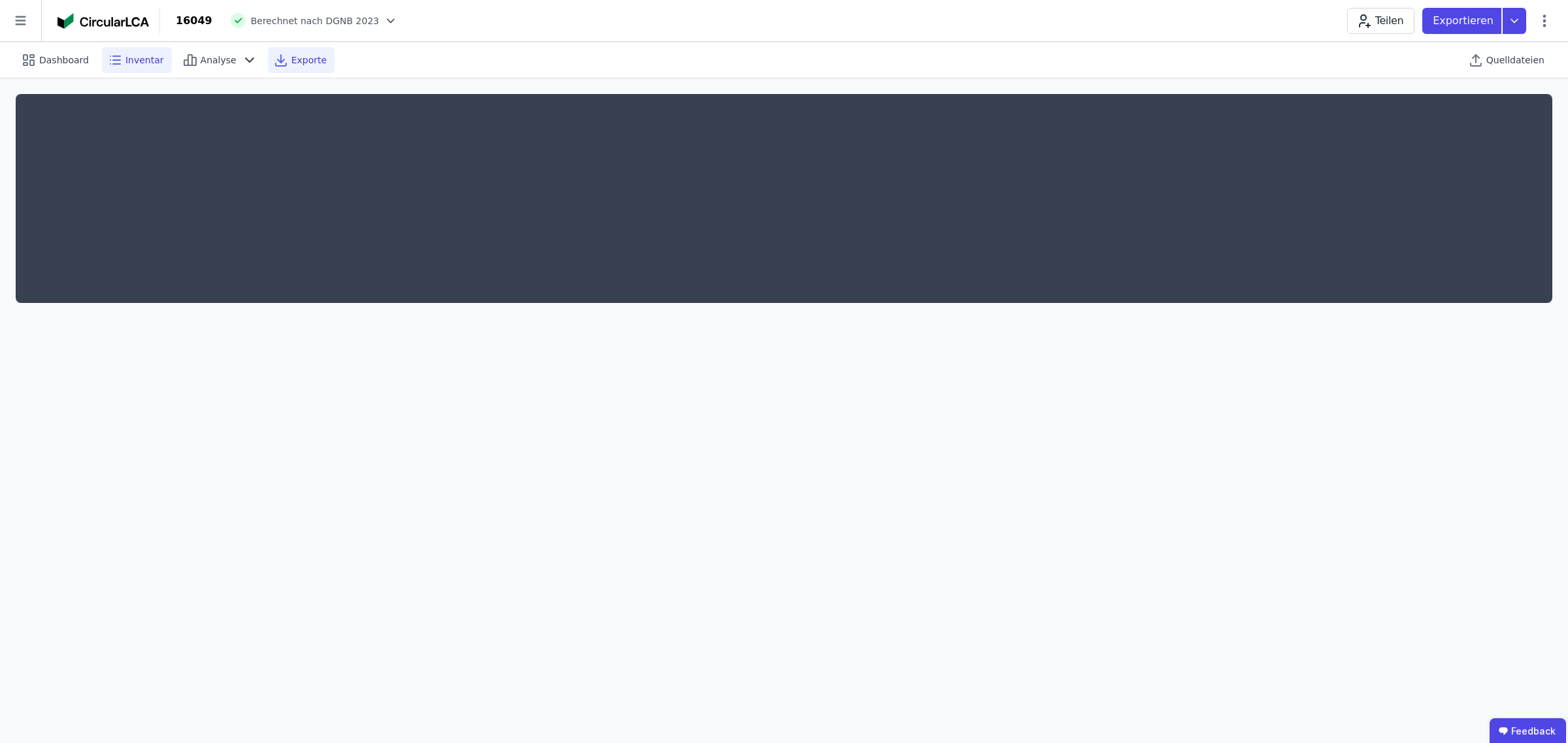
click at [292, 65] on span "Exporte" at bounding box center [309, 60] width 35 height 13
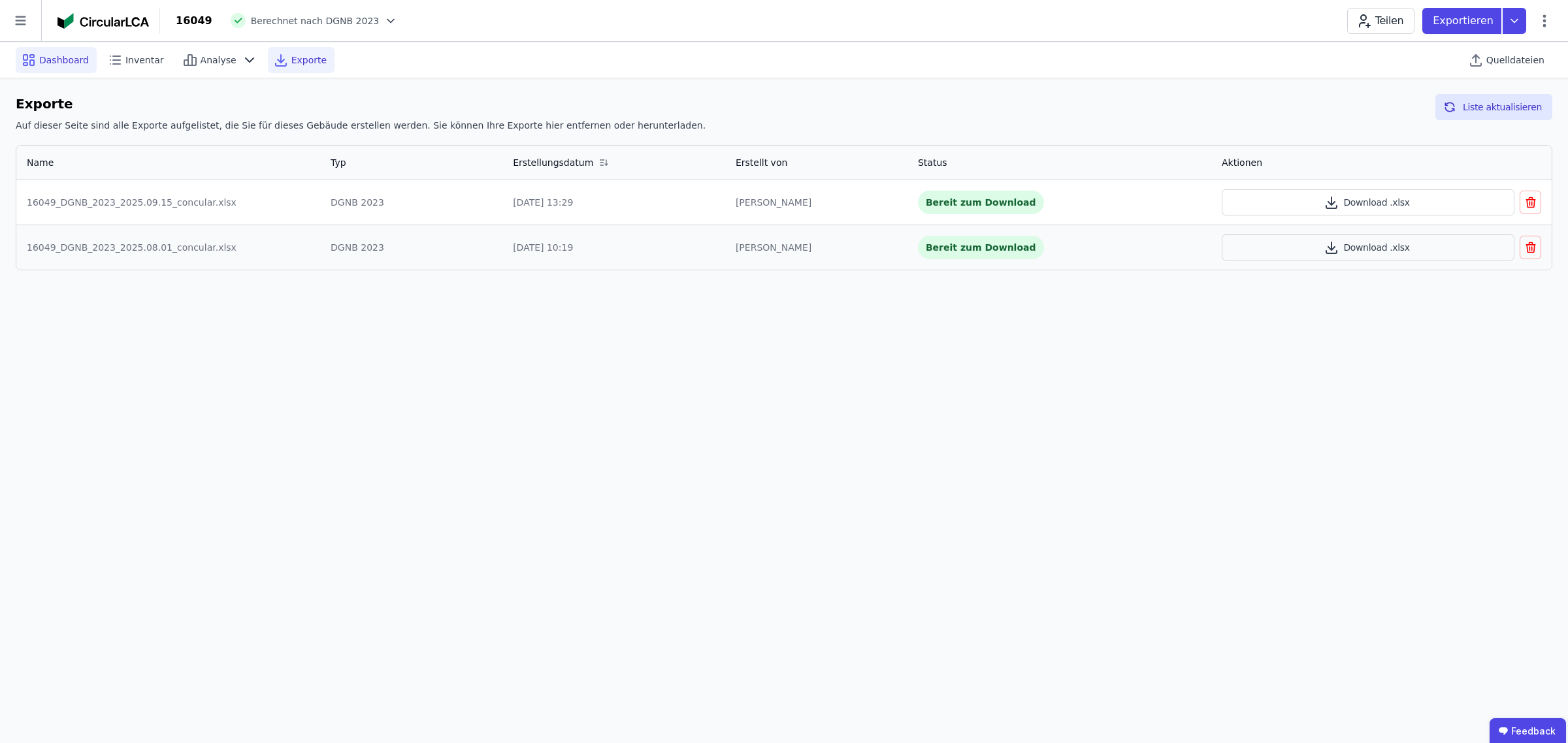
click at [80, 63] on span "Dashboard" at bounding box center [64, 60] width 49 height 13
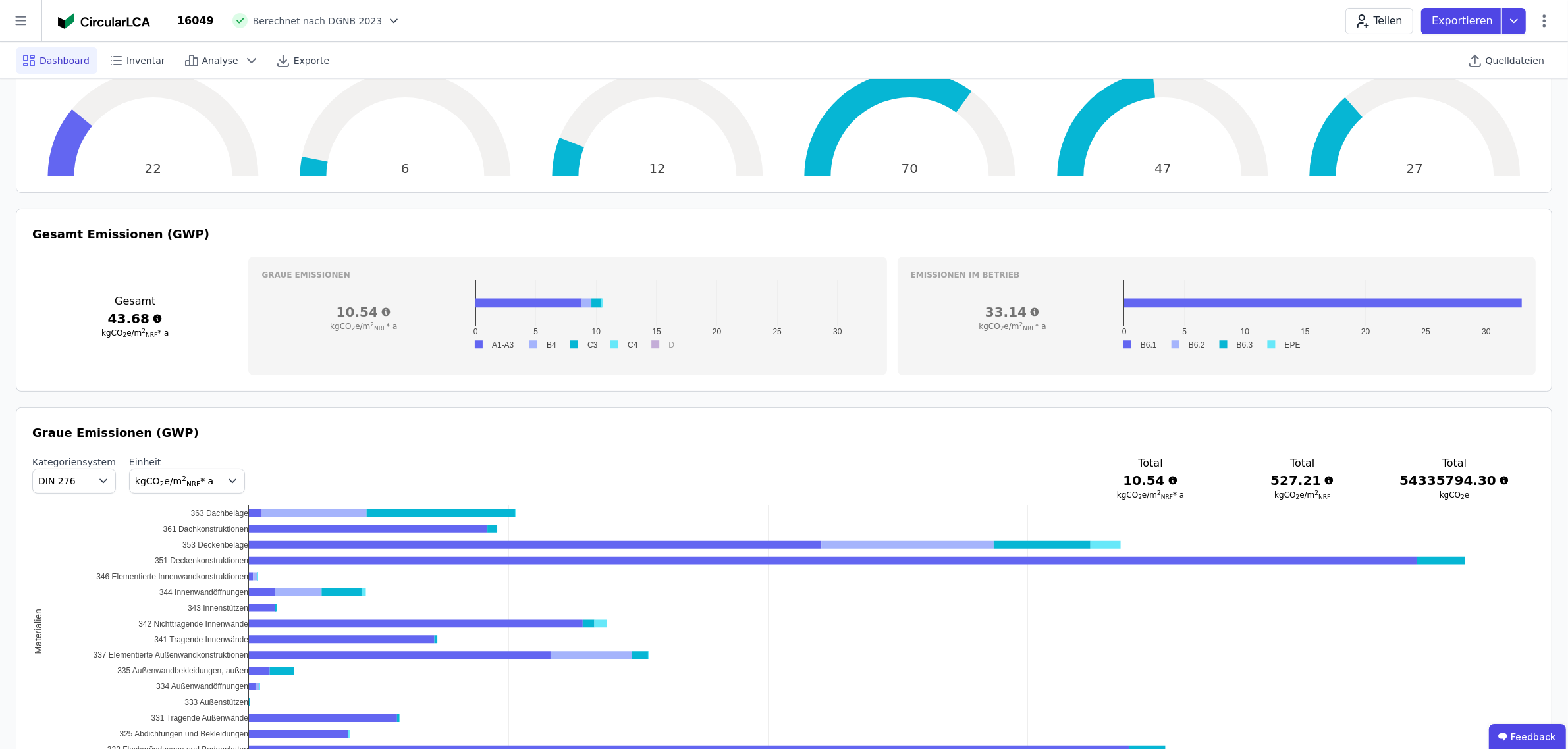
scroll to position [411, 0]
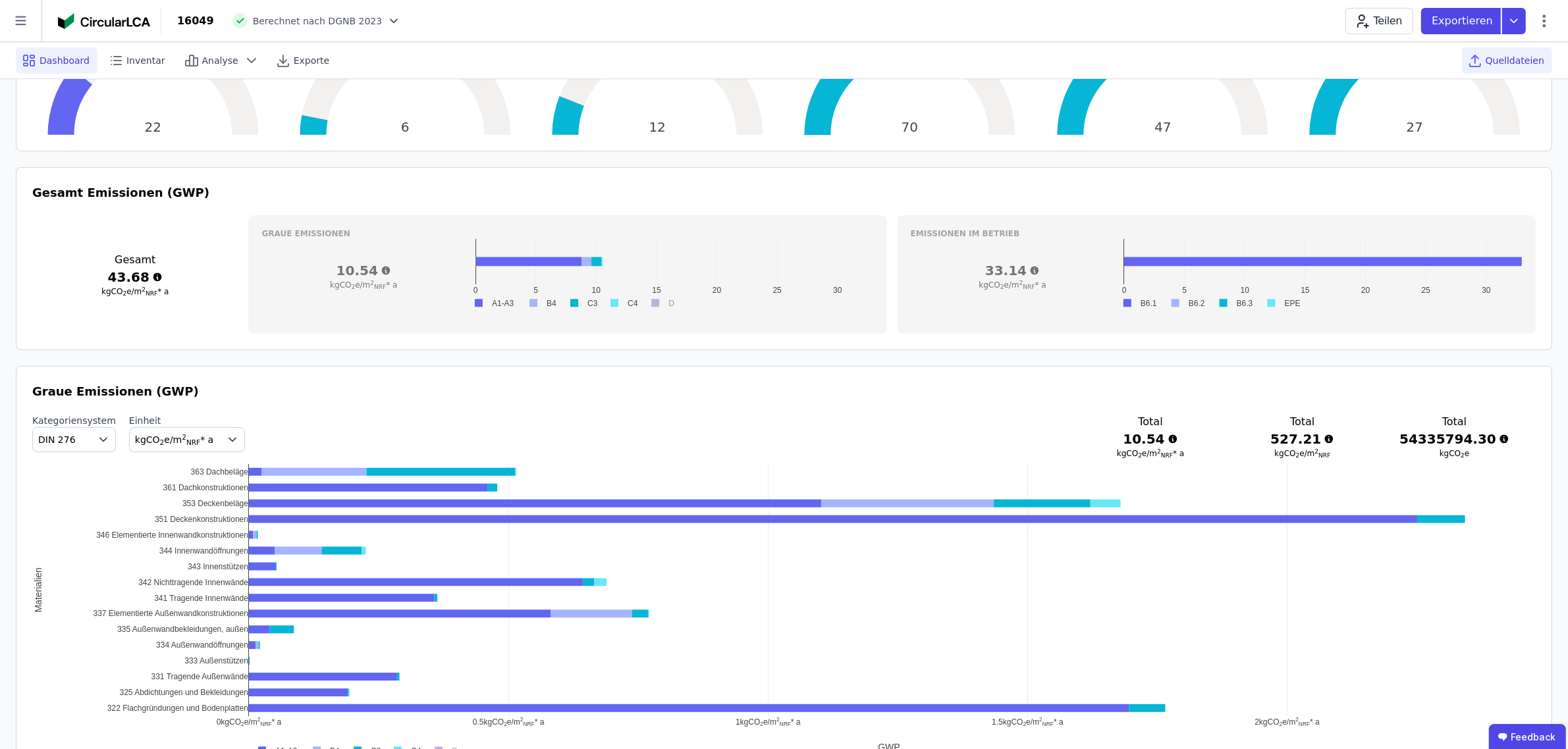
click at [1499, 57] on span "Quelldateien" at bounding box center [1515, 60] width 58 height 13
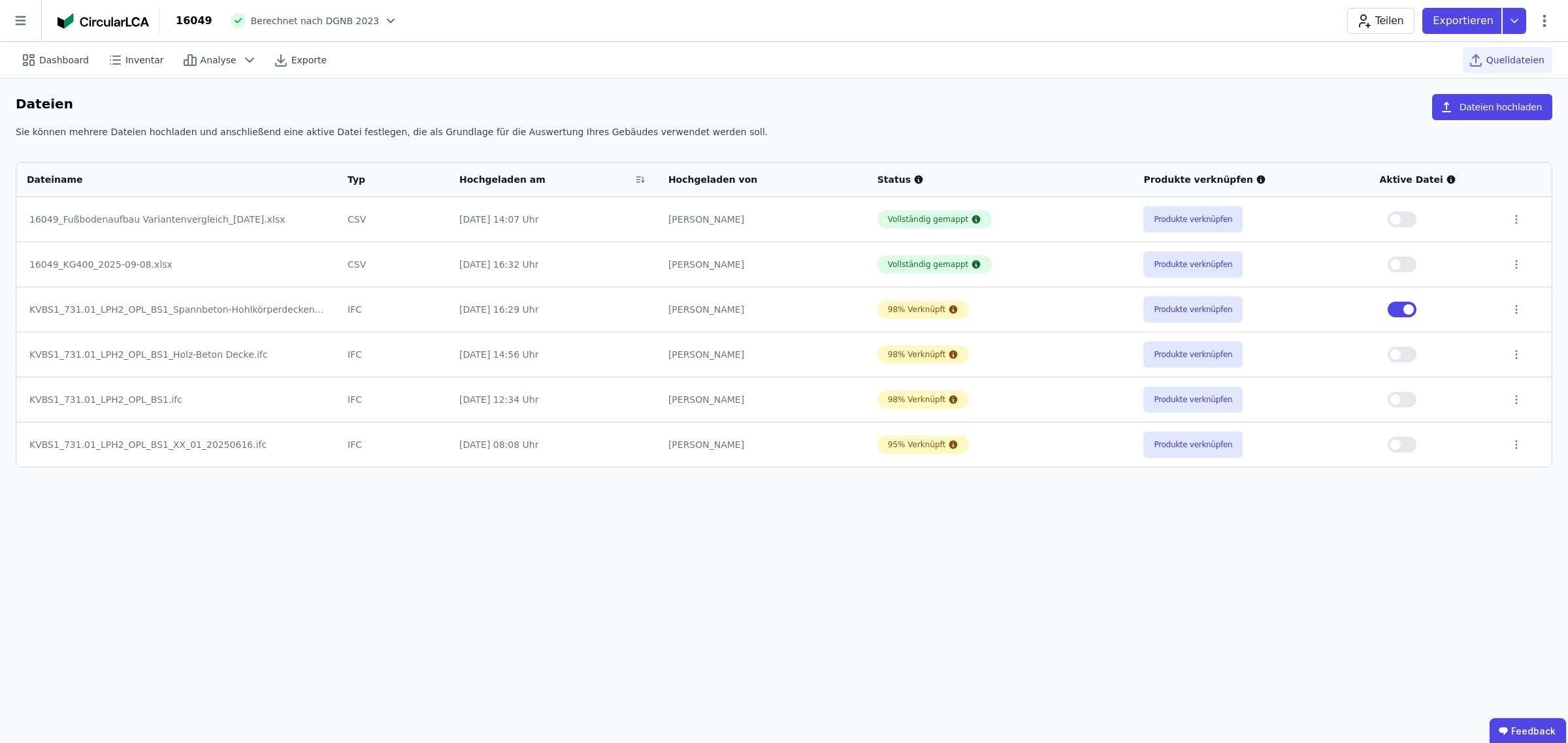
click at [1403, 261] on button "button" at bounding box center [1402, 264] width 29 height 15
click at [48, 59] on span "Dashboard" at bounding box center [64, 60] width 49 height 13
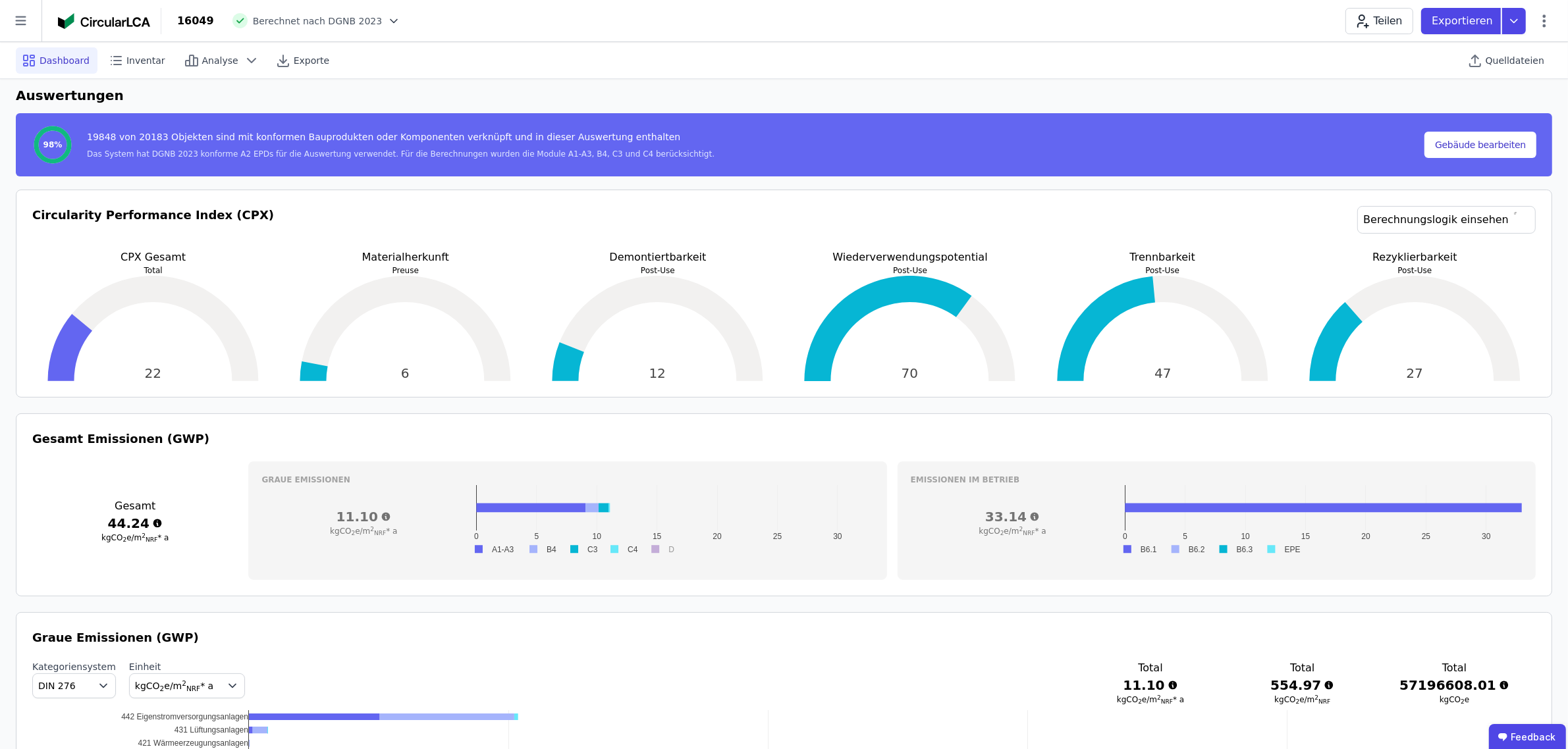
scroll to position [165, 0]
click at [295, 61] on span "Exporte" at bounding box center [311, 60] width 35 height 13
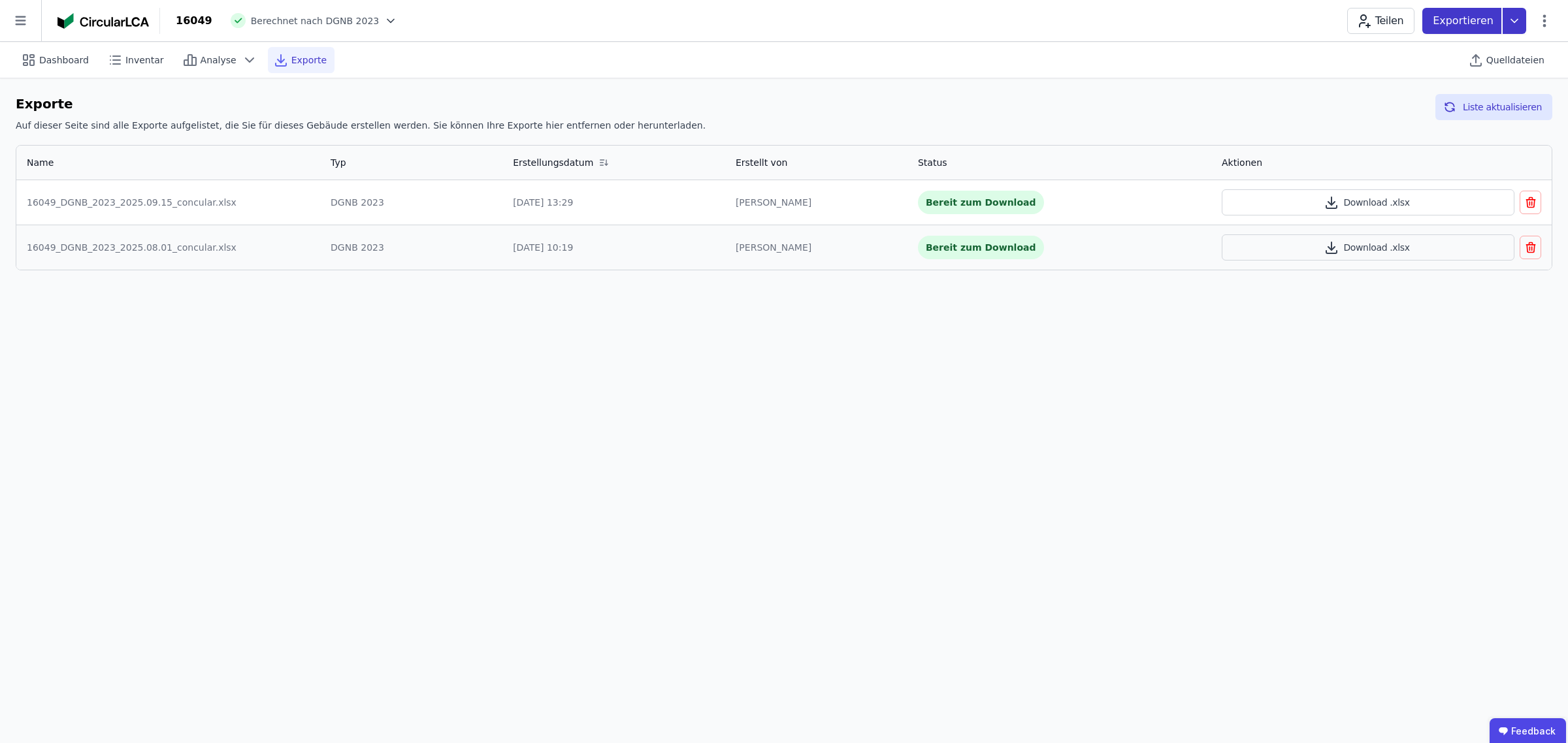
click at [1507, 20] on icon at bounding box center [1514, 20] width 24 height 26
click at [1447, 99] on div "Ökobilanzierung" at bounding box center [1410, 98] width 75 height 13
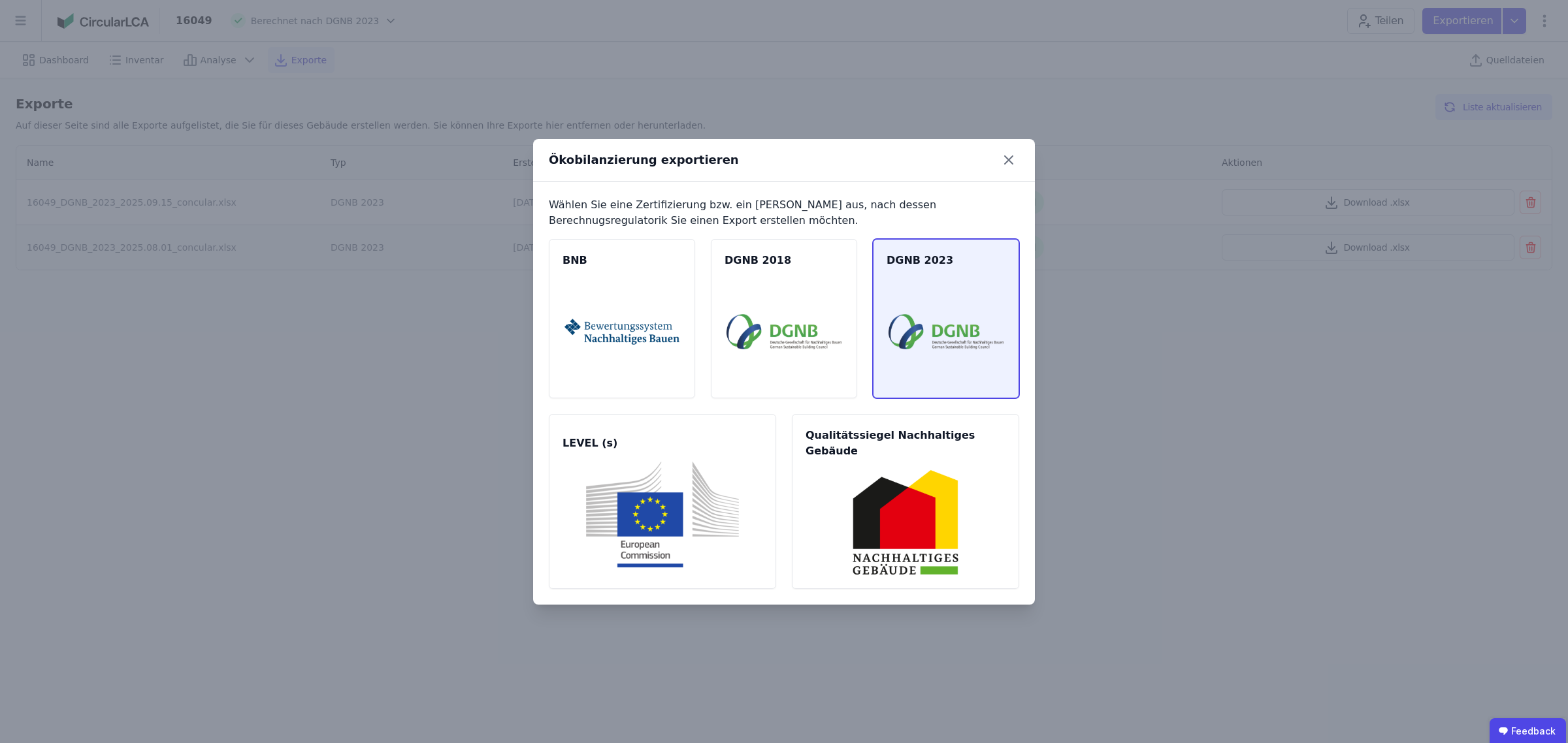
click at [918, 320] on img at bounding box center [946, 332] width 115 height 105
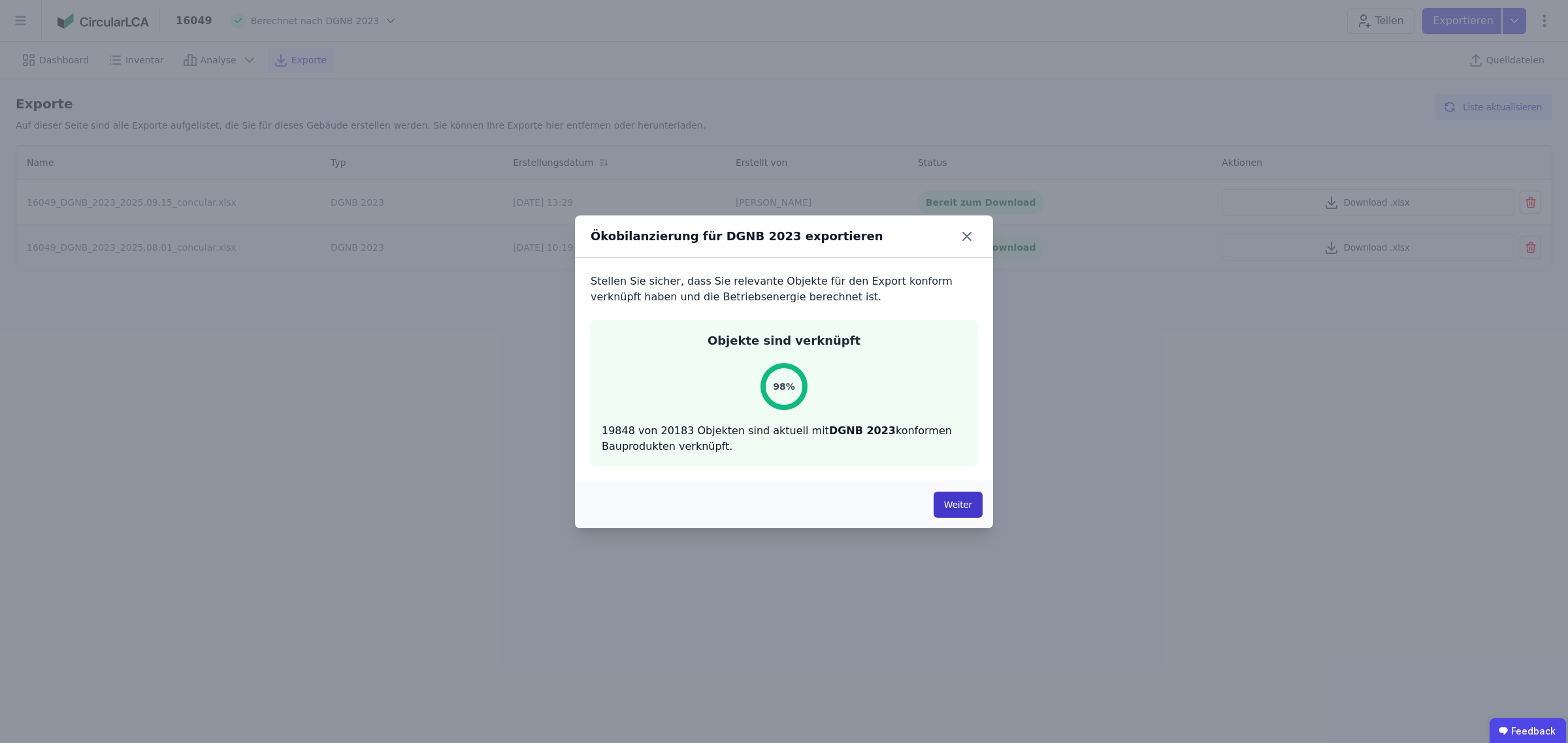
click at [958, 503] on button "Weiter" at bounding box center [958, 505] width 49 height 26
select select "*"
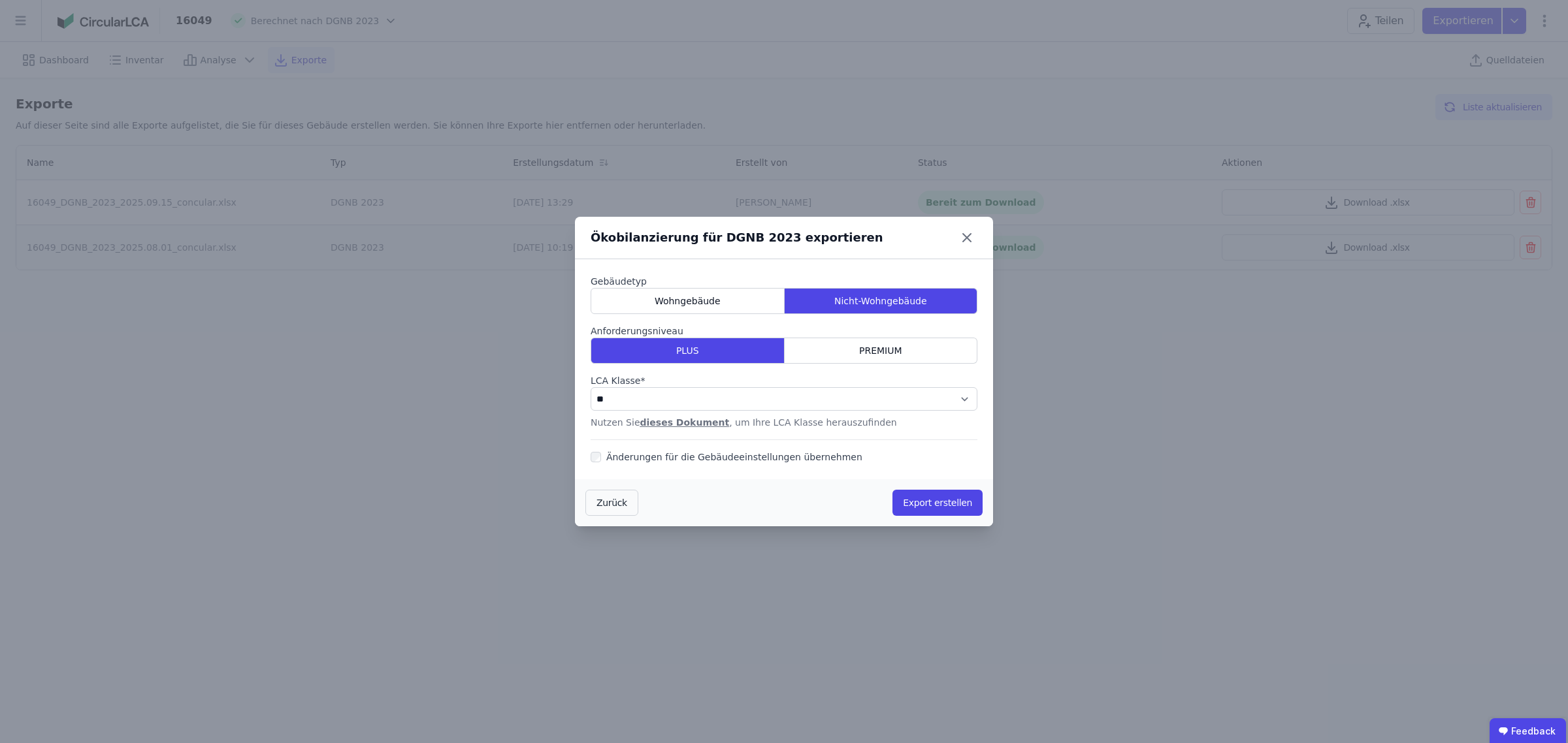
click at [958, 503] on button "Export erstellen" at bounding box center [938, 502] width 90 height 26
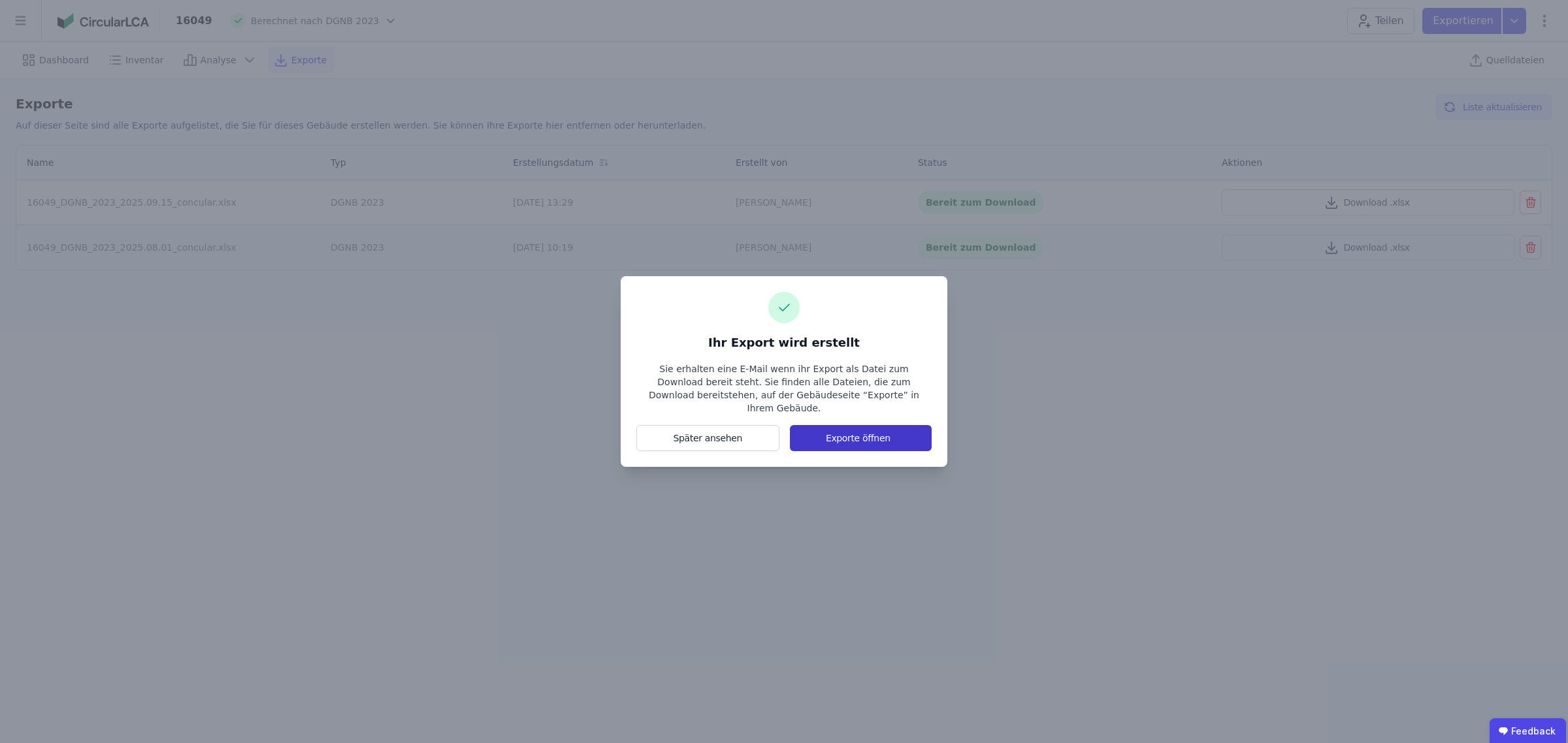
click at [876, 434] on button "Exporte öffnen" at bounding box center [861, 438] width 142 height 26
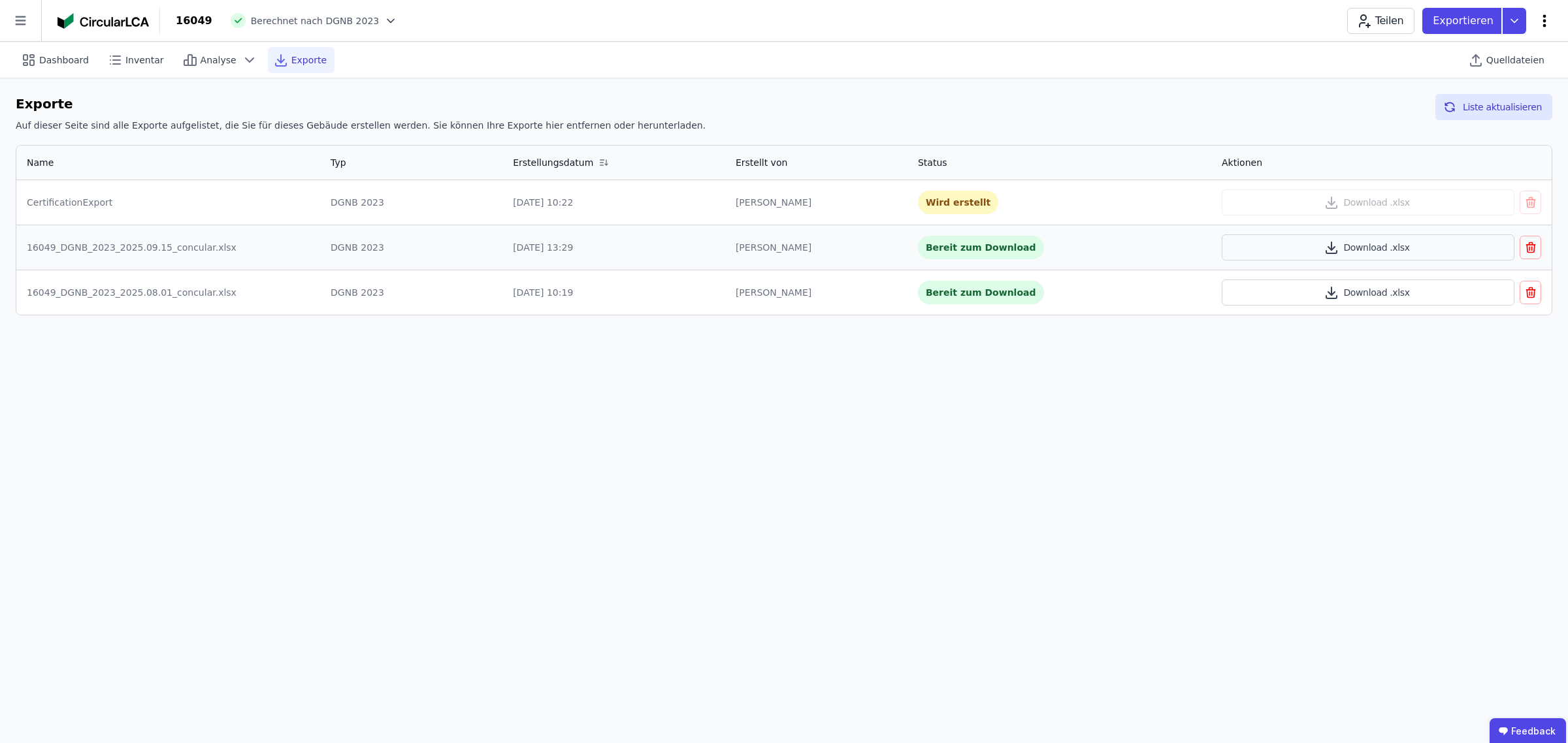
click at [1547, 23] on icon at bounding box center [1544, 20] width 15 height 15
click at [1517, 20] on icon at bounding box center [1514, 20] width 24 height 26
click at [1547, 18] on icon at bounding box center [1544, 20] width 15 height 15
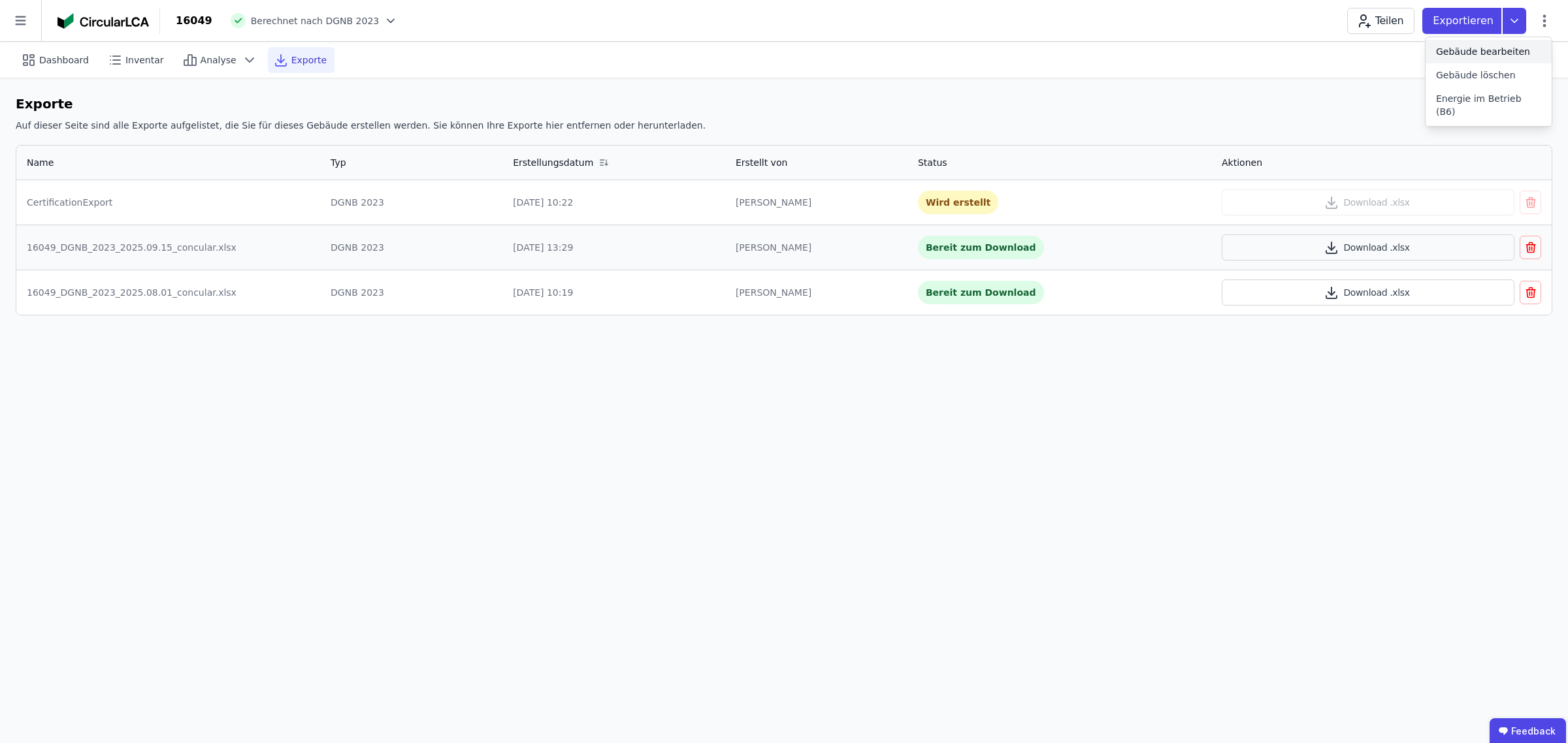
click at [1485, 50] on span "Gebäude bearbeiten" at bounding box center [1483, 51] width 94 height 13
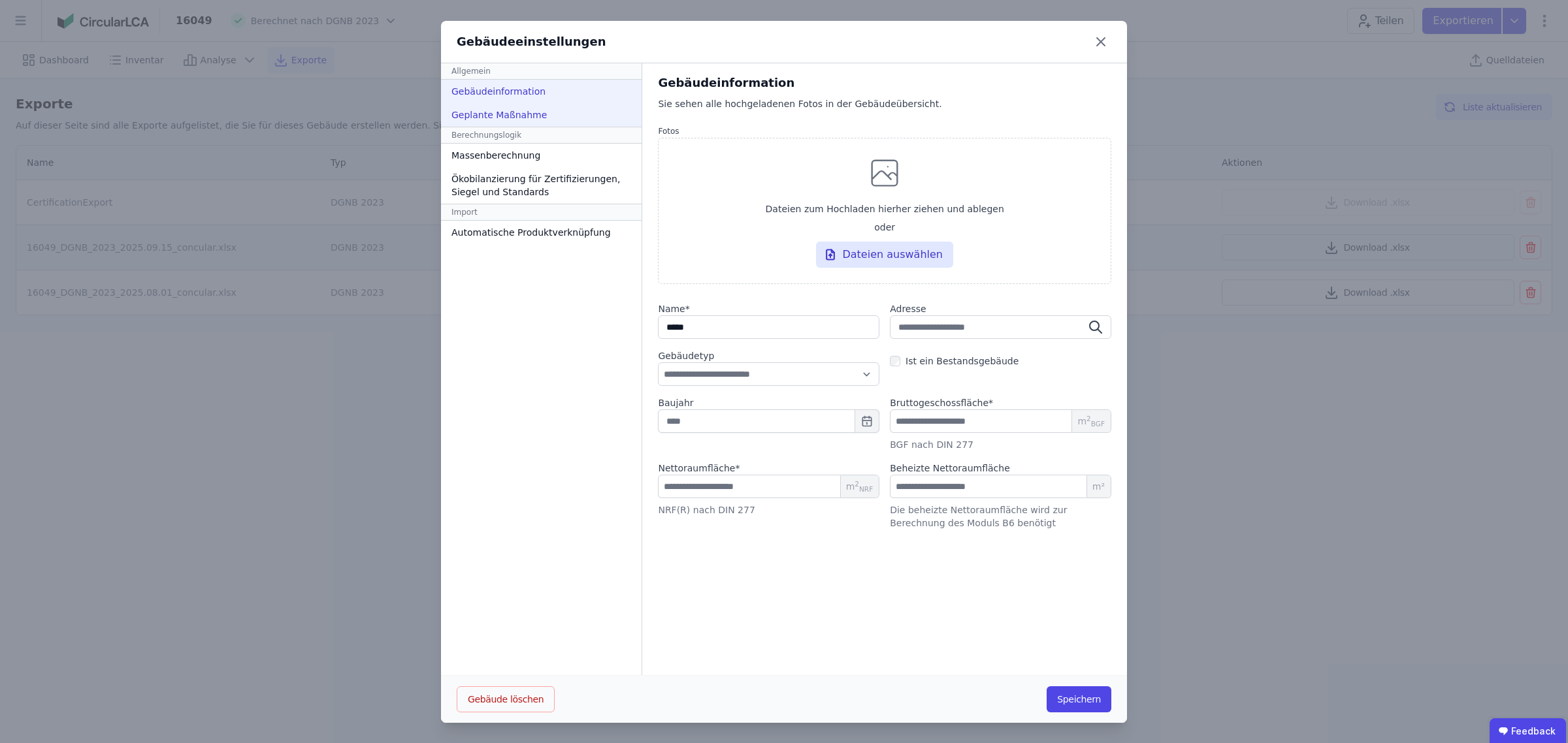
click at [534, 120] on div "Geplante Maßnahme" at bounding box center [542, 115] width 201 height 24
select select "*"
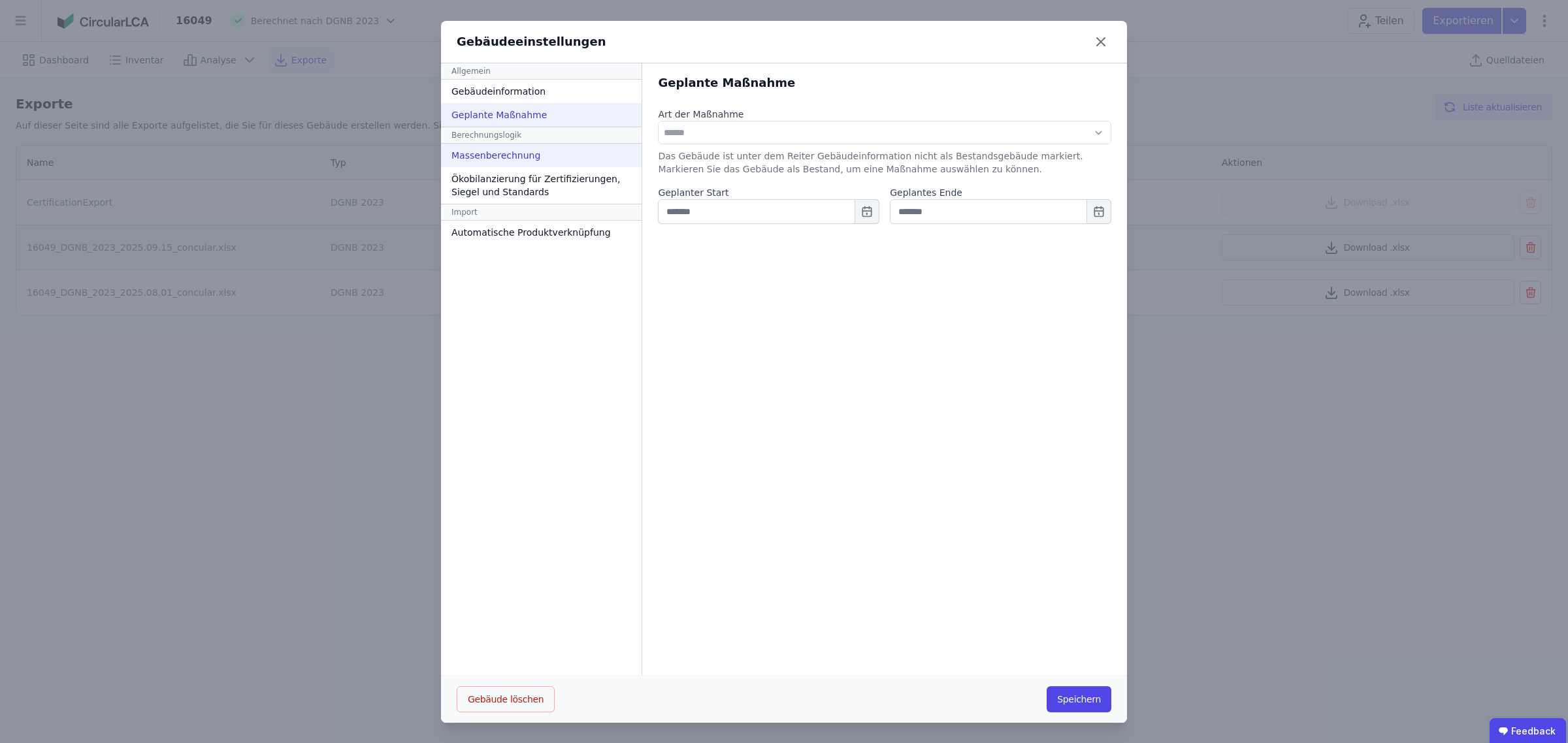
click at [528, 154] on div "Massenberechnung" at bounding box center [542, 156] width 201 height 24
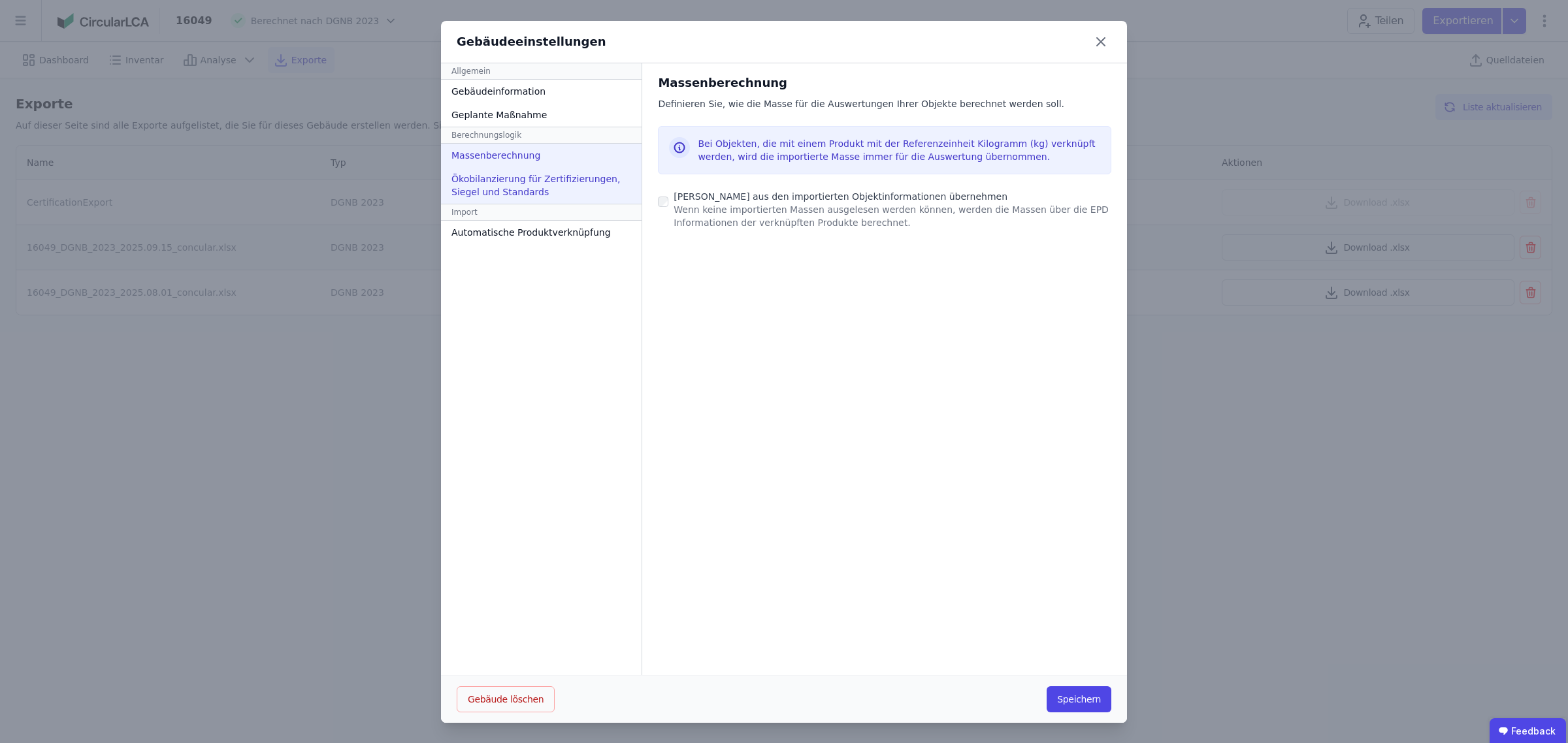
click at [531, 181] on div "Ökobilanzierung für Zertifizierungen, Siegel und Standards" at bounding box center [542, 185] width 201 height 37
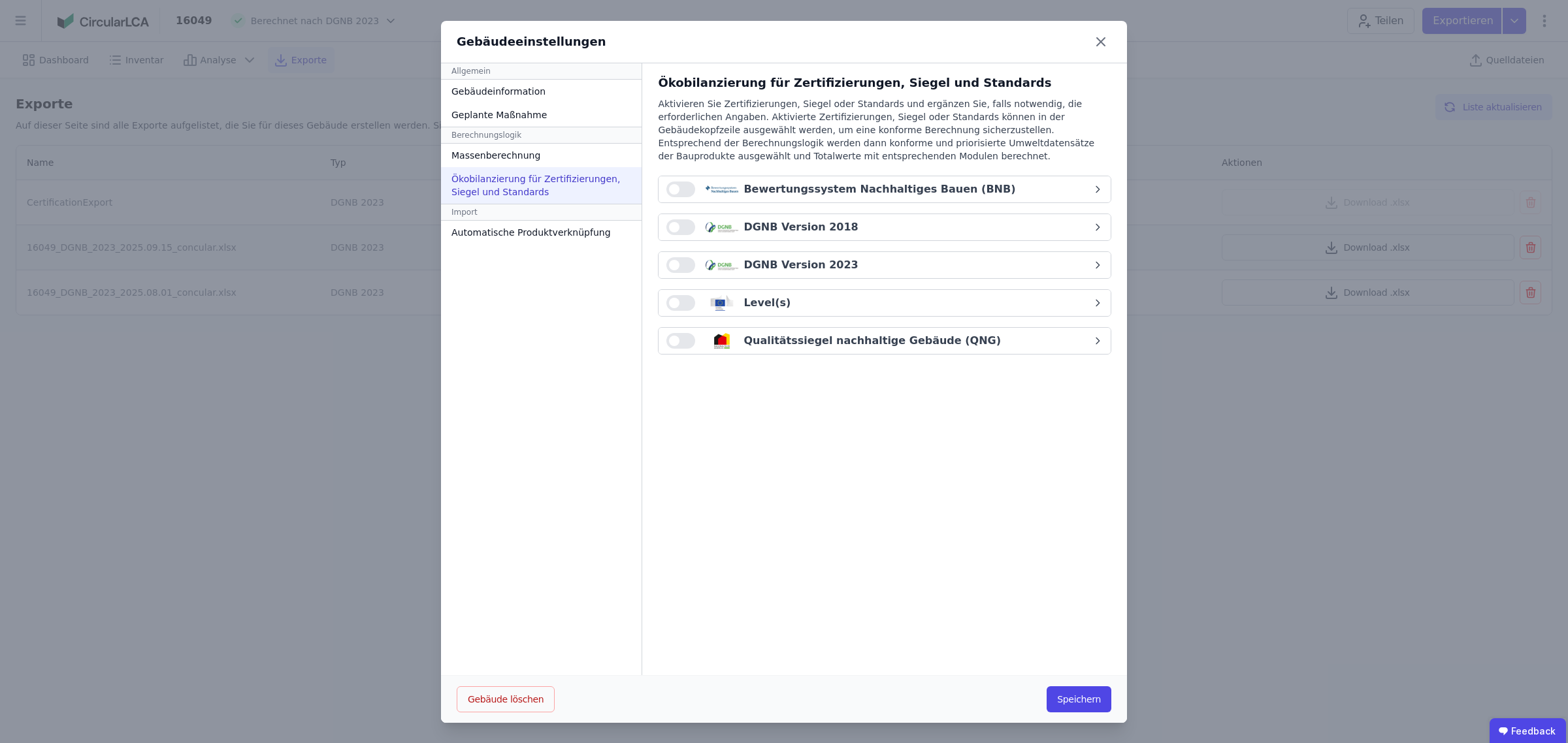
click at [1093, 263] on icon "button" at bounding box center [1098, 265] width 10 height 10
select select "*"
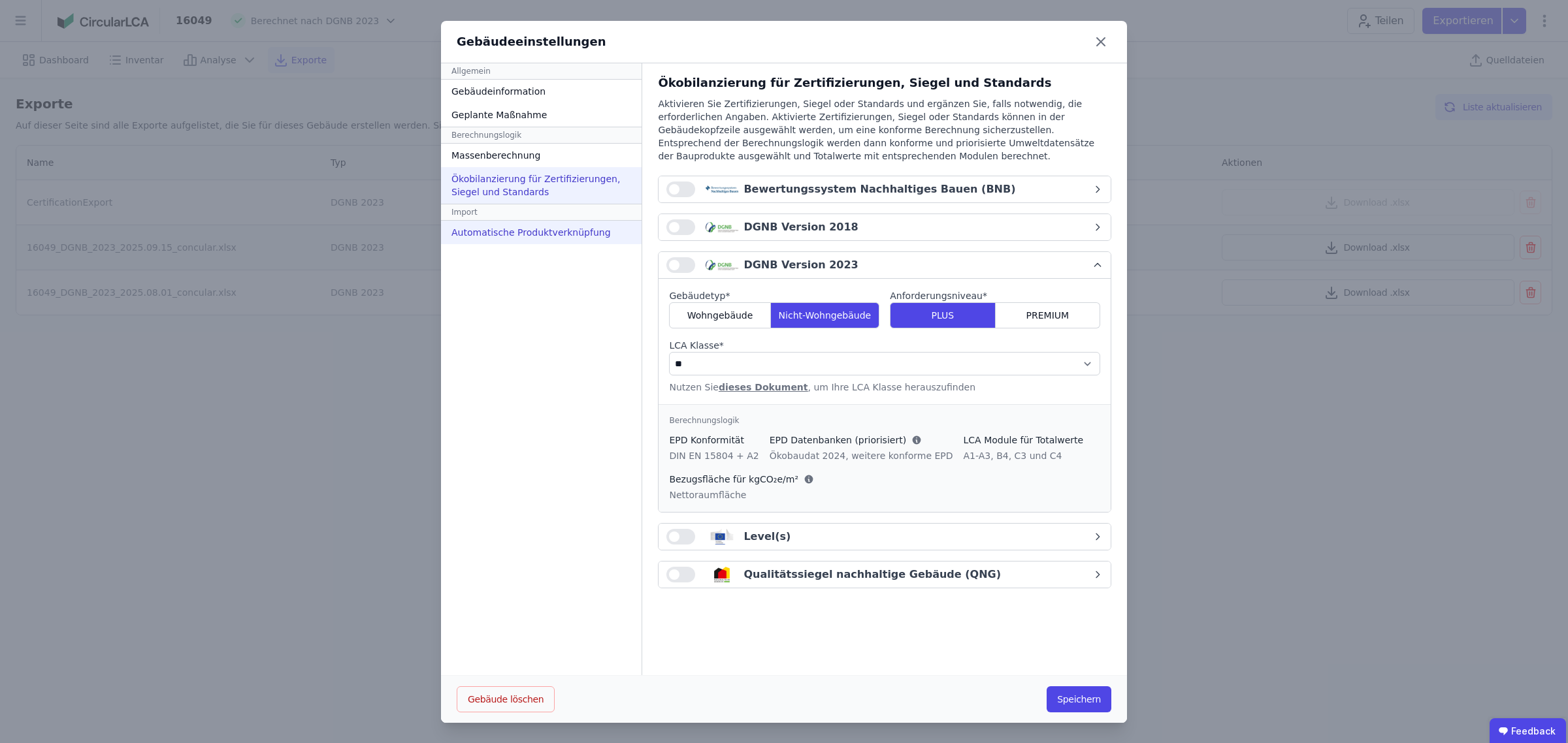
click at [555, 230] on div "Automatische Produktverknüpfung" at bounding box center [542, 233] width 201 height 24
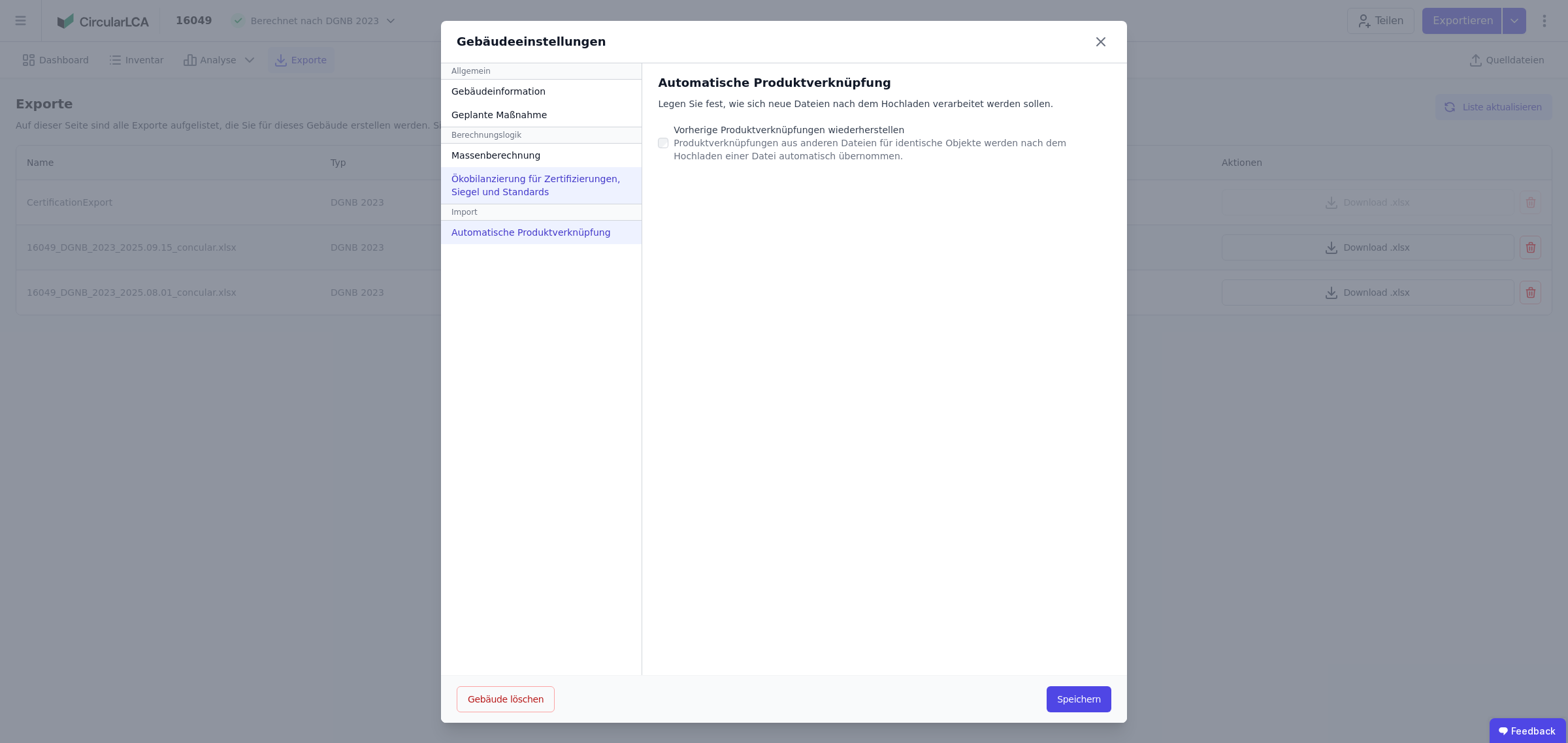
click at [539, 183] on div "Ökobilanzierung für Zertifizierungen, Siegel und Standards" at bounding box center [542, 185] width 201 height 37
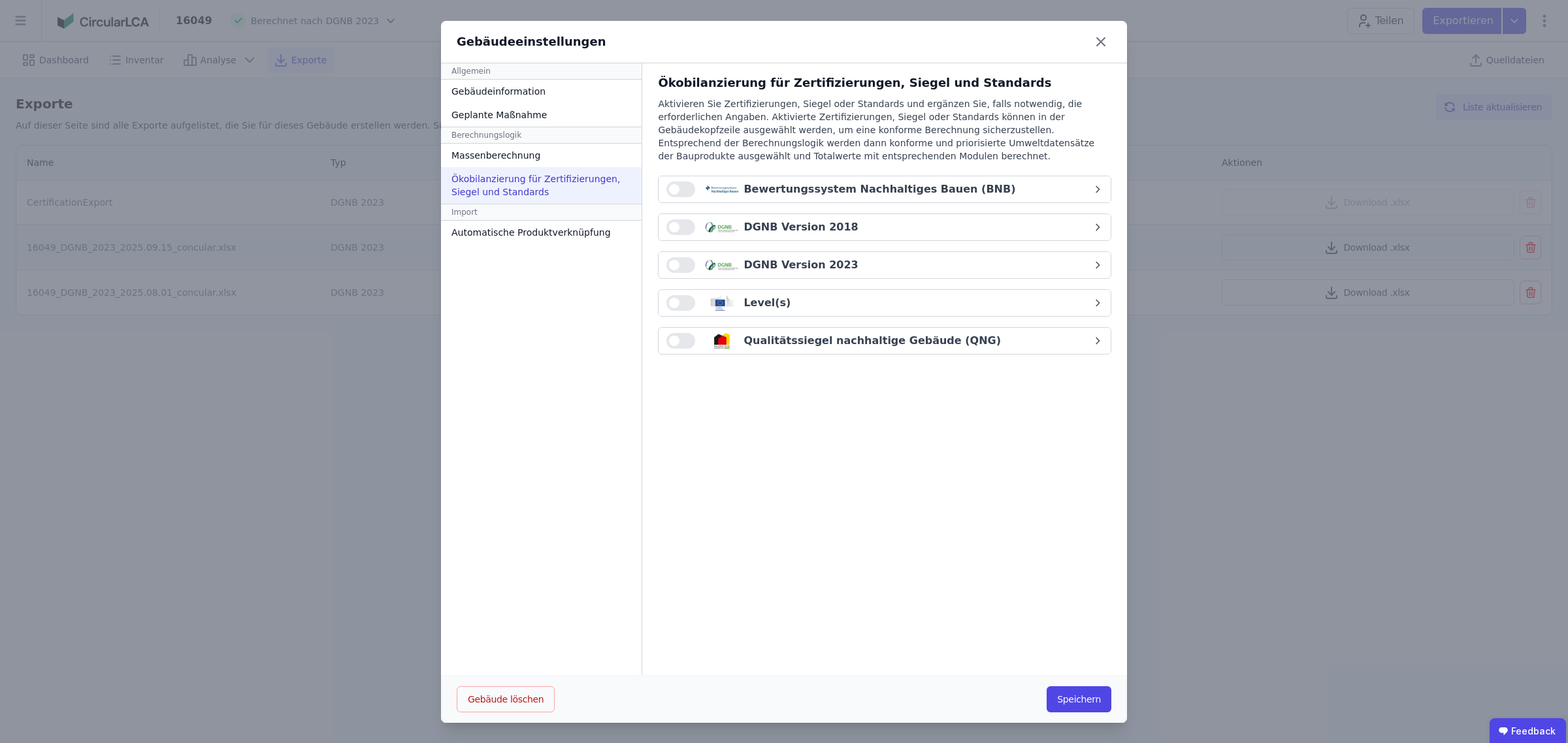
click at [669, 266] on span "button" at bounding box center [674, 265] width 10 height 10
click at [939, 264] on div "DGNB Version 2023" at bounding box center [879, 265] width 426 height 15
select select "*"
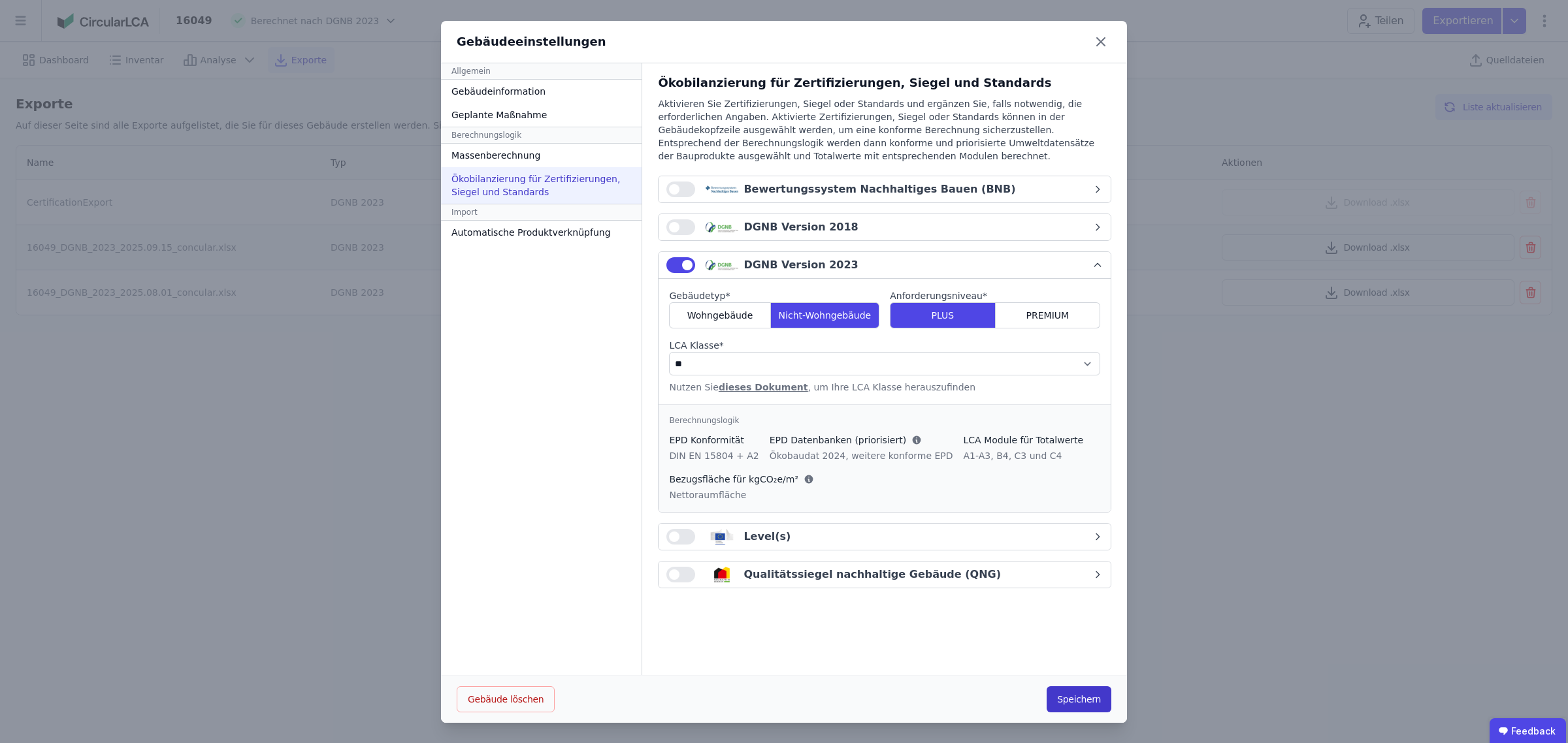
click at [1076, 704] on button "Speichern" at bounding box center [1079, 699] width 65 height 26
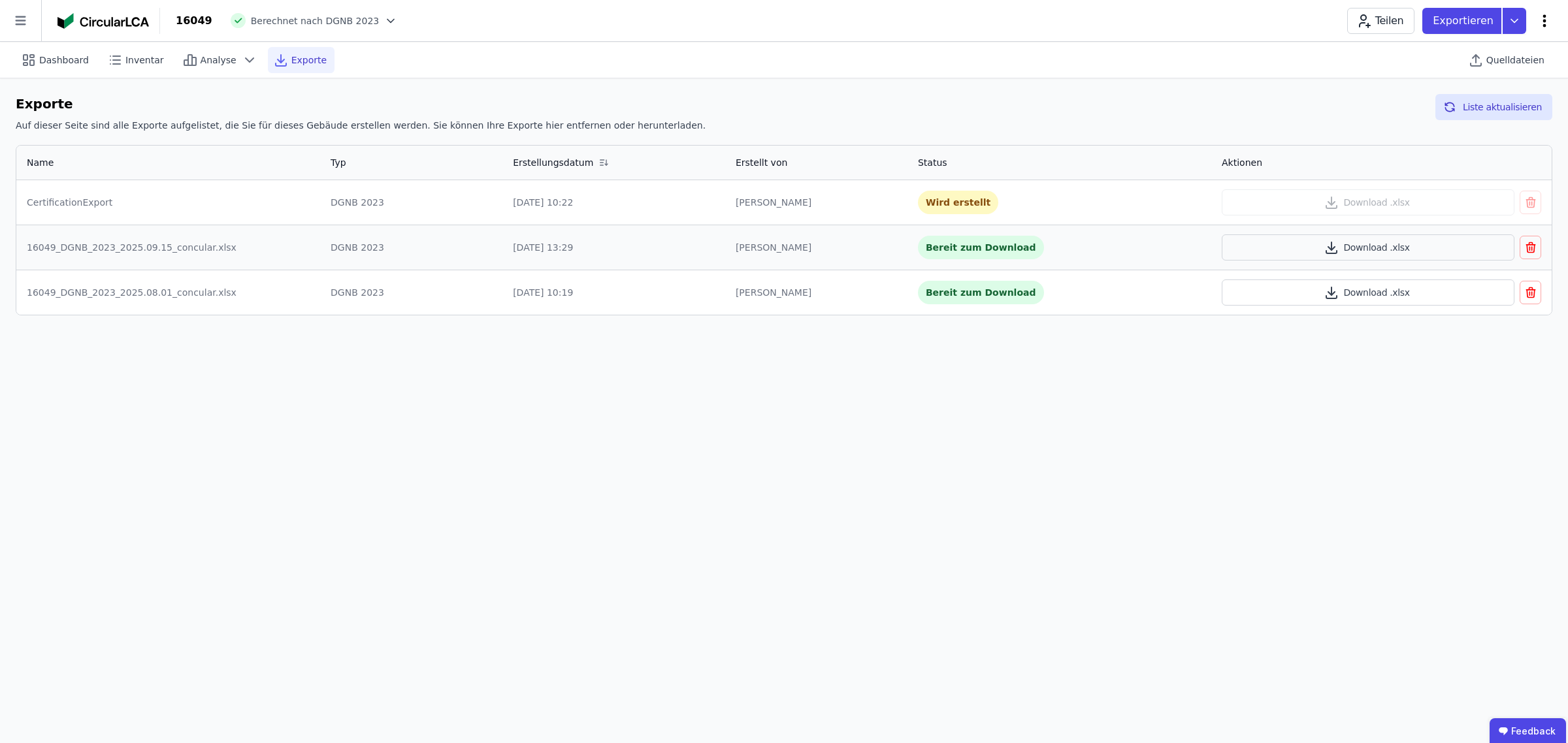
click at [1542, 21] on icon at bounding box center [1544, 20] width 15 height 15
click at [1226, 65] on div "Dashboard Inventar Analyse Exporte Quelldateien" at bounding box center [783, 60] width 1537 height 36
click at [67, 59] on span "Dashboard" at bounding box center [64, 60] width 49 height 13
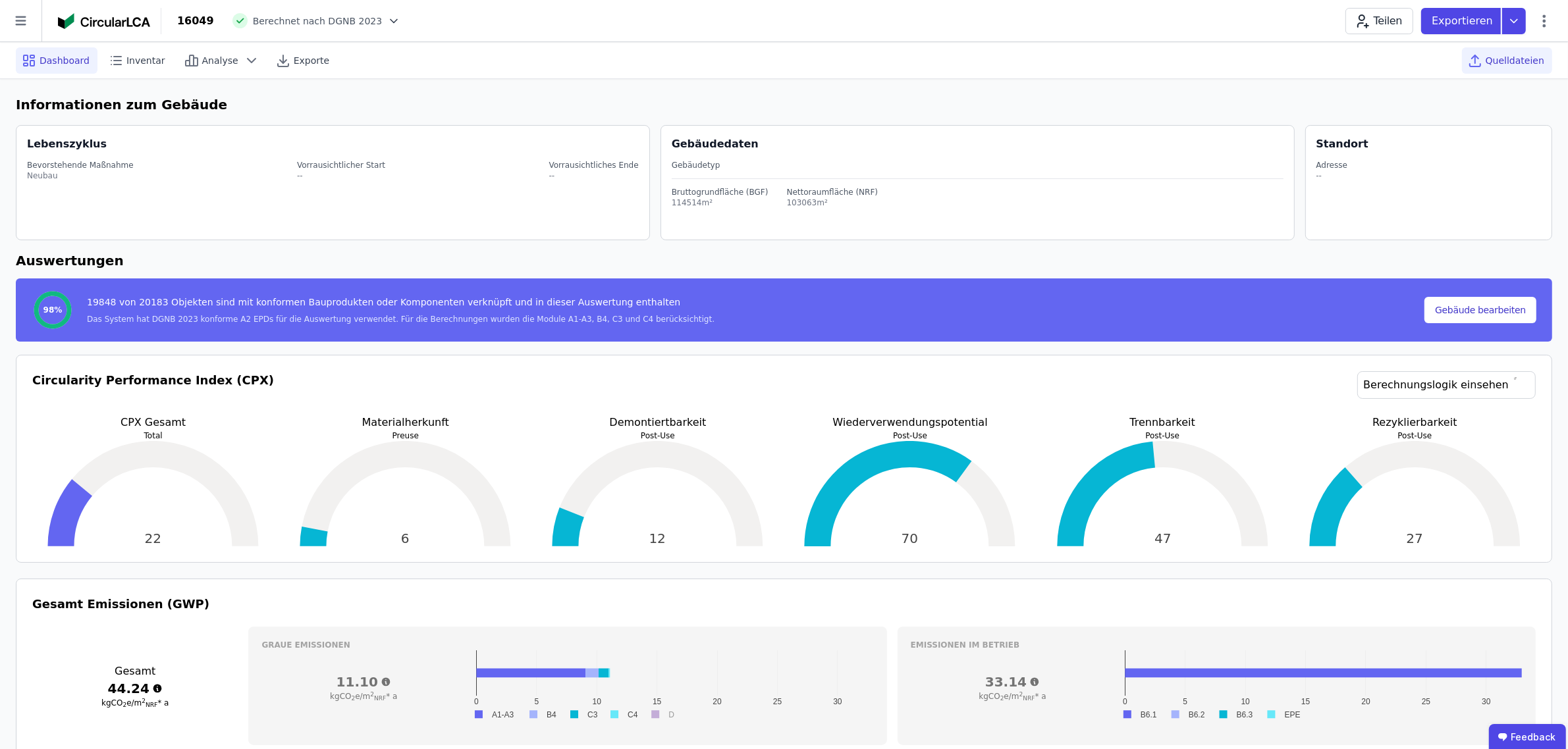
click at [1494, 54] on span "Quelldateien" at bounding box center [1515, 60] width 58 height 13
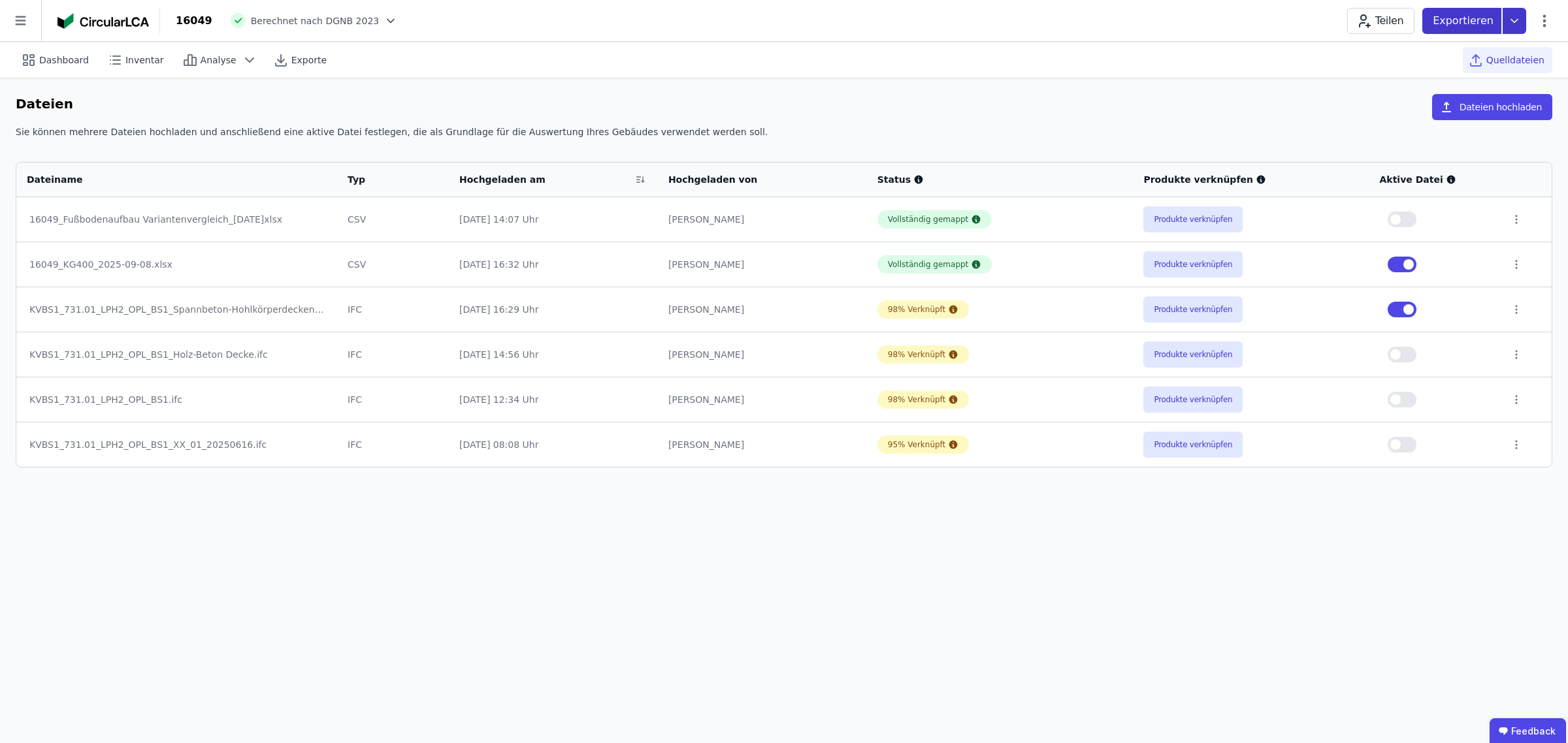
click at [1514, 21] on icon at bounding box center [1514, 20] width 7 height 3
click at [1403, 72] on div "Inventar" at bounding box center [1391, 75] width 38 height 13
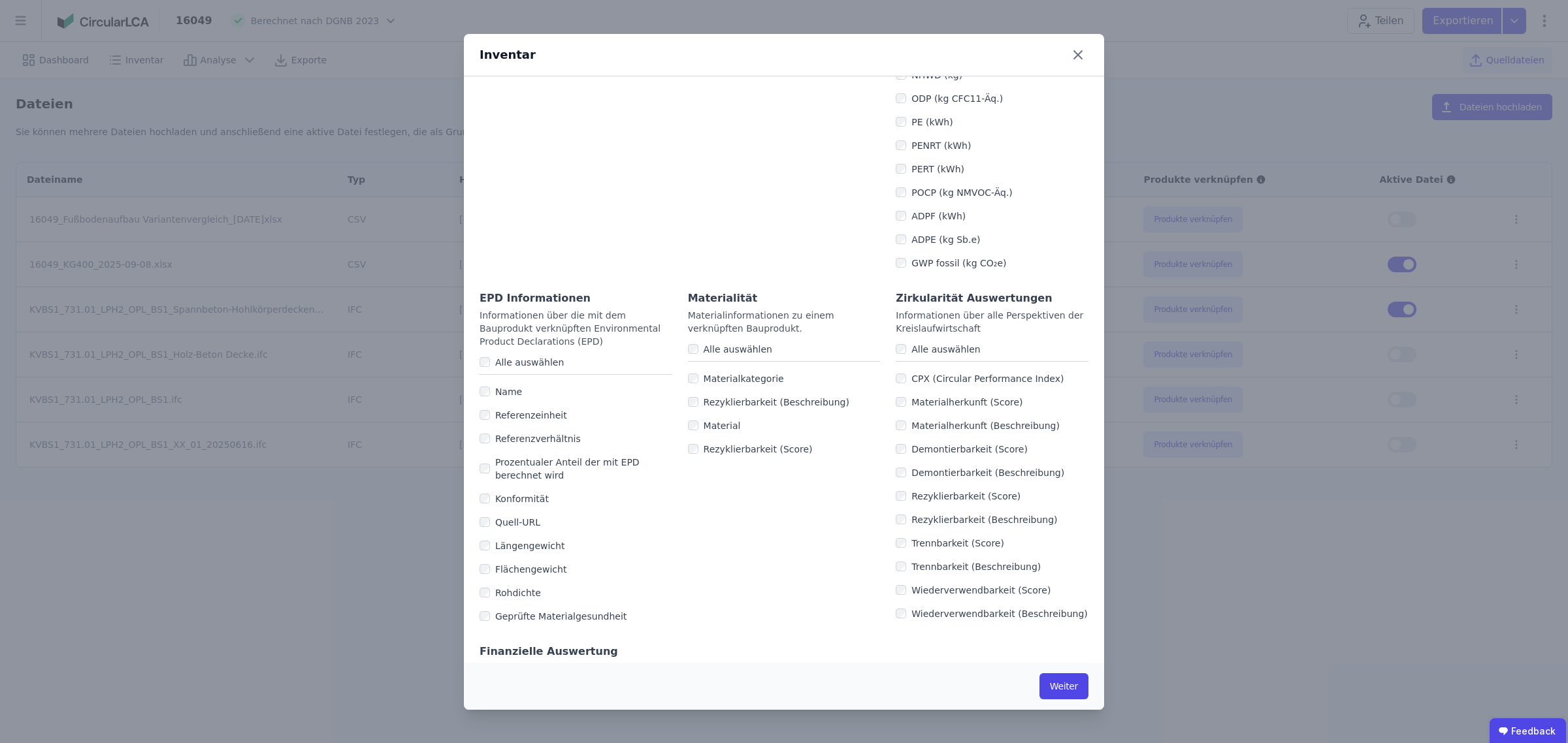
scroll to position [650, 0]
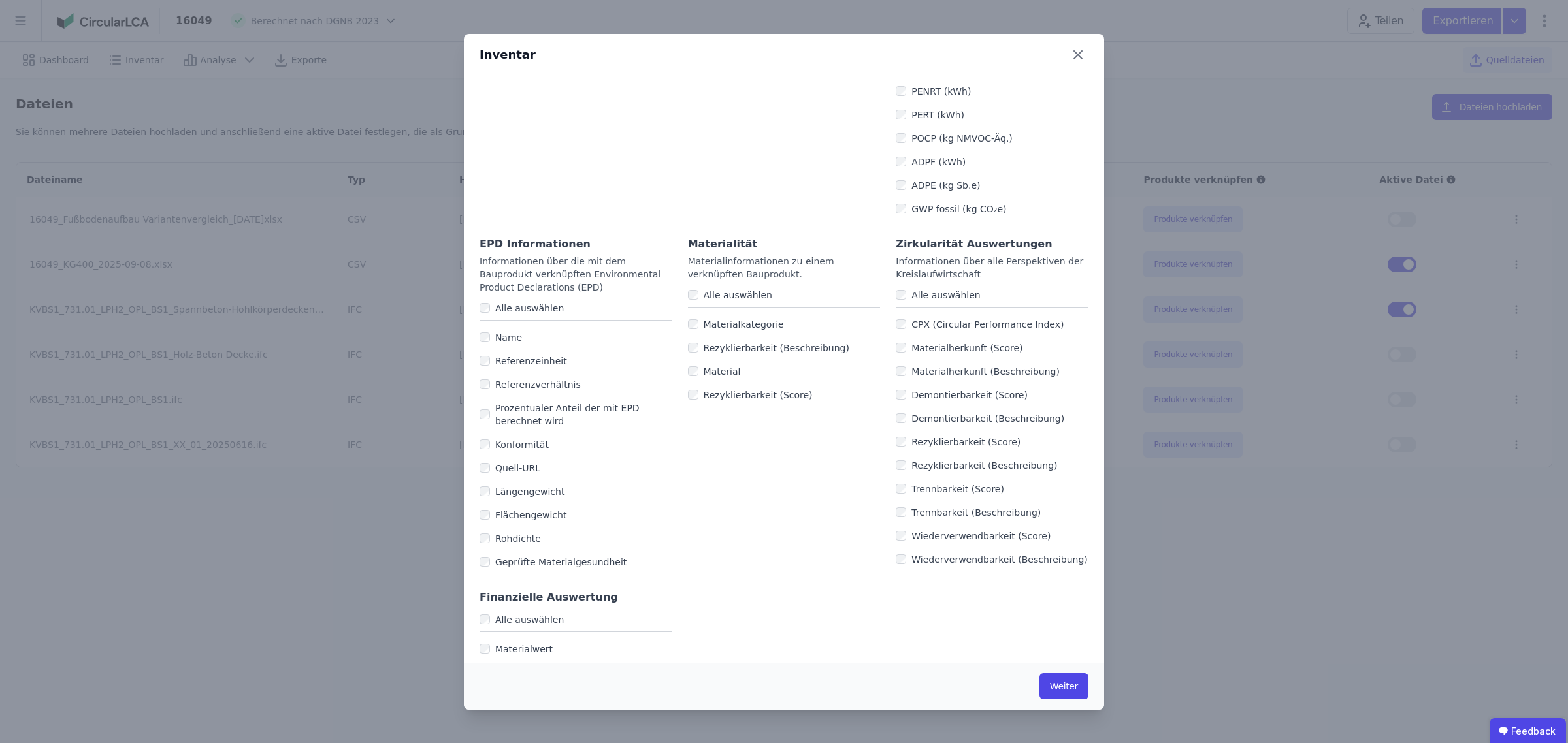
click at [487, 406] on div "Prozentualer Anteil der mit EPD berechnet wird" at bounding box center [576, 414] width 193 height 37
click at [895, 283] on div "Alle auswählen" at bounding box center [991, 295] width 193 height 24
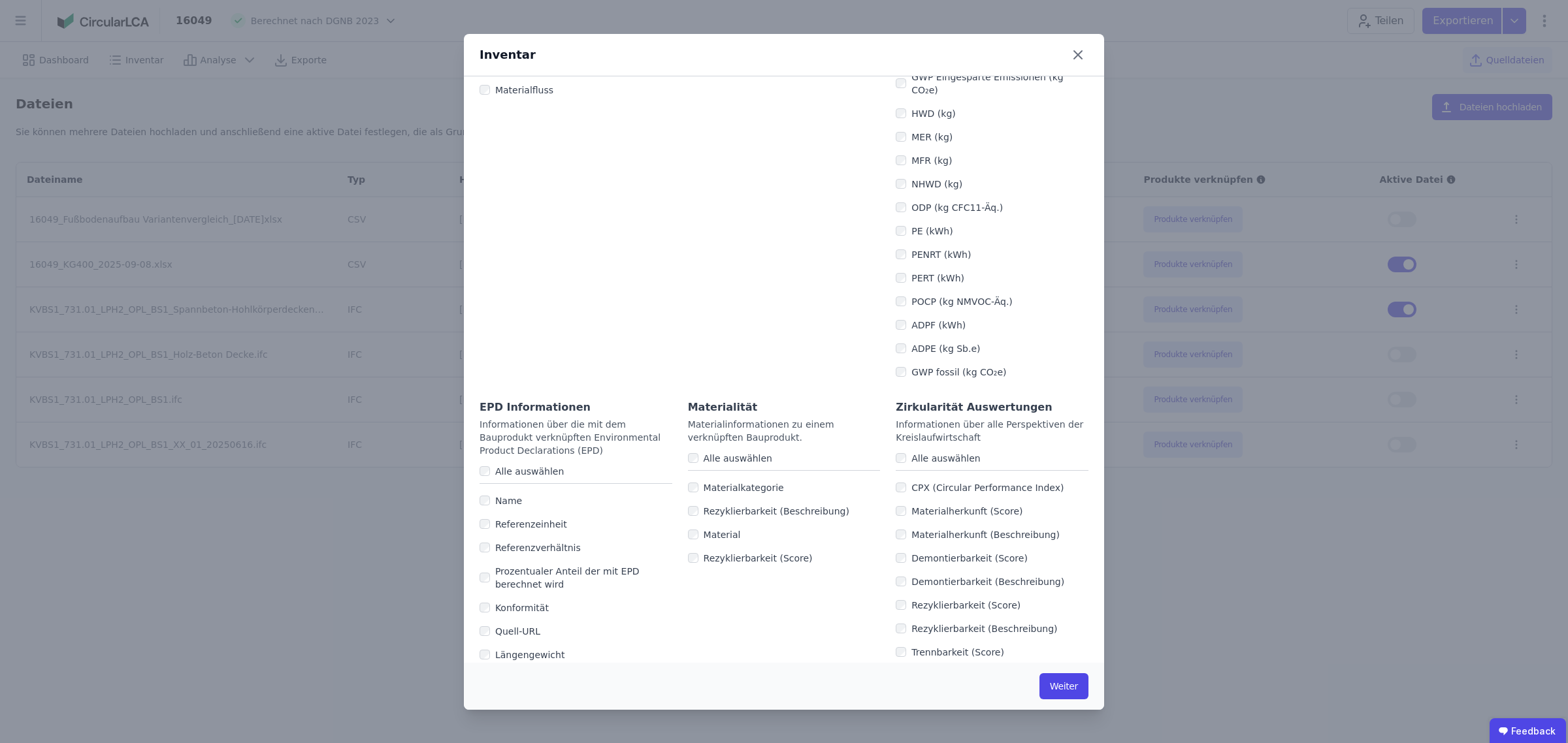
scroll to position [569, 0]
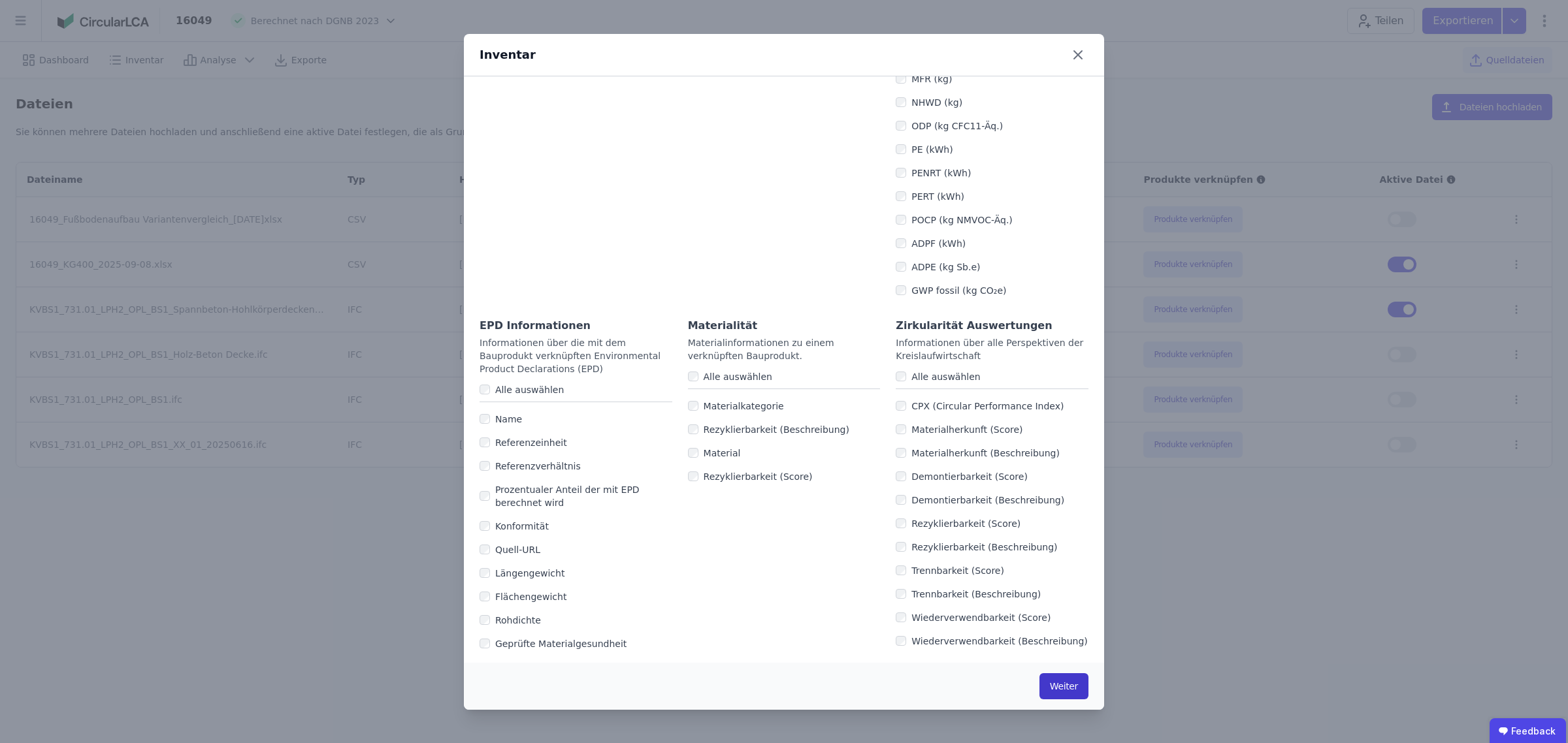
click at [1059, 686] on button "Weiter" at bounding box center [1064, 686] width 49 height 26
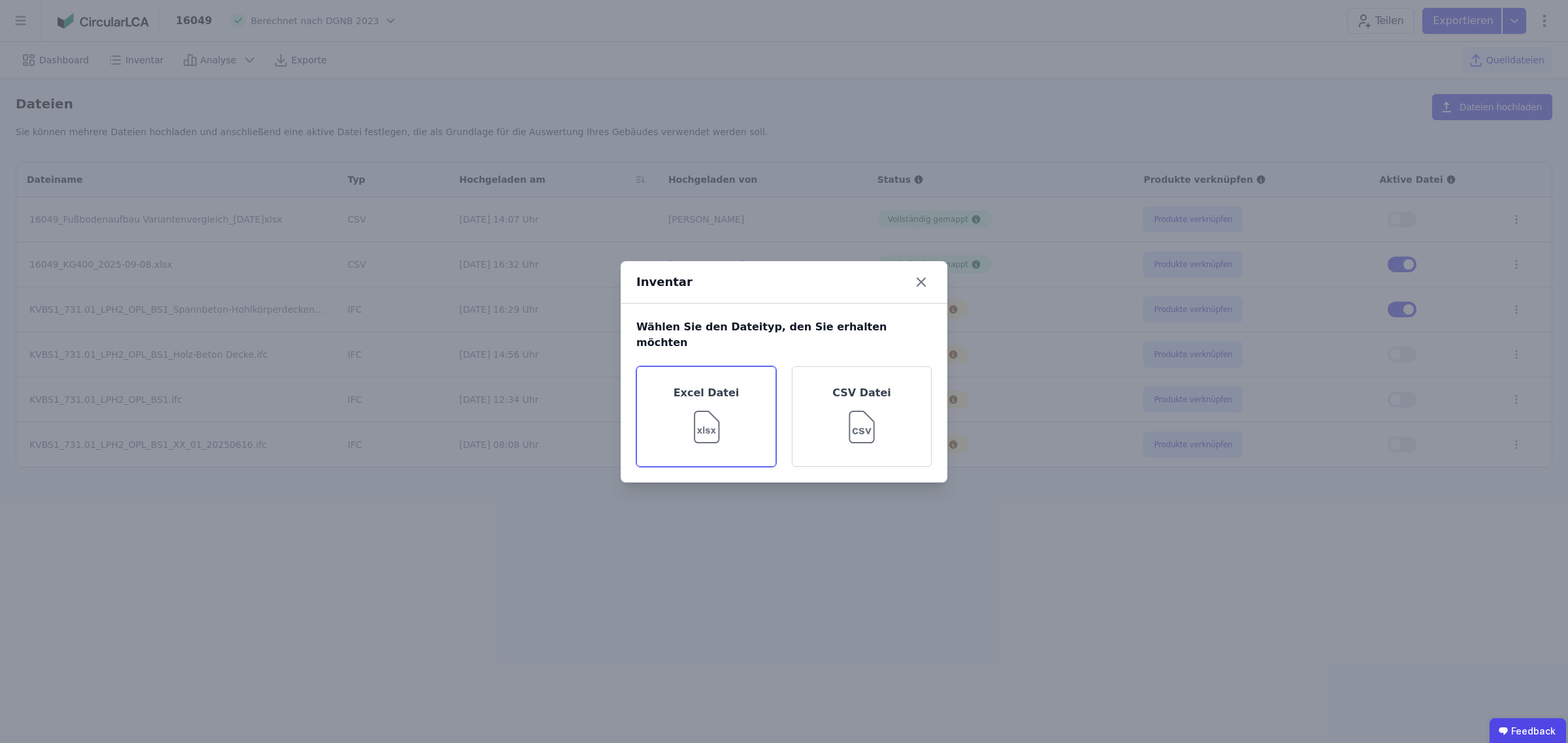
click at [703, 392] on div "Excel Datei" at bounding box center [706, 417] width 139 height 100
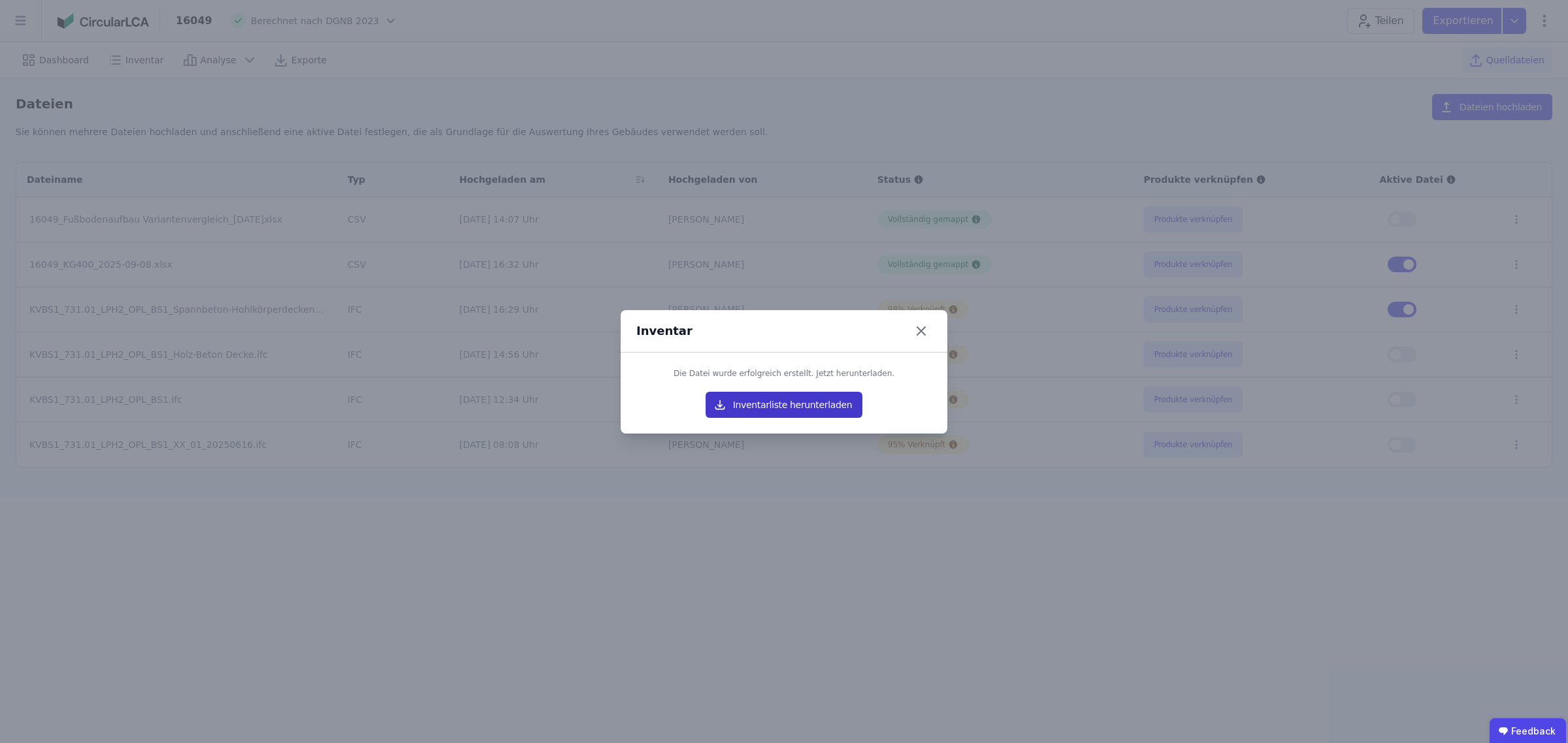
click at [798, 408] on button "Inventarliste herunterladen" at bounding box center [784, 405] width 156 height 26
